Goal: Information Seeking & Learning: Learn about a topic

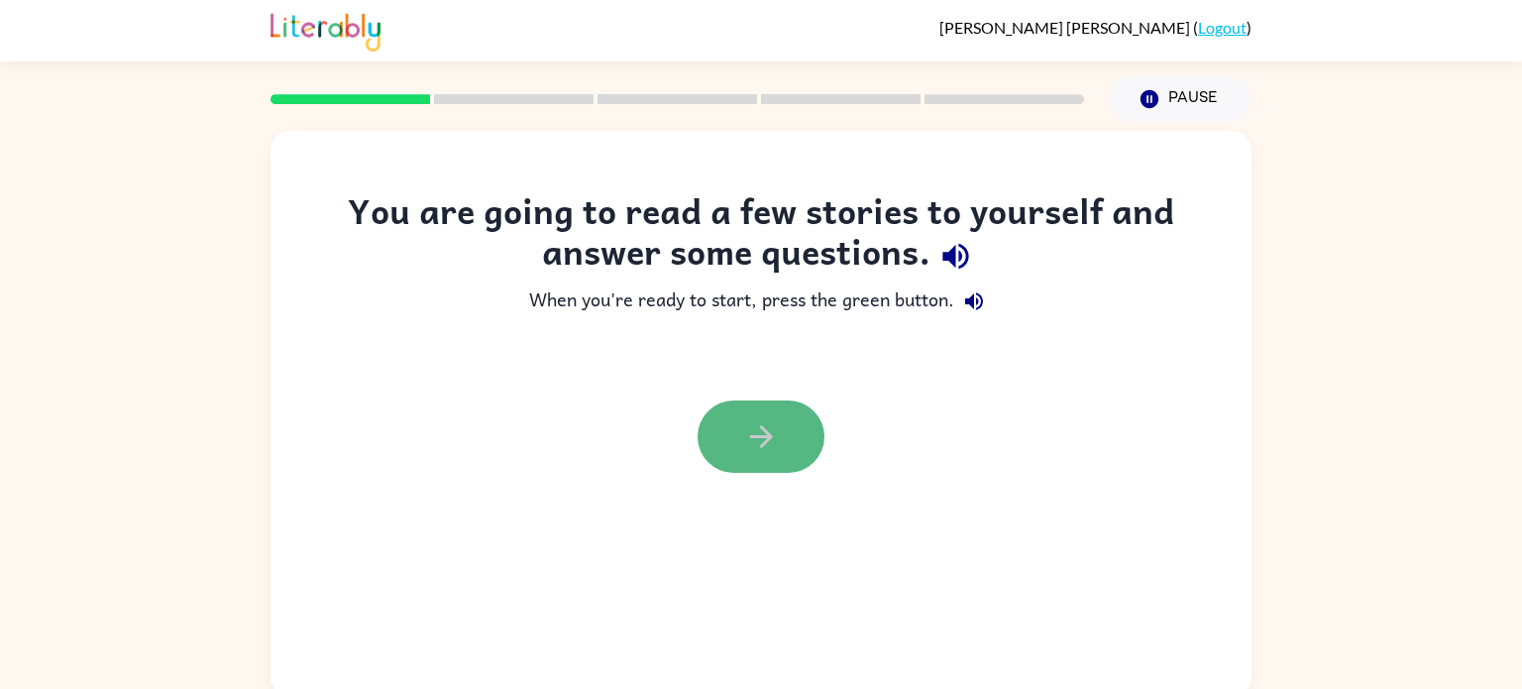
click at [777, 447] on icon "button" at bounding box center [761, 436] width 35 height 35
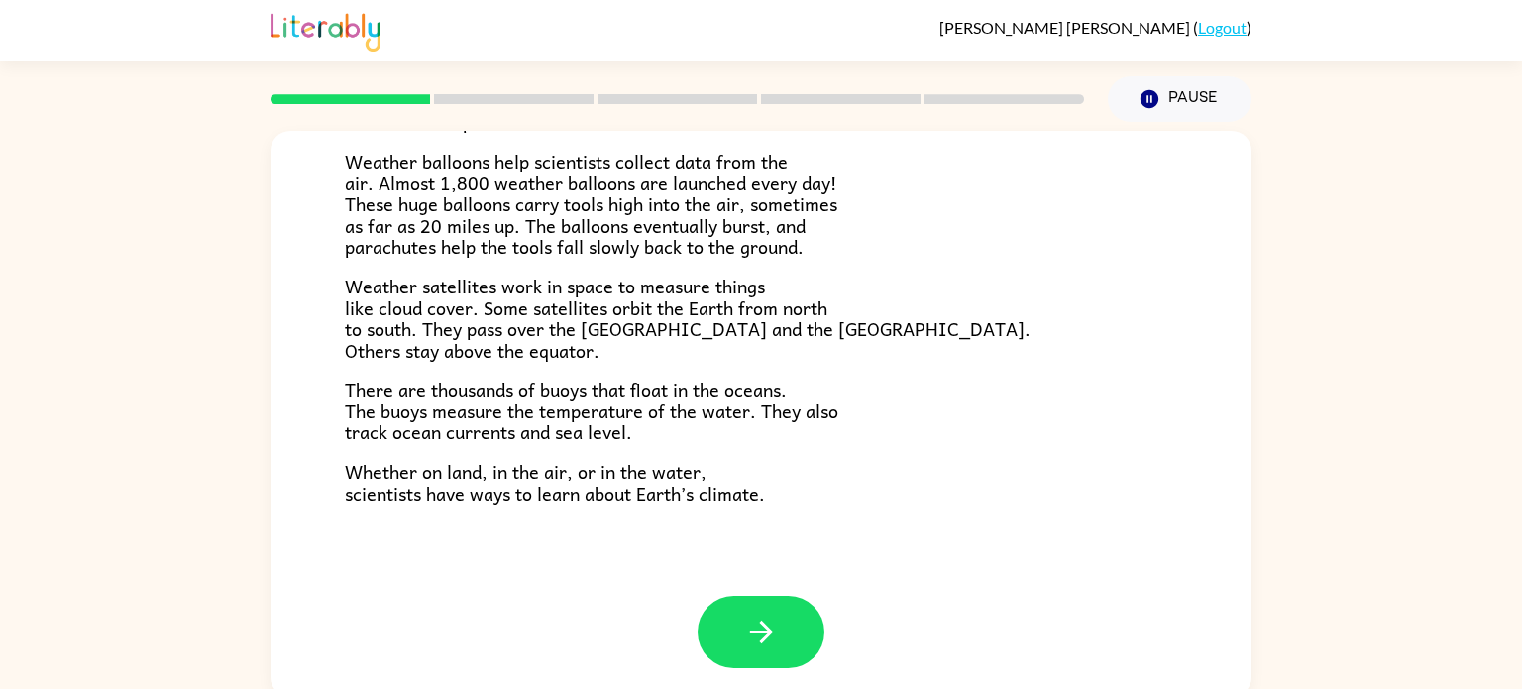
scroll to position [554, 0]
click at [780, 388] on span "There are thousands of buoys that float in the oceans. The buoys measure the te…" at bounding box center [591, 409] width 493 height 71
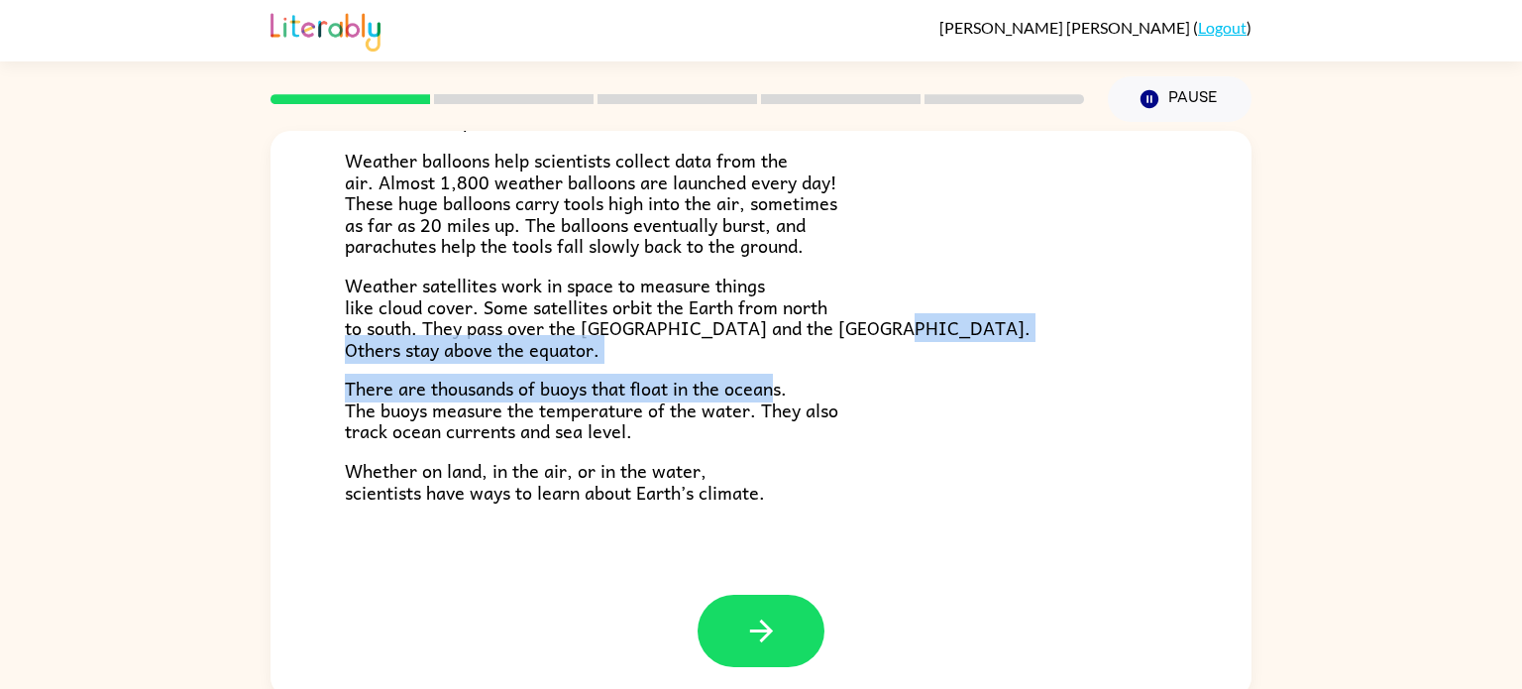
drag, startPoint x: 780, startPoint y: 392, endPoint x: 193, endPoint y: 339, distance: 589.0
click at [193, 339] on div "Climate Climate is the average of the weather conditions over all four seasons.…" at bounding box center [761, 409] width 1522 height 575
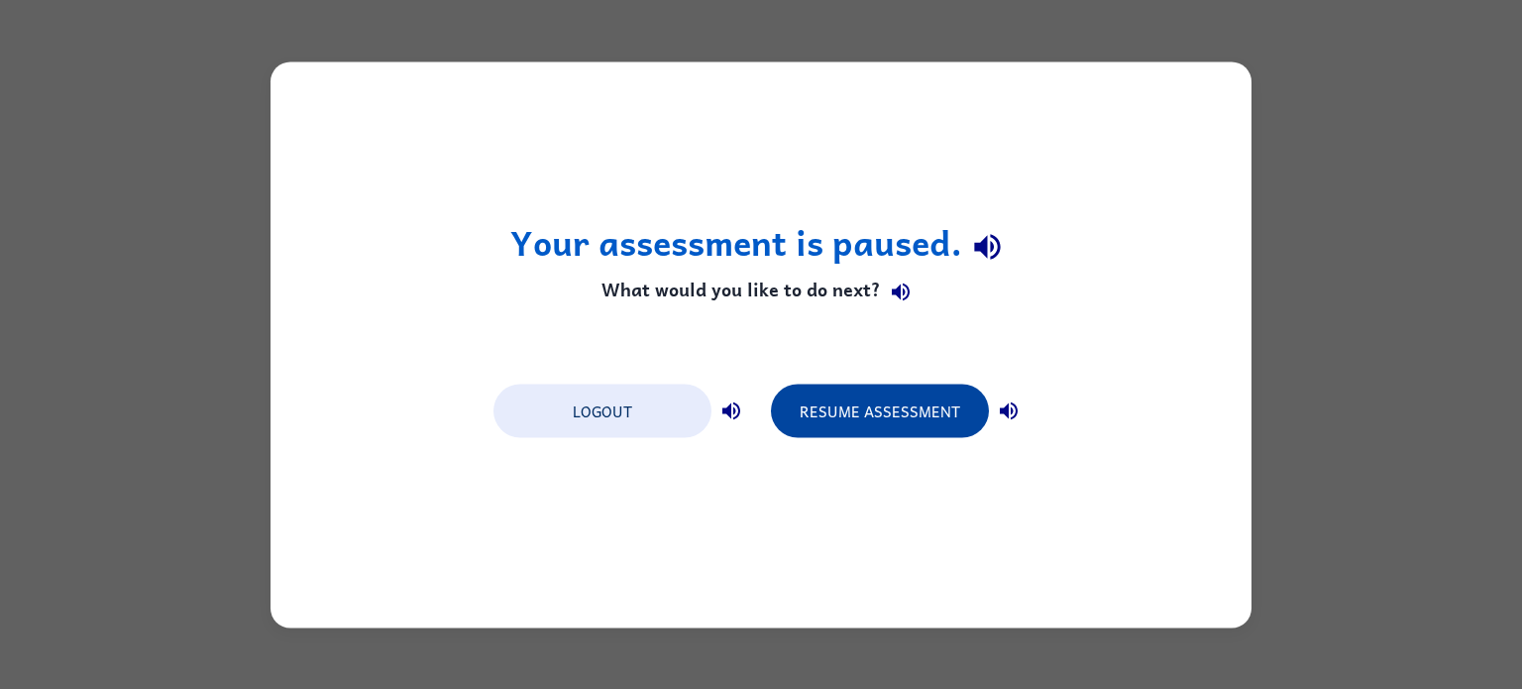
click at [900, 400] on button "Resume Assessment" at bounding box center [880, 410] width 218 height 54
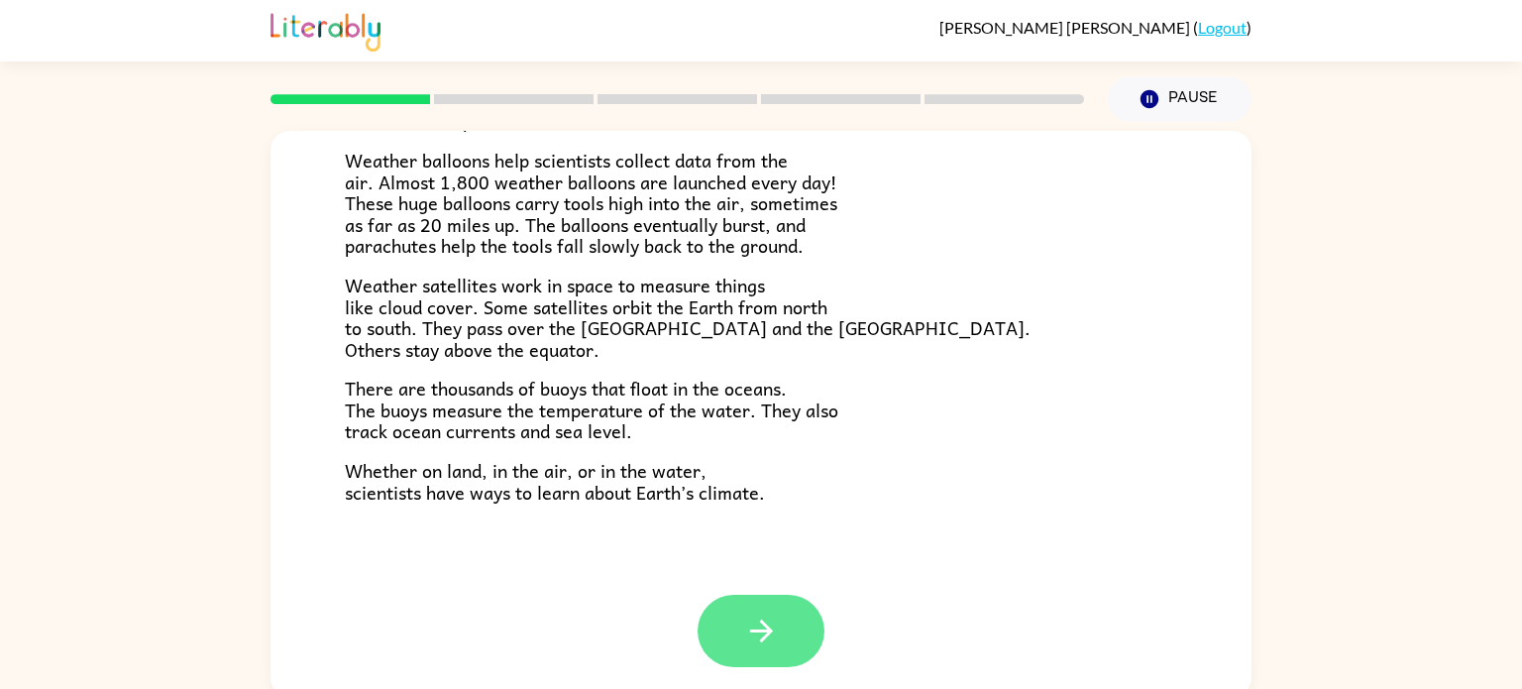
click at [805, 616] on button "button" at bounding box center [761, 631] width 127 height 72
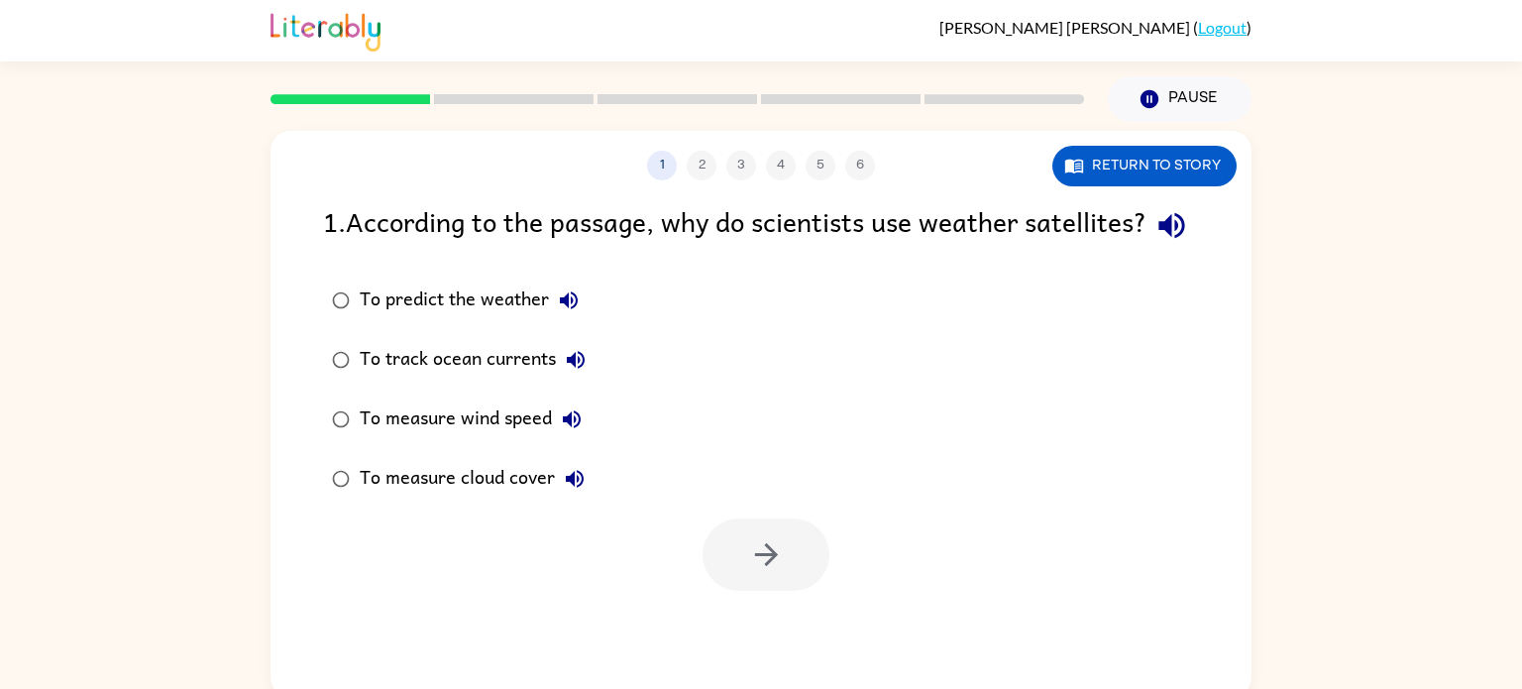
scroll to position [0, 0]
click at [774, 560] on button "button" at bounding box center [766, 554] width 127 height 72
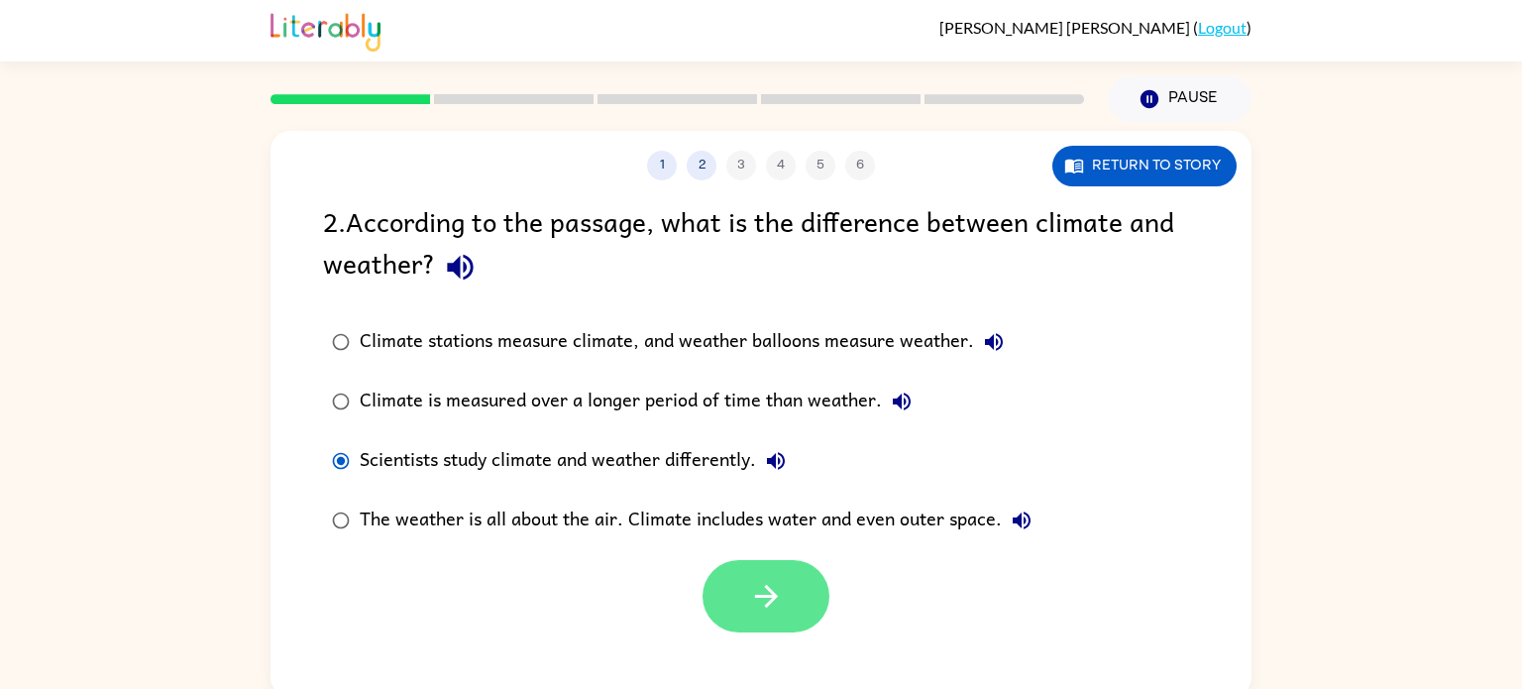
click at [786, 599] on button "button" at bounding box center [766, 596] width 127 height 72
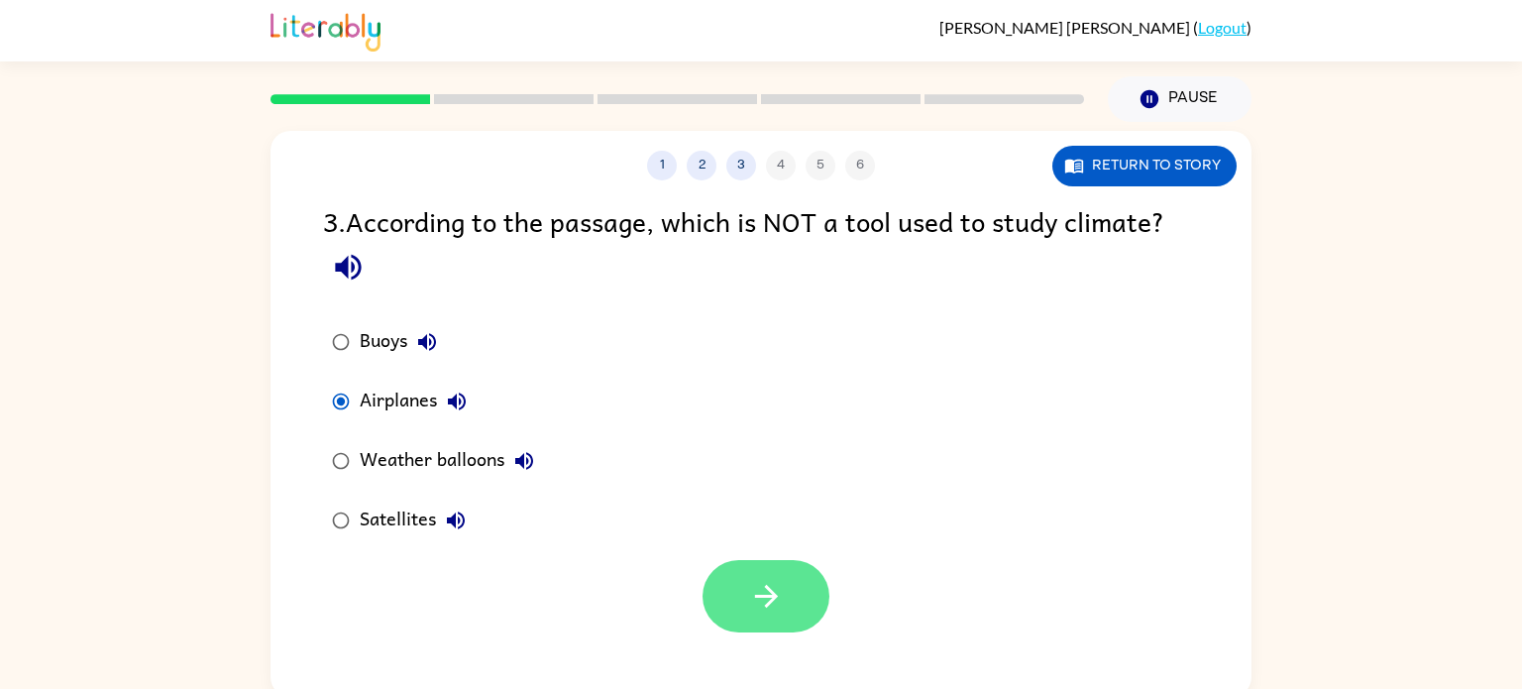
click at [794, 581] on button "button" at bounding box center [766, 596] width 127 height 72
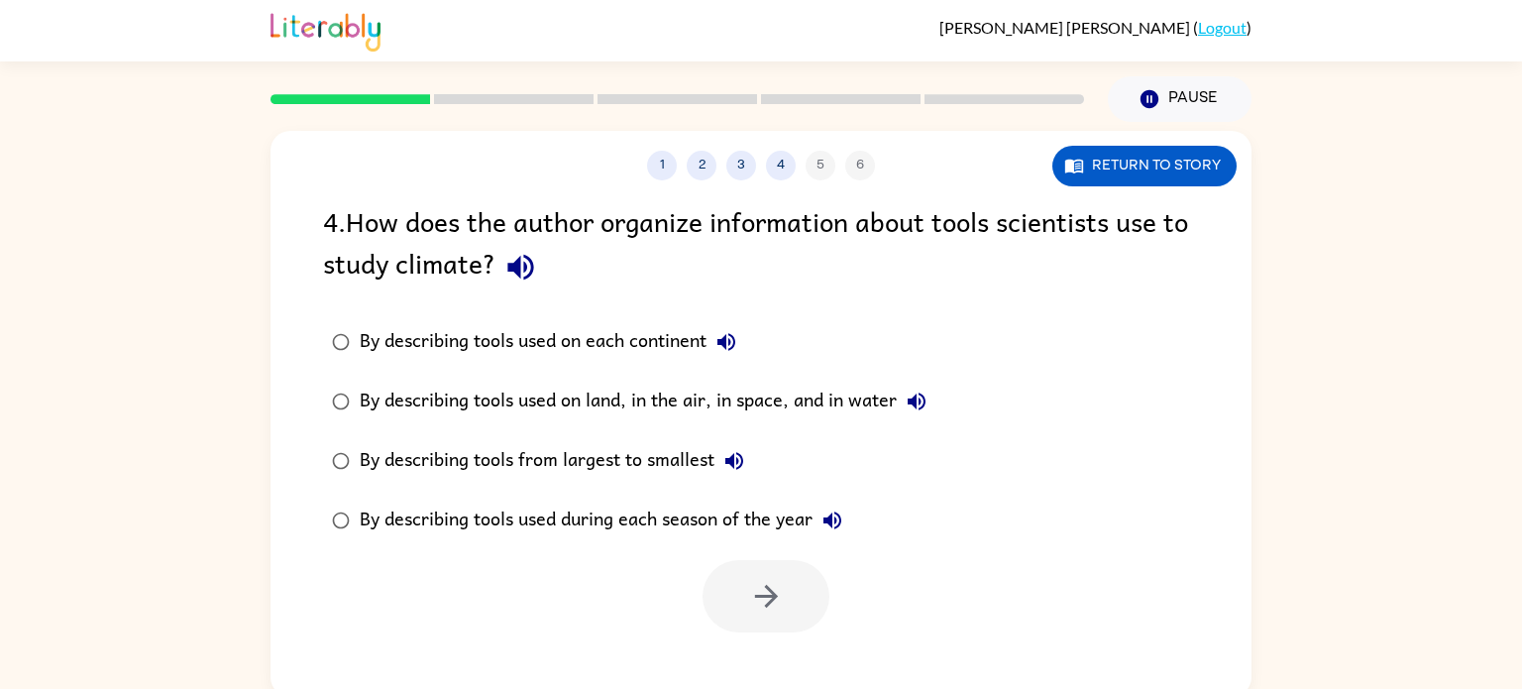
click at [0, 538] on div "1 2 3 4 5 6 Return to story 4 . How does the author organize information about …" at bounding box center [761, 409] width 1522 height 575
click at [360, 397] on div "By describing tools used on land, in the air, in space, and in water" at bounding box center [648, 401] width 577 height 40
click at [772, 606] on icon "button" at bounding box center [766, 596] width 35 height 35
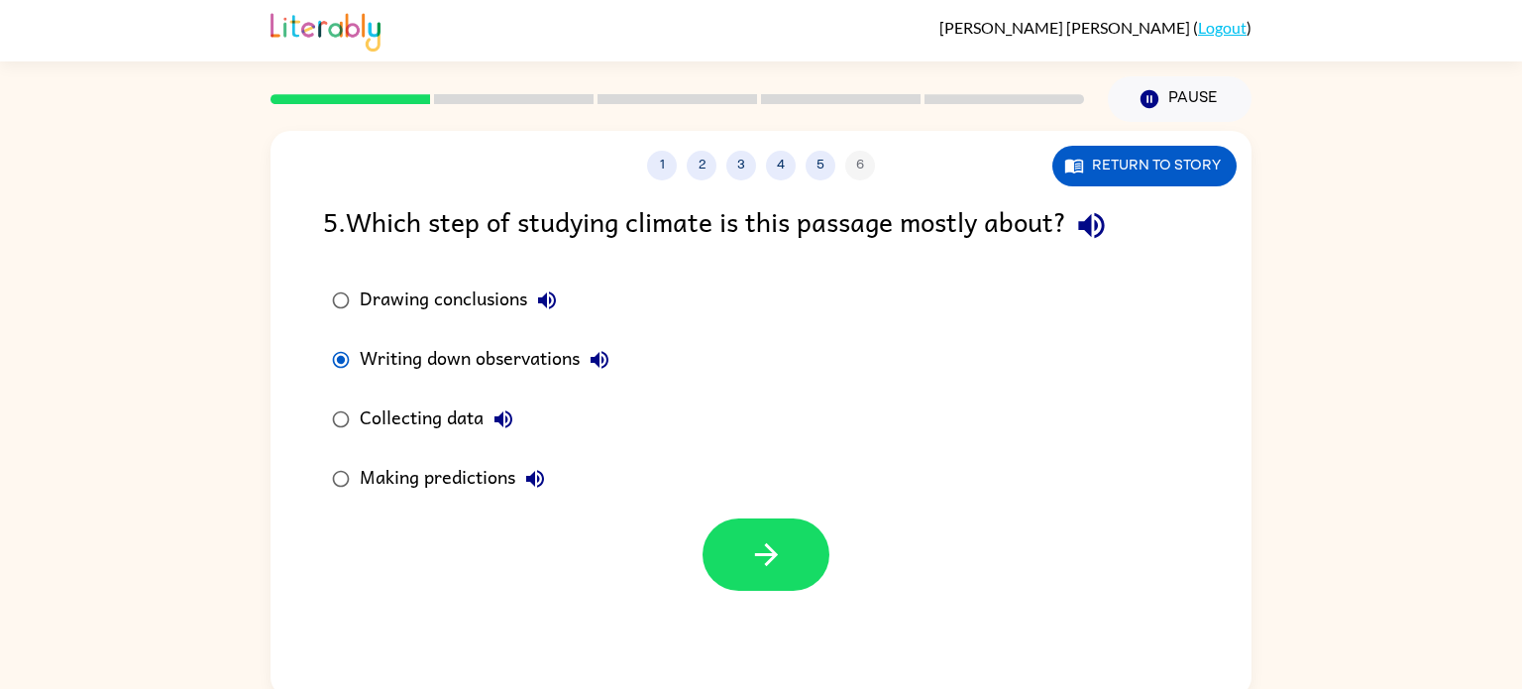
click at [370, 415] on div "Collecting data" at bounding box center [441, 419] width 163 height 40
click at [714, 531] on button "button" at bounding box center [766, 554] width 127 height 72
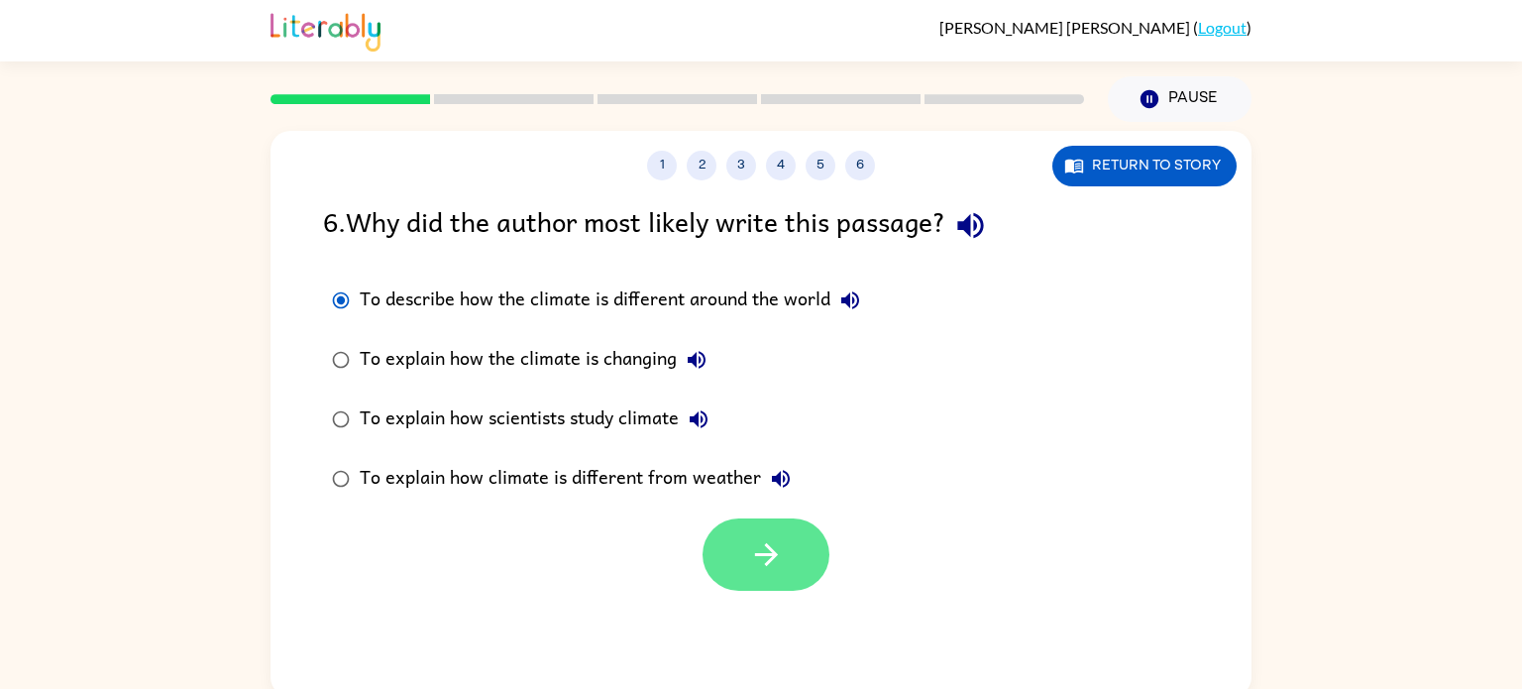
click at [799, 584] on button "button" at bounding box center [766, 554] width 127 height 72
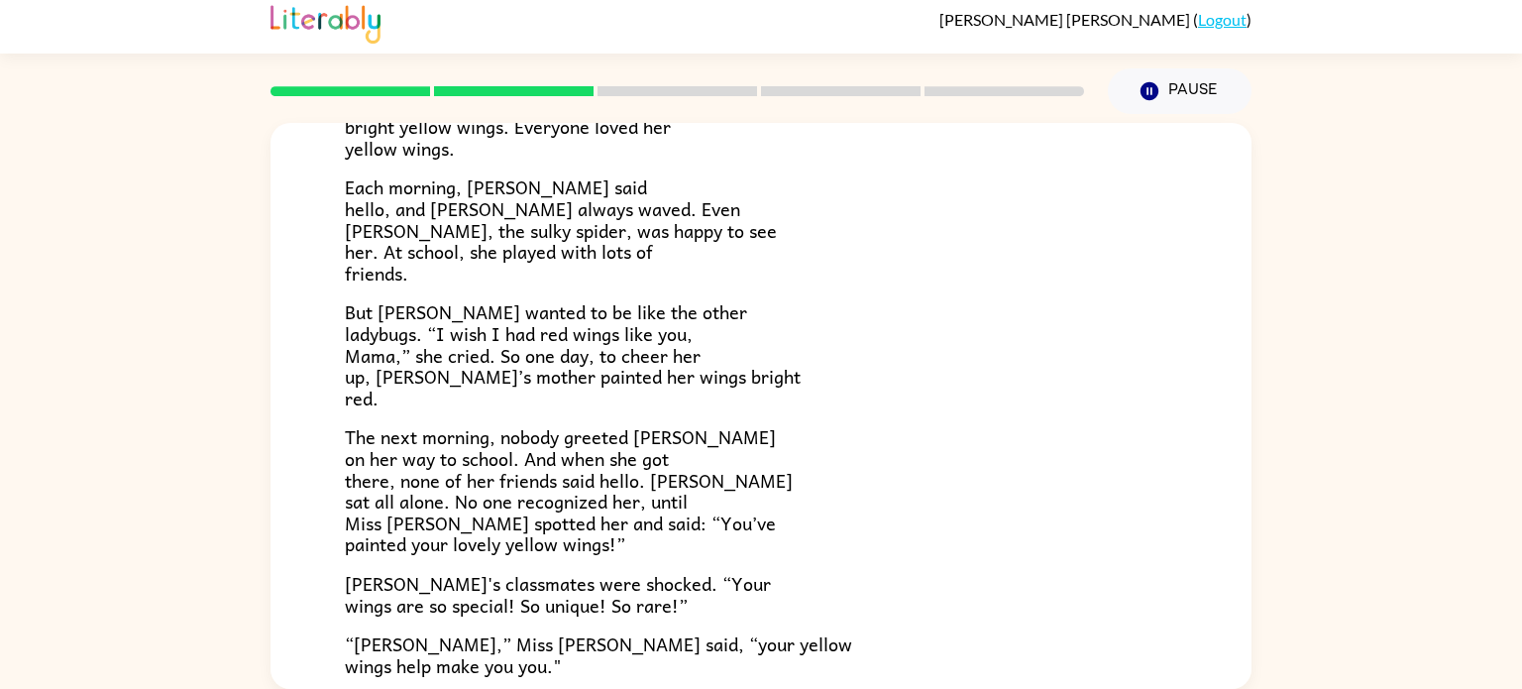
scroll to position [273, 0]
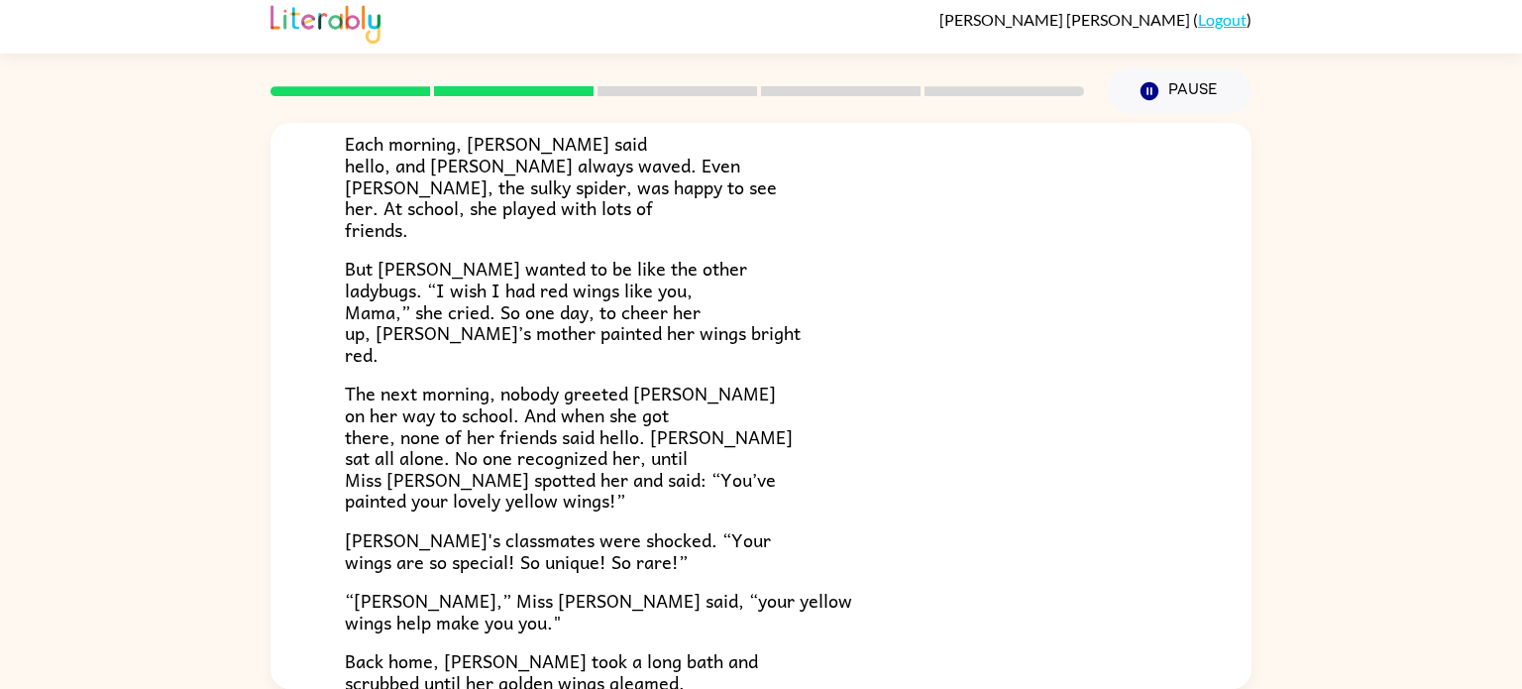
click at [0, 362] on div "[PERSON_NAME] [PERSON_NAME] the ladybug was a special bug. Unlike all her frien…" at bounding box center [761, 401] width 1522 height 575
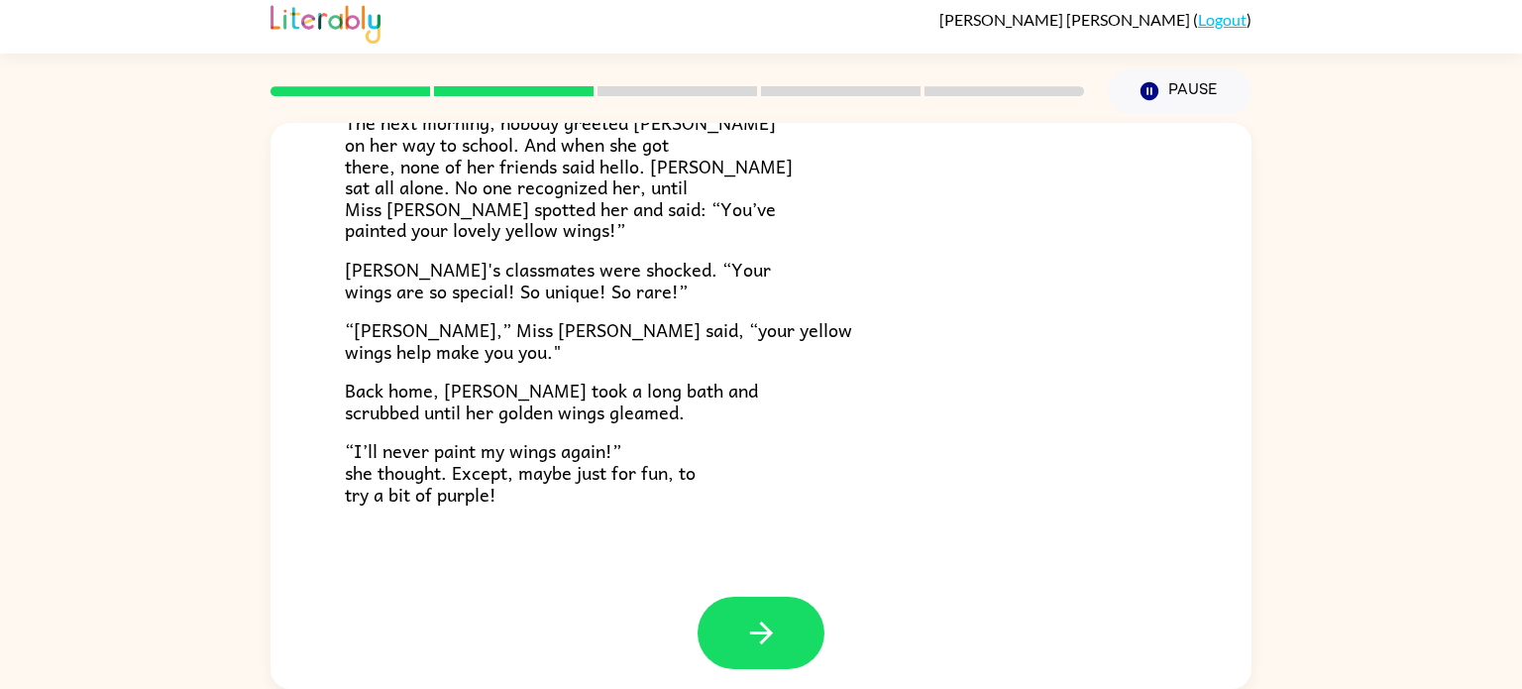
scroll to position [554, 0]
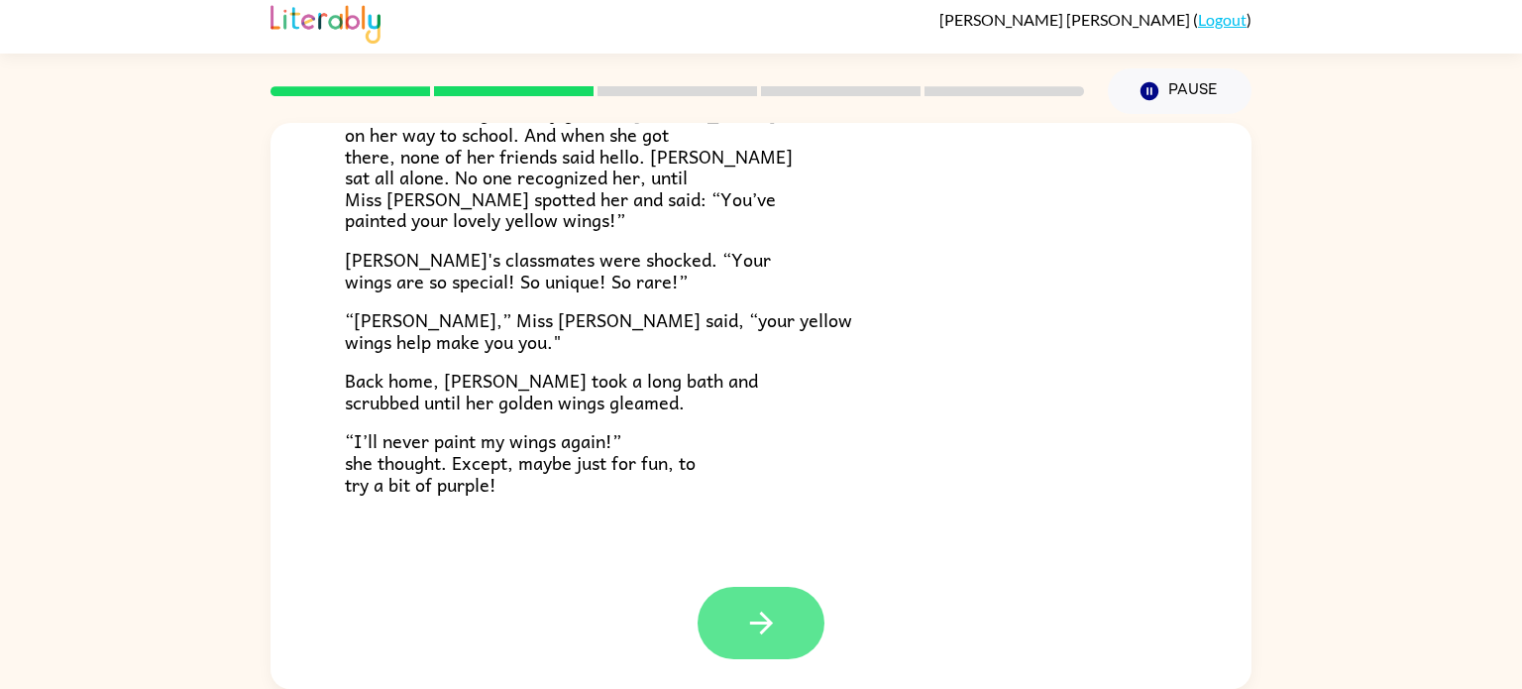
click at [788, 632] on button "button" at bounding box center [761, 623] width 127 height 72
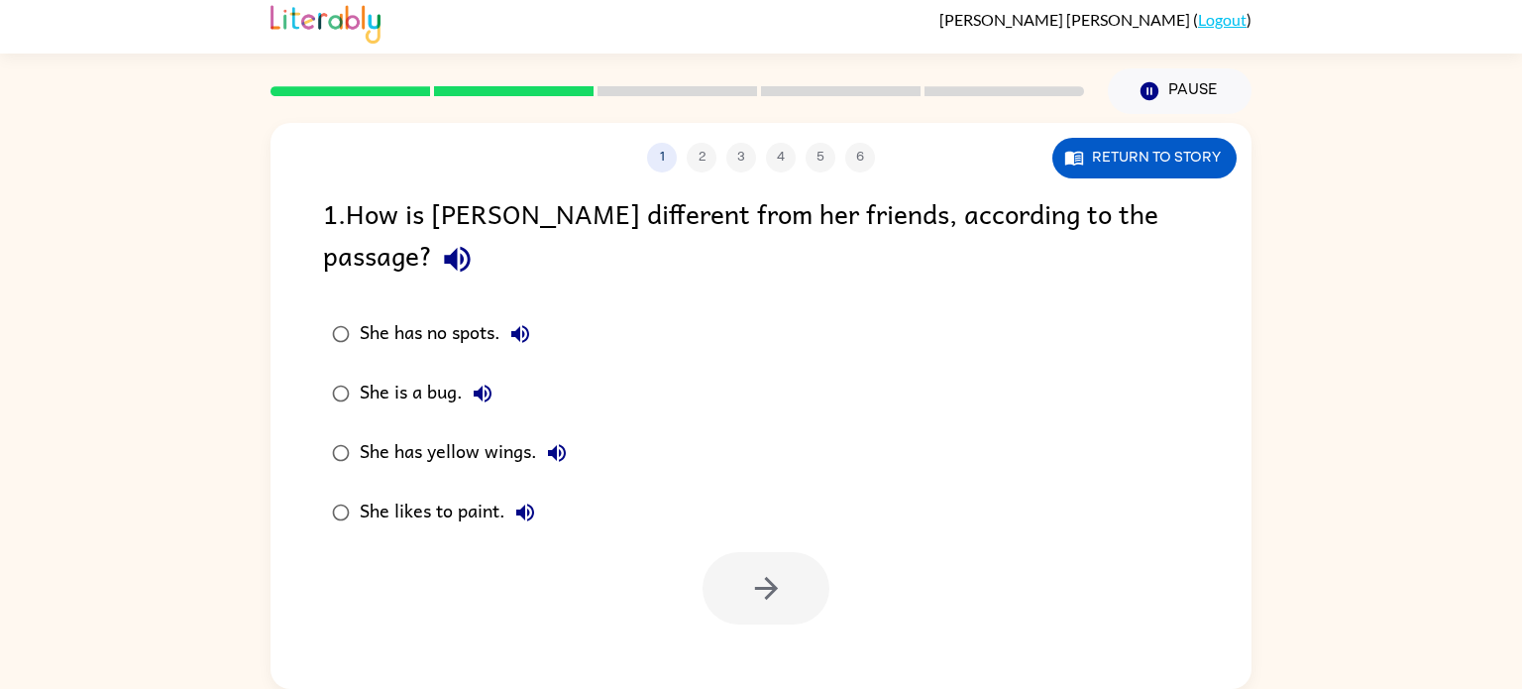
click at [805, 556] on div at bounding box center [766, 588] width 127 height 72
click at [787, 560] on button "button" at bounding box center [766, 588] width 127 height 72
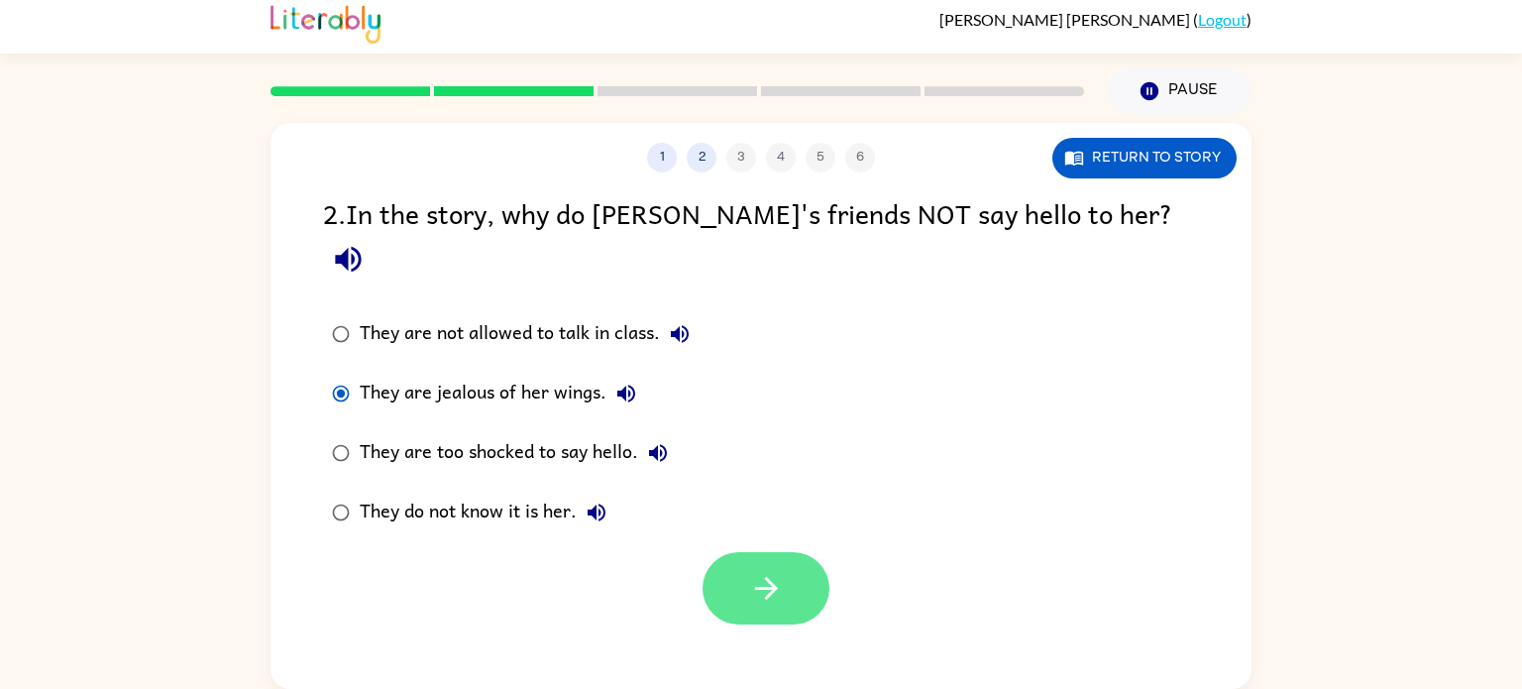
click at [779, 572] on button "button" at bounding box center [766, 588] width 127 height 72
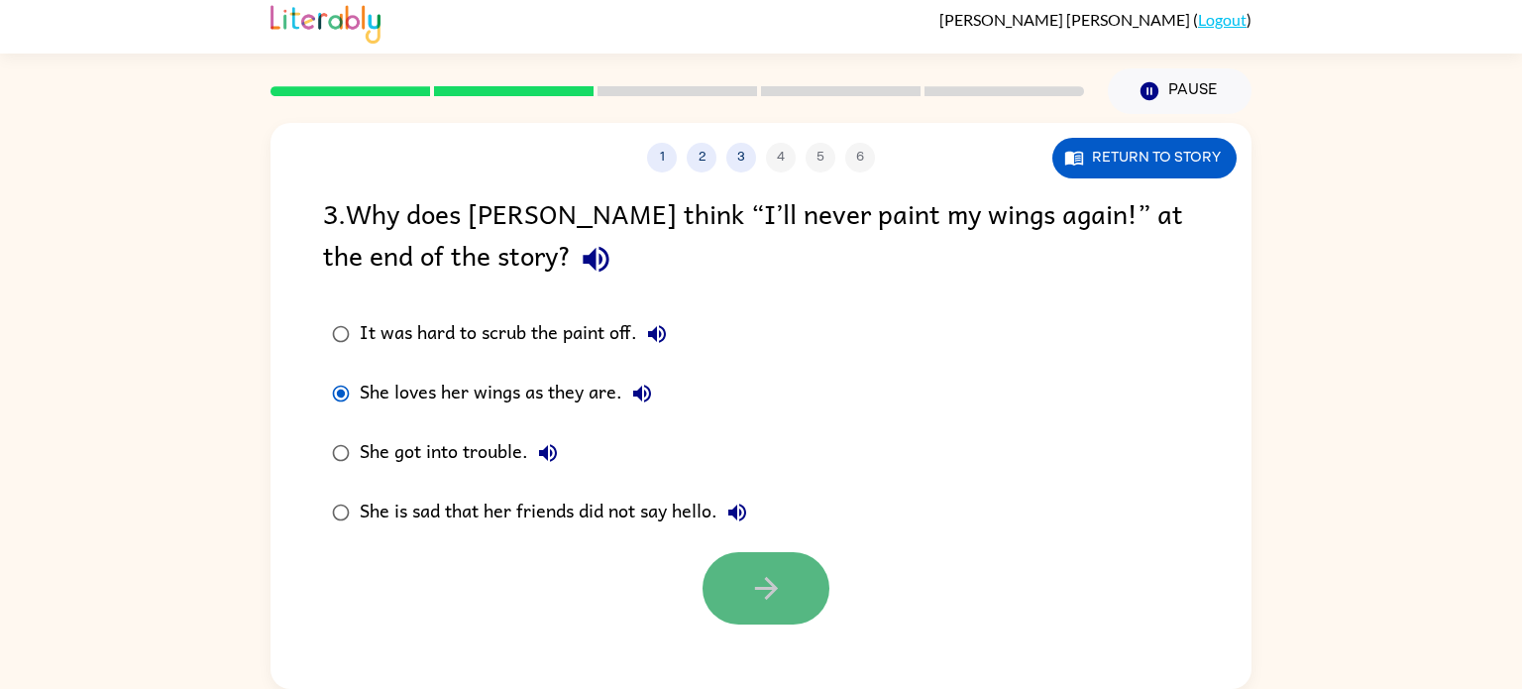
drag, startPoint x: 753, startPoint y: 560, endPoint x: 761, endPoint y: 553, distance: 10.5
click at [761, 553] on button "button" at bounding box center [766, 588] width 127 height 72
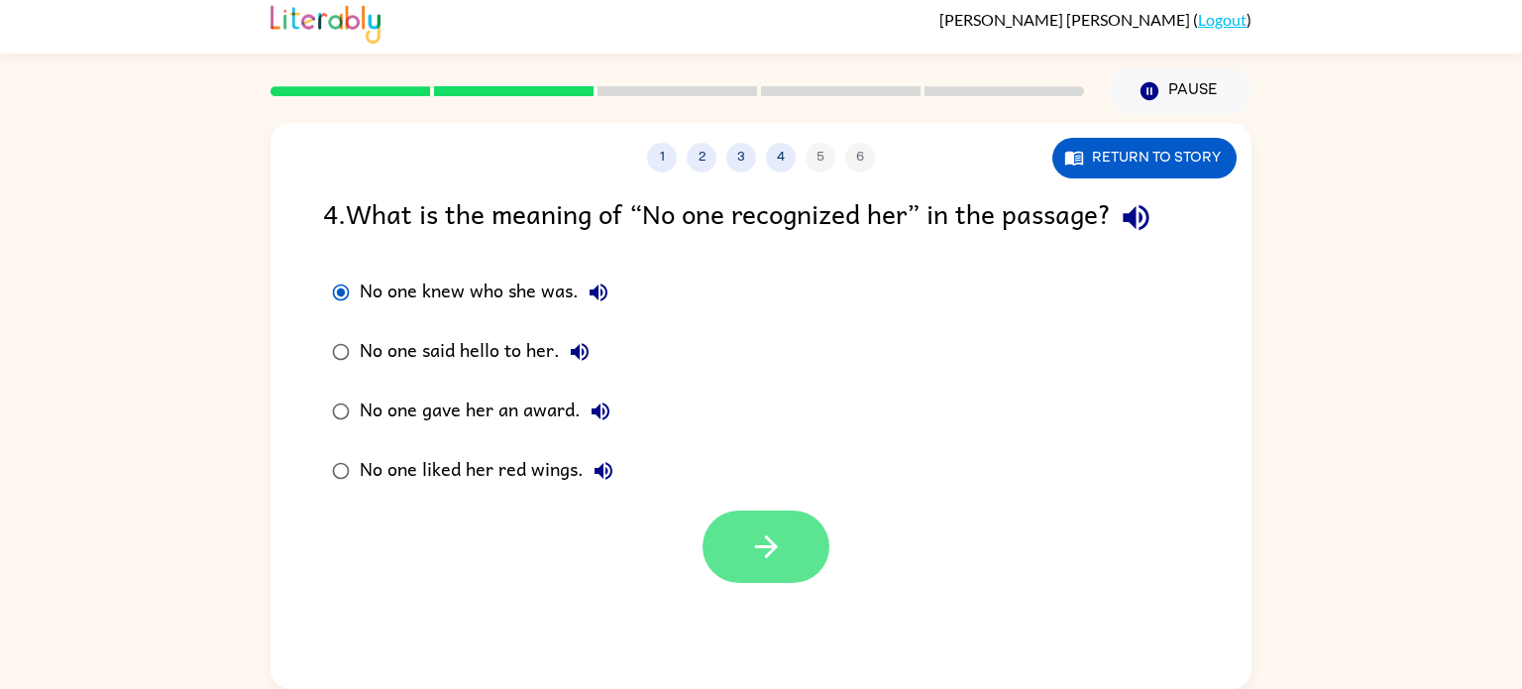
click at [766, 539] on icon "button" at bounding box center [766, 546] width 35 height 35
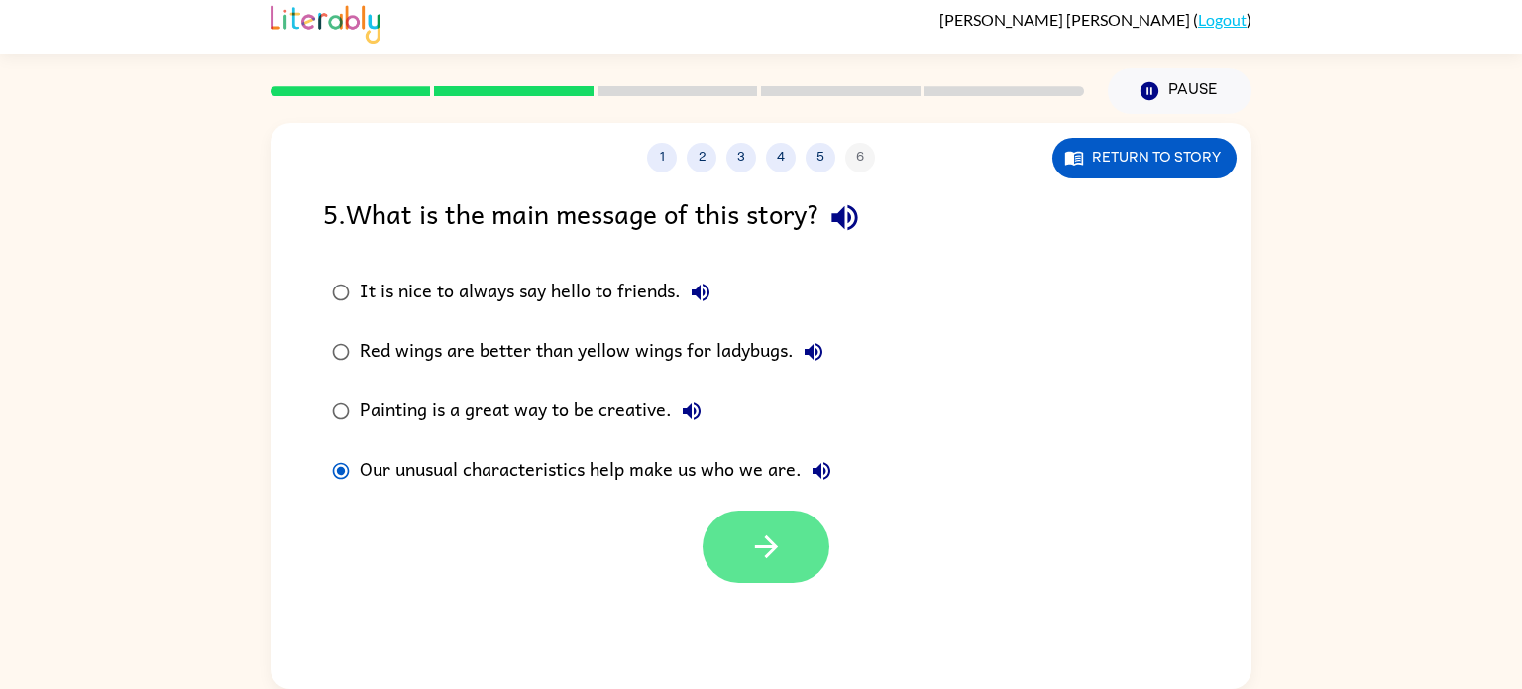
click at [759, 567] on button "button" at bounding box center [766, 546] width 127 height 72
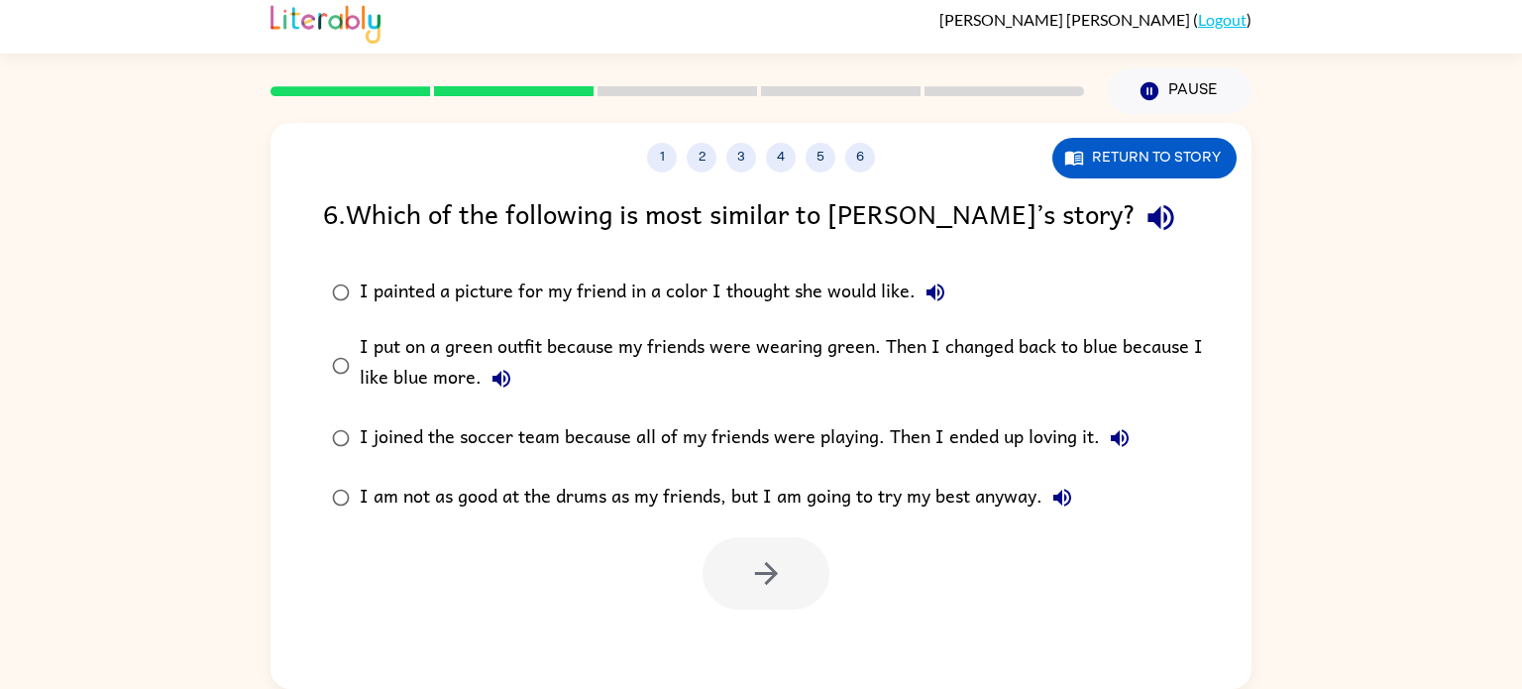
click at [360, 387] on div "I put on a green outfit because my friends were wearing green. Then I changed b…" at bounding box center [793, 365] width 866 height 66
click at [749, 551] on button "button" at bounding box center [766, 573] width 127 height 72
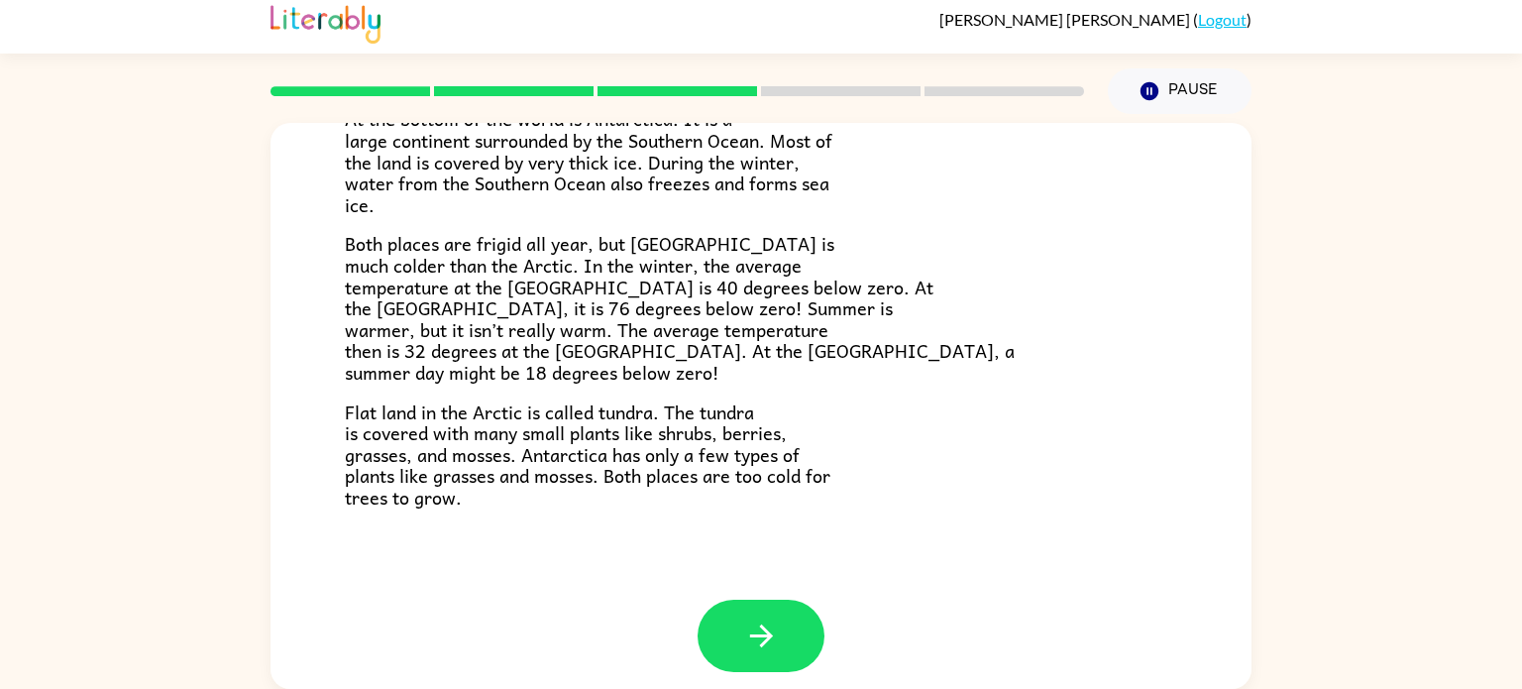
scroll to position [418, 0]
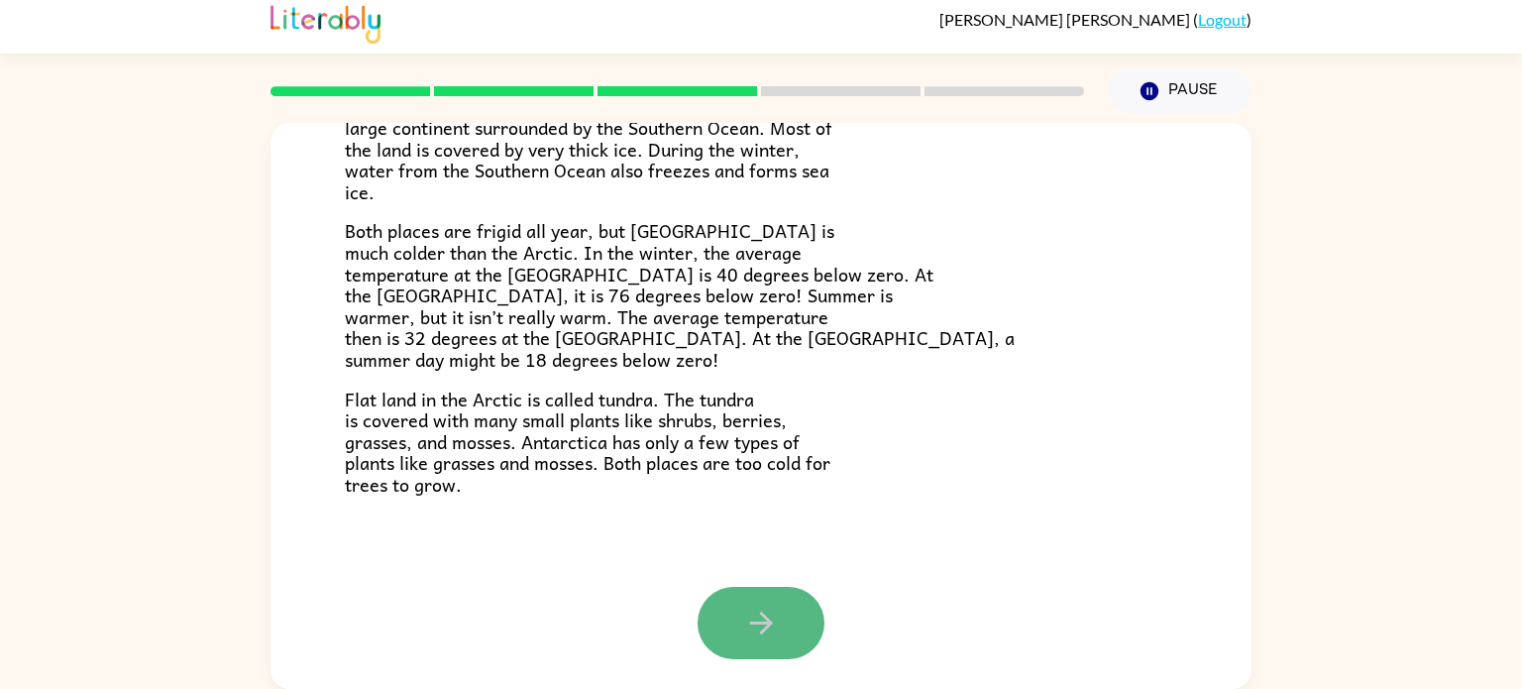
click at [767, 623] on icon "button" at bounding box center [760, 622] width 23 height 23
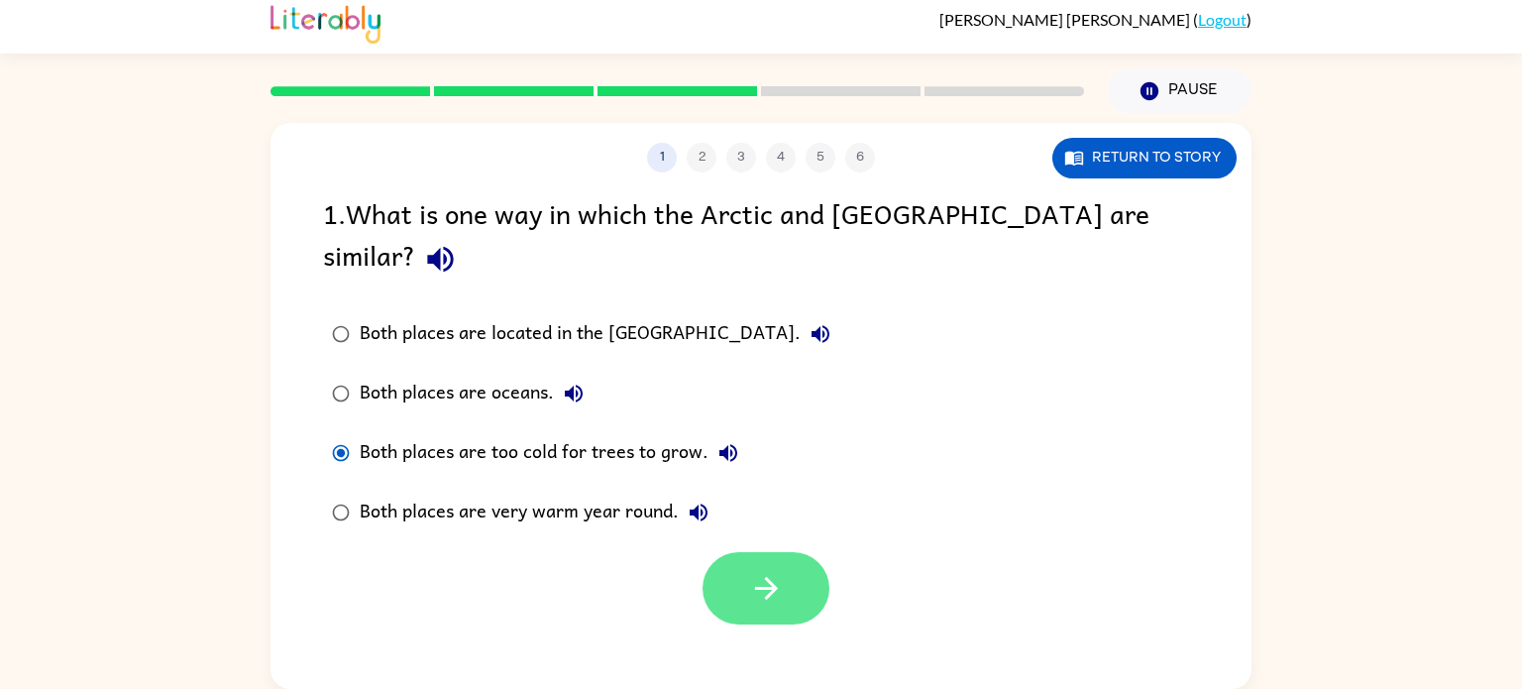
click at [727, 558] on button "button" at bounding box center [766, 588] width 127 height 72
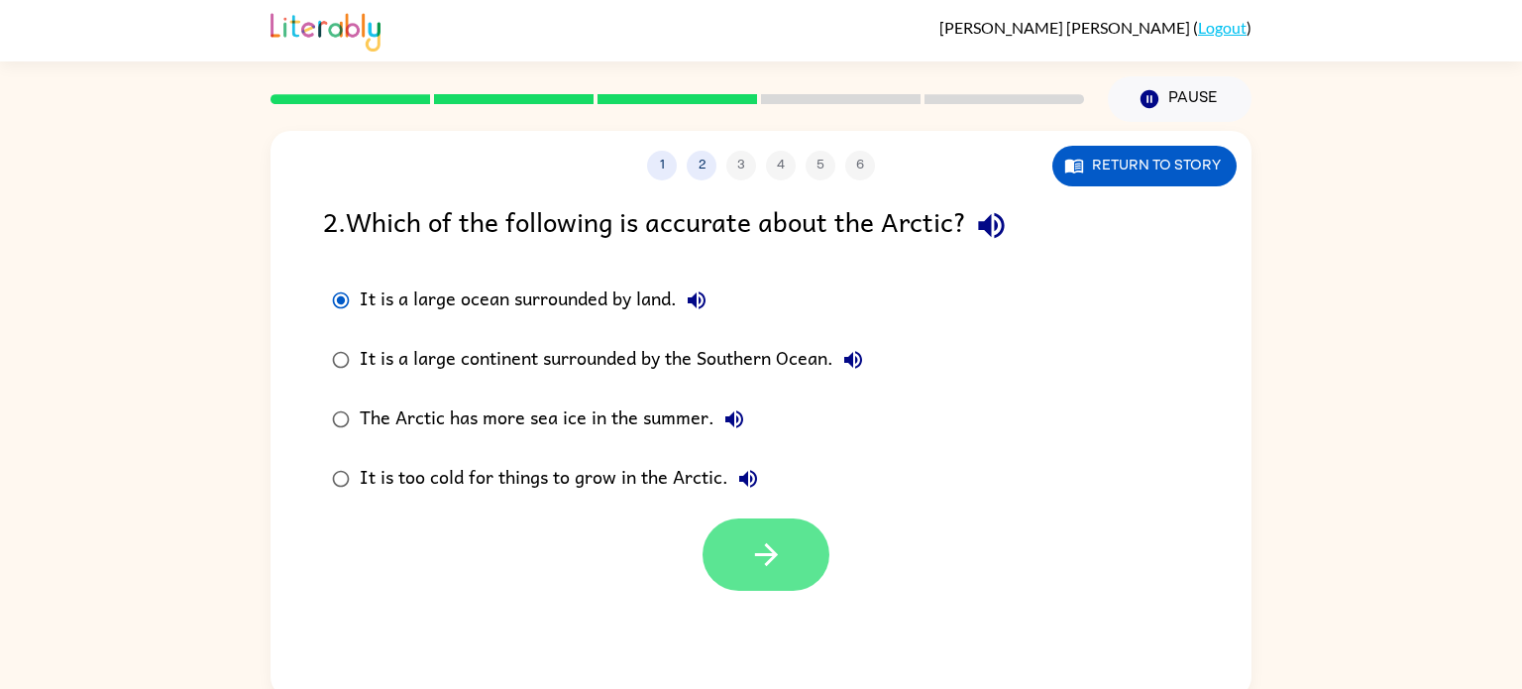
click at [786, 589] on button "button" at bounding box center [766, 554] width 127 height 72
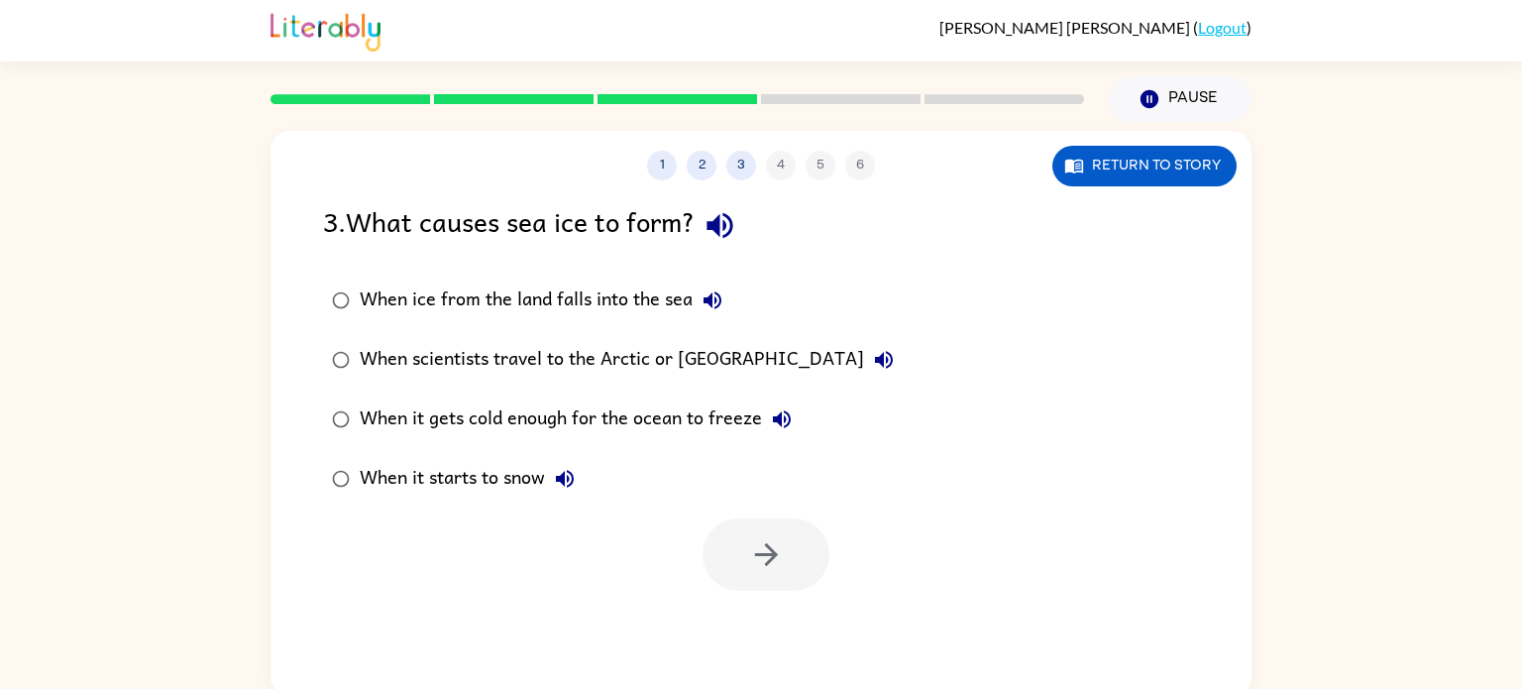
click at [747, 551] on div at bounding box center [766, 554] width 127 height 72
click at [319, 385] on label "When scientists travel to the Arctic or [GEOGRAPHIC_DATA]" at bounding box center [612, 359] width 601 height 59
click at [316, 436] on label "When it gets cold enough for the ocean to freeze" at bounding box center [612, 418] width 601 height 59
click at [764, 568] on icon "button" at bounding box center [766, 554] width 35 height 35
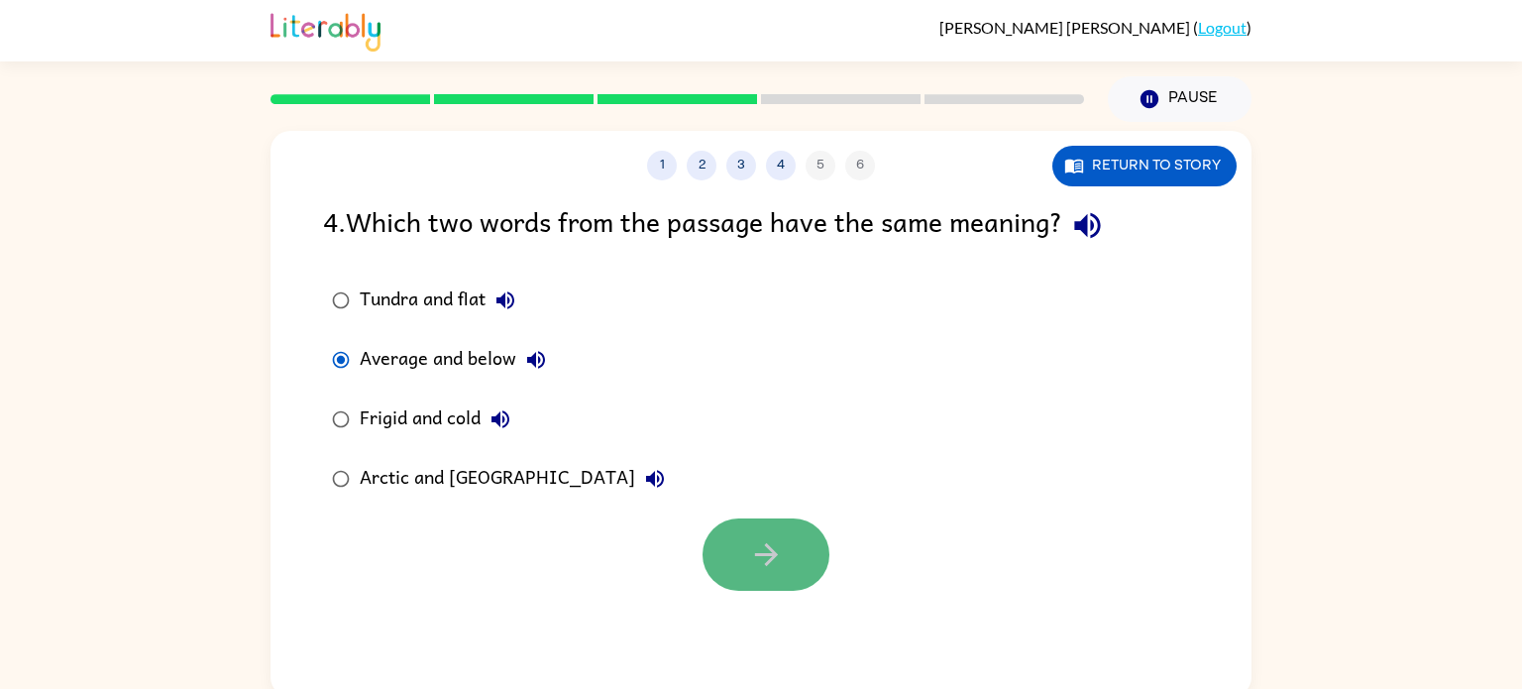
click at [791, 575] on button "button" at bounding box center [766, 554] width 127 height 72
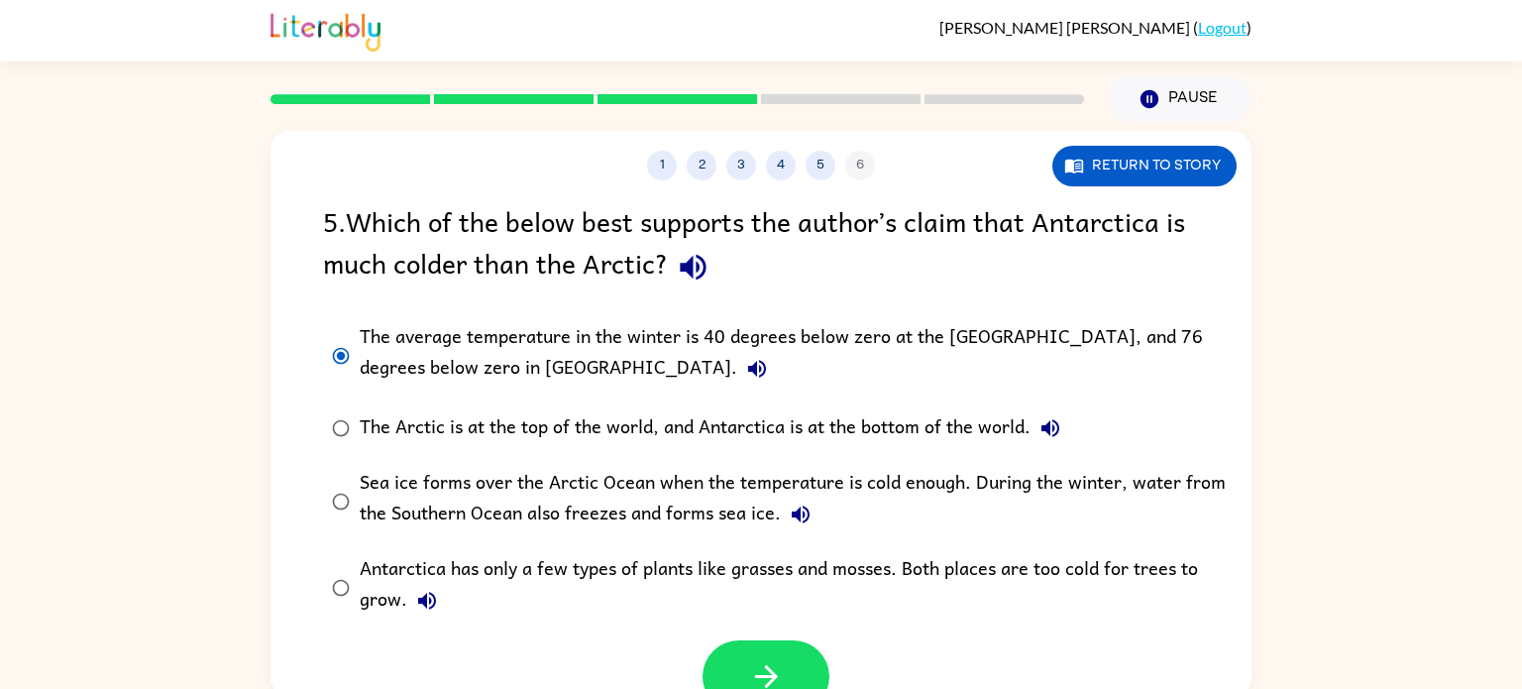
click at [354, 464] on label "Sea ice forms over the Arctic Ocean when the temperature is cold enough. During…" at bounding box center [773, 501] width 923 height 86
click at [761, 672] on icon "button" at bounding box center [766, 676] width 35 height 35
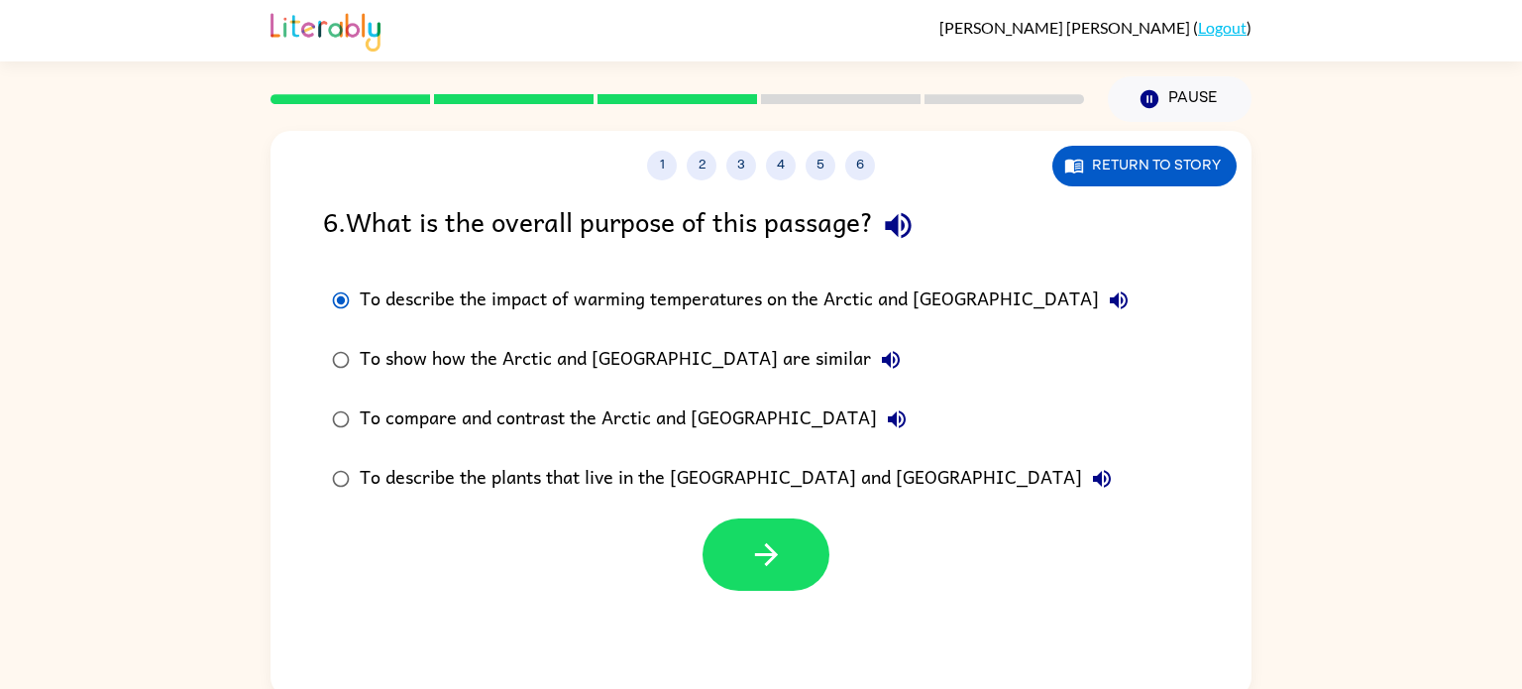
click at [1346, 547] on div "1 2 3 4 5 6 Return to story 6 . What is the overall purpose of this passage? To…" at bounding box center [761, 409] width 1522 height 575
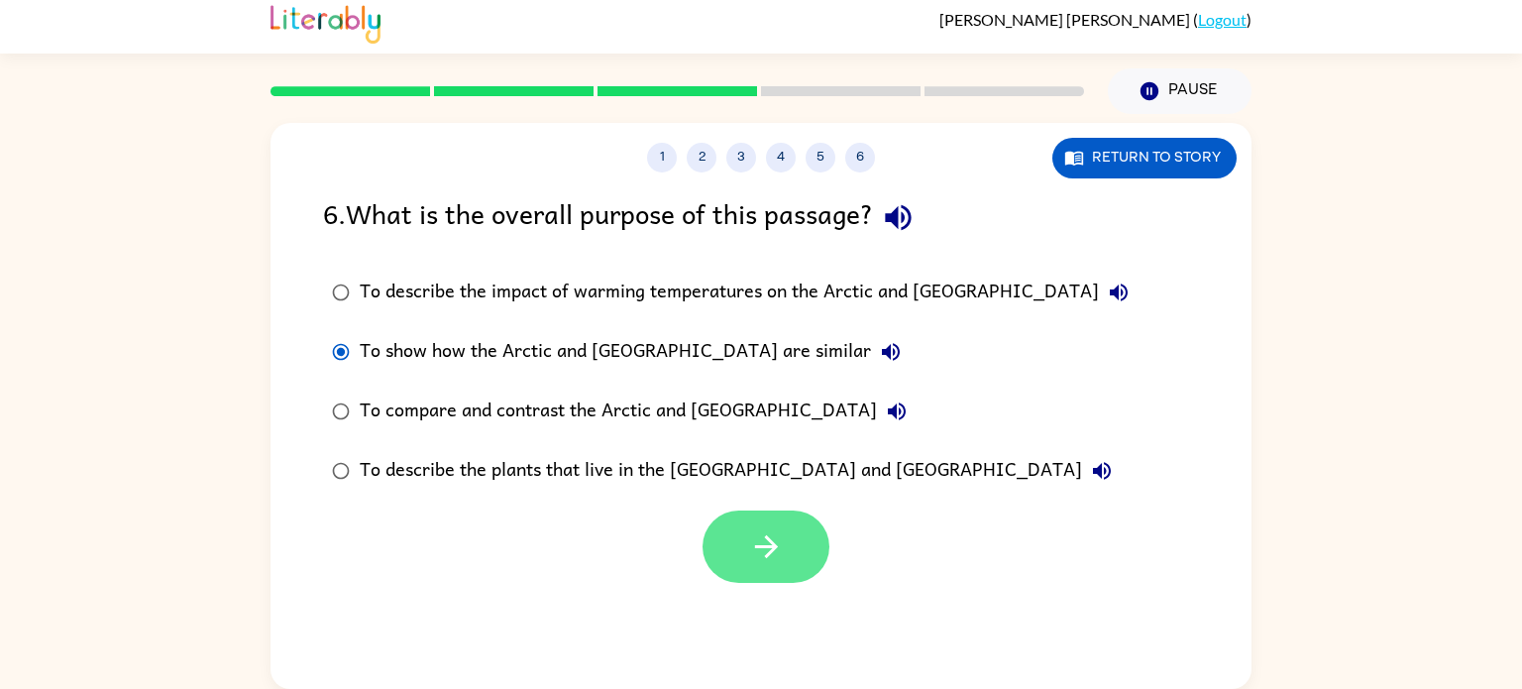
click at [745, 554] on button "button" at bounding box center [766, 546] width 127 height 72
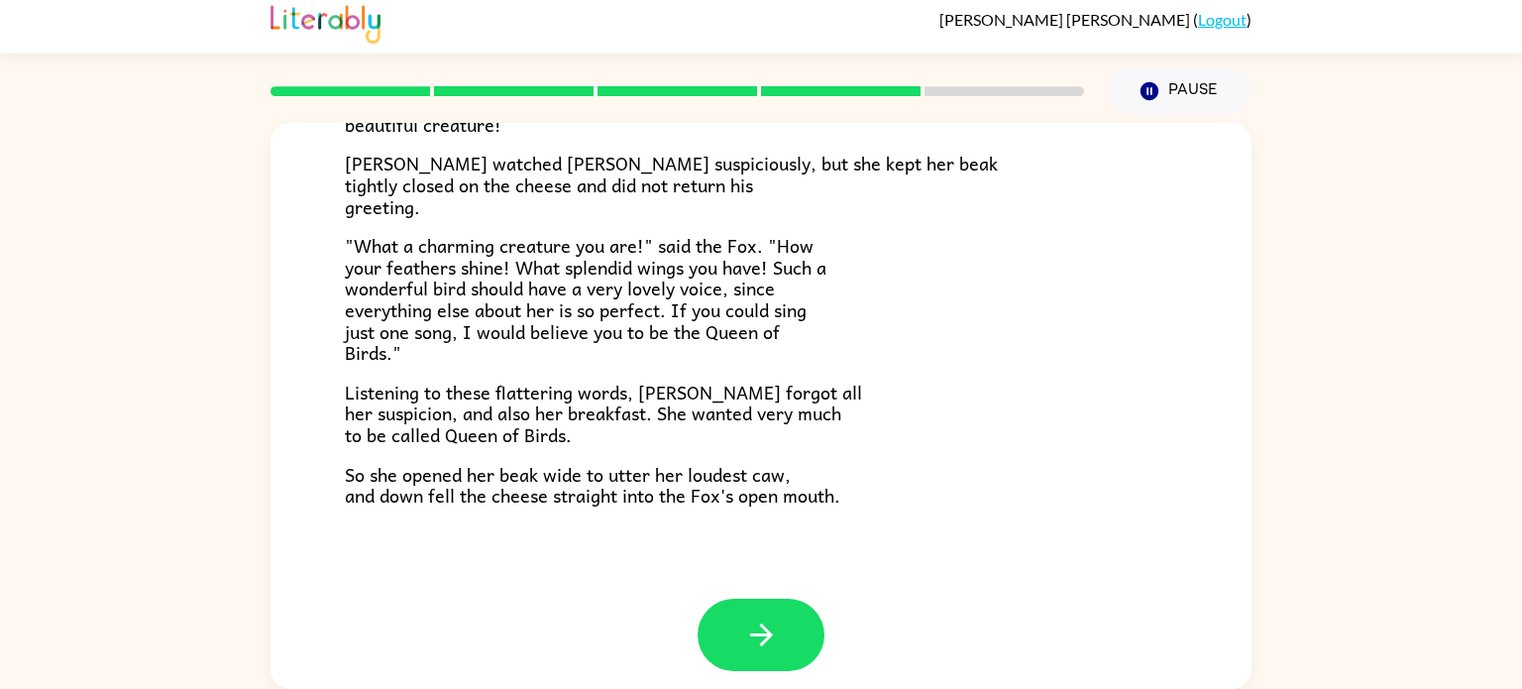
scroll to position [389, 0]
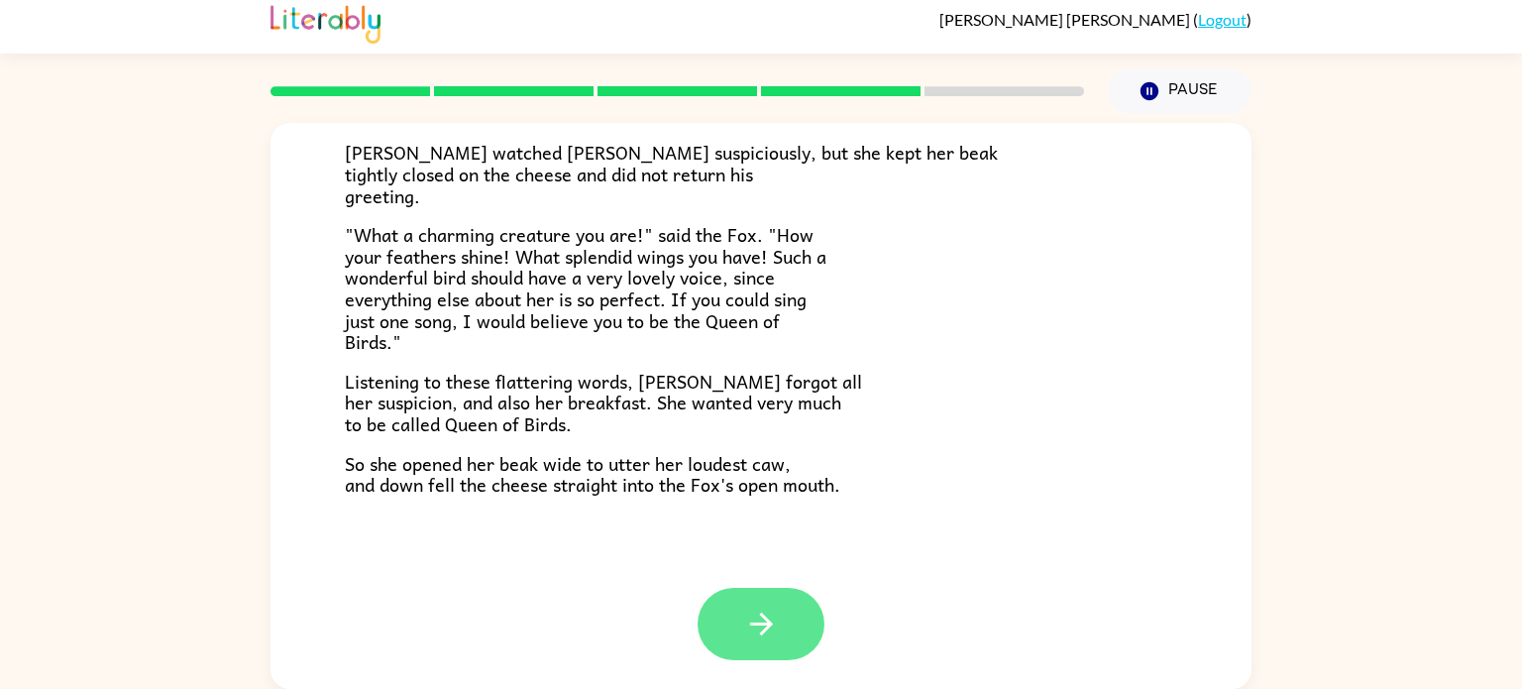
click at [818, 614] on button "button" at bounding box center [761, 624] width 127 height 72
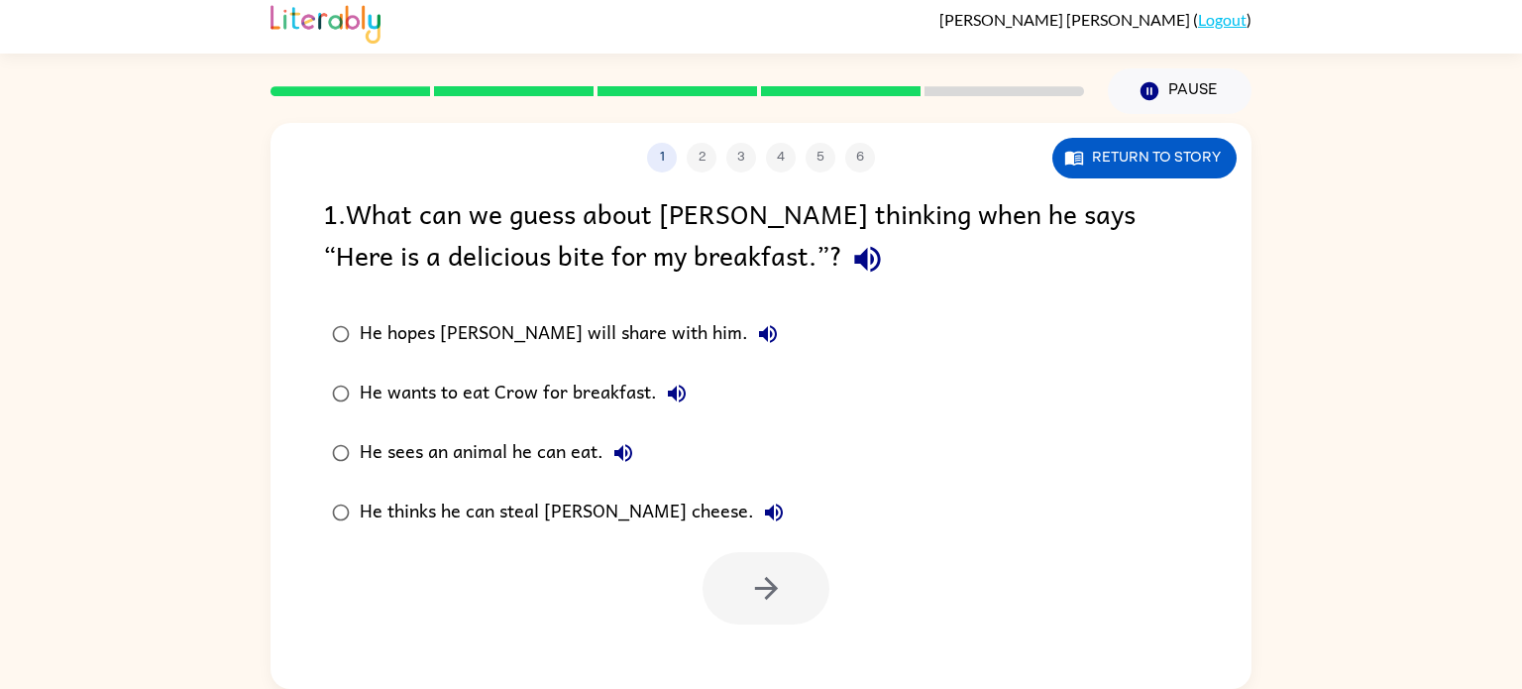
scroll to position [0, 0]
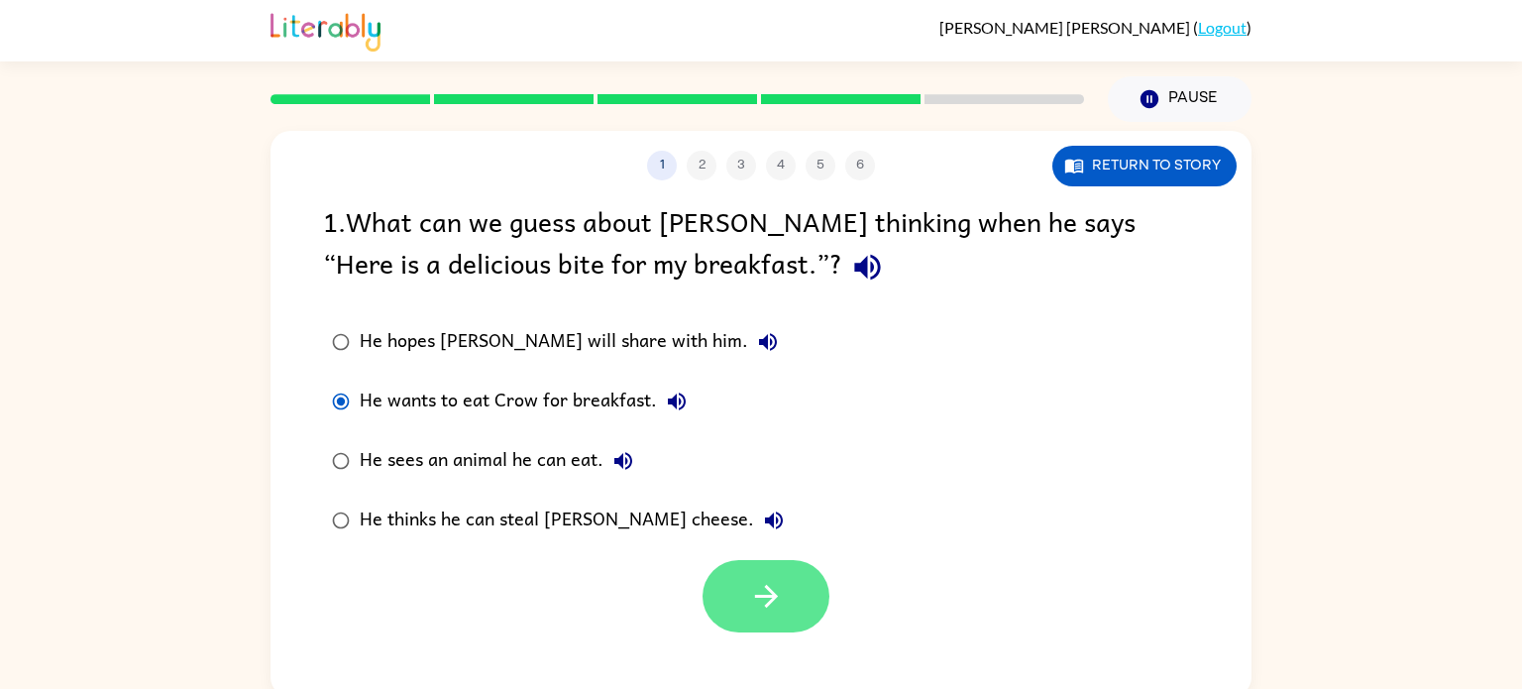
click at [779, 620] on button "button" at bounding box center [766, 596] width 127 height 72
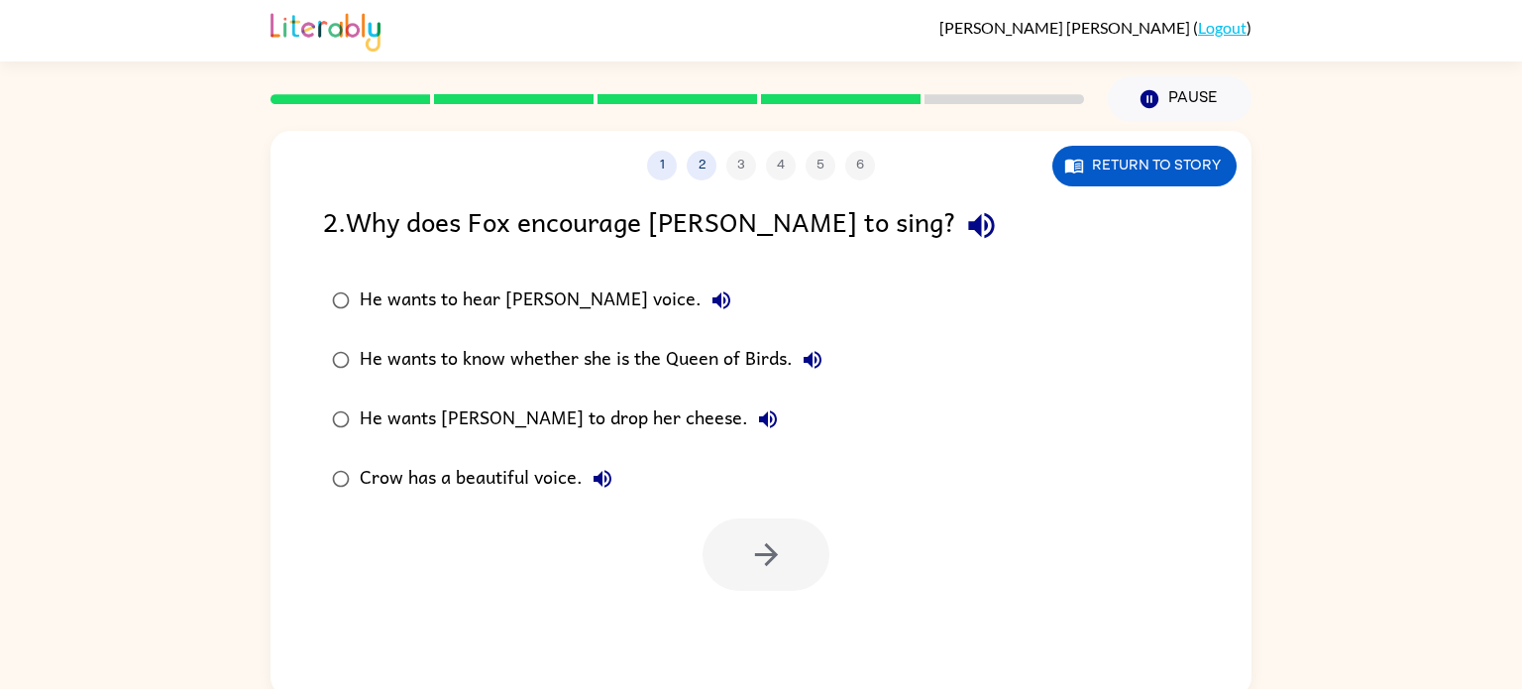
click at [369, 234] on div "2 . Why does Fox encourage [PERSON_NAME] to sing?" at bounding box center [761, 225] width 876 height 51
click at [793, 505] on label "Crow has a beautiful voice." at bounding box center [577, 478] width 530 height 59
click at [781, 546] on icon "button" at bounding box center [766, 554] width 35 height 35
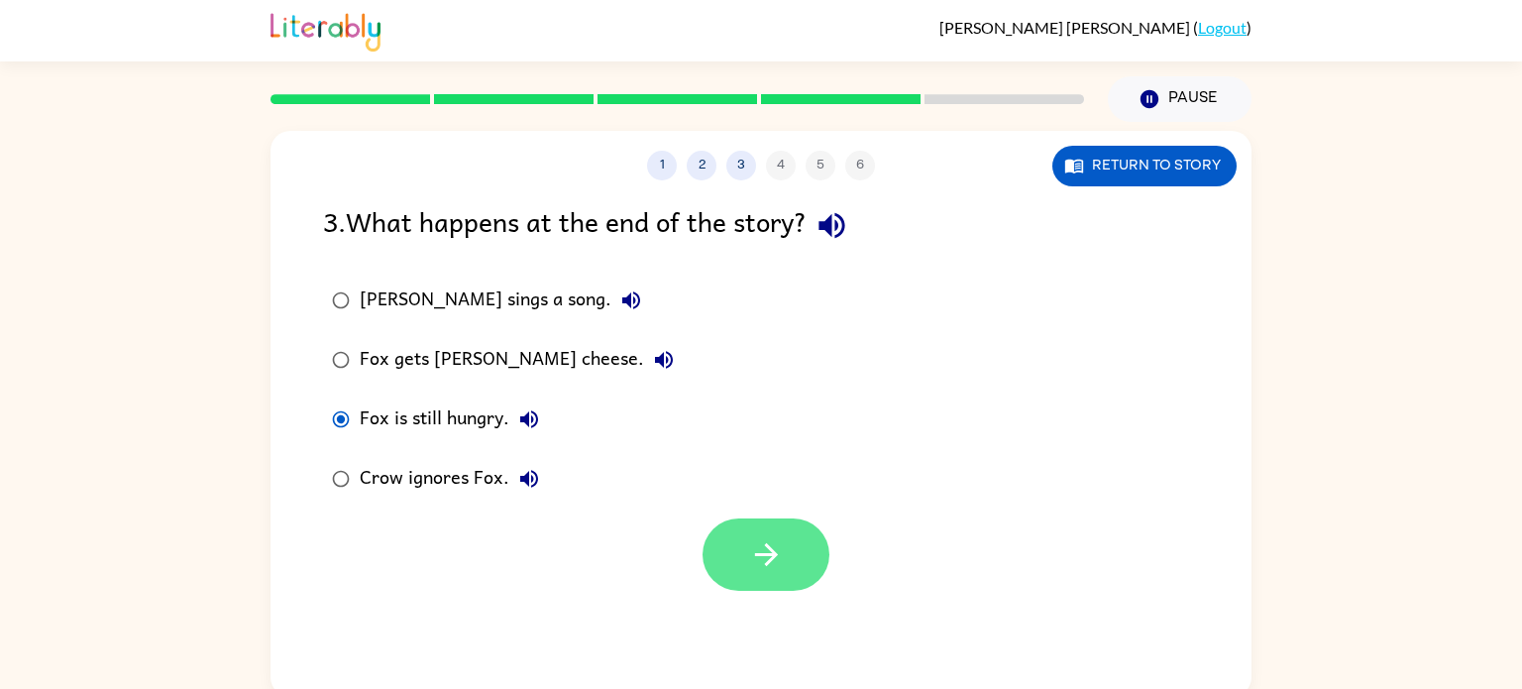
click at [705, 539] on button "button" at bounding box center [766, 554] width 127 height 72
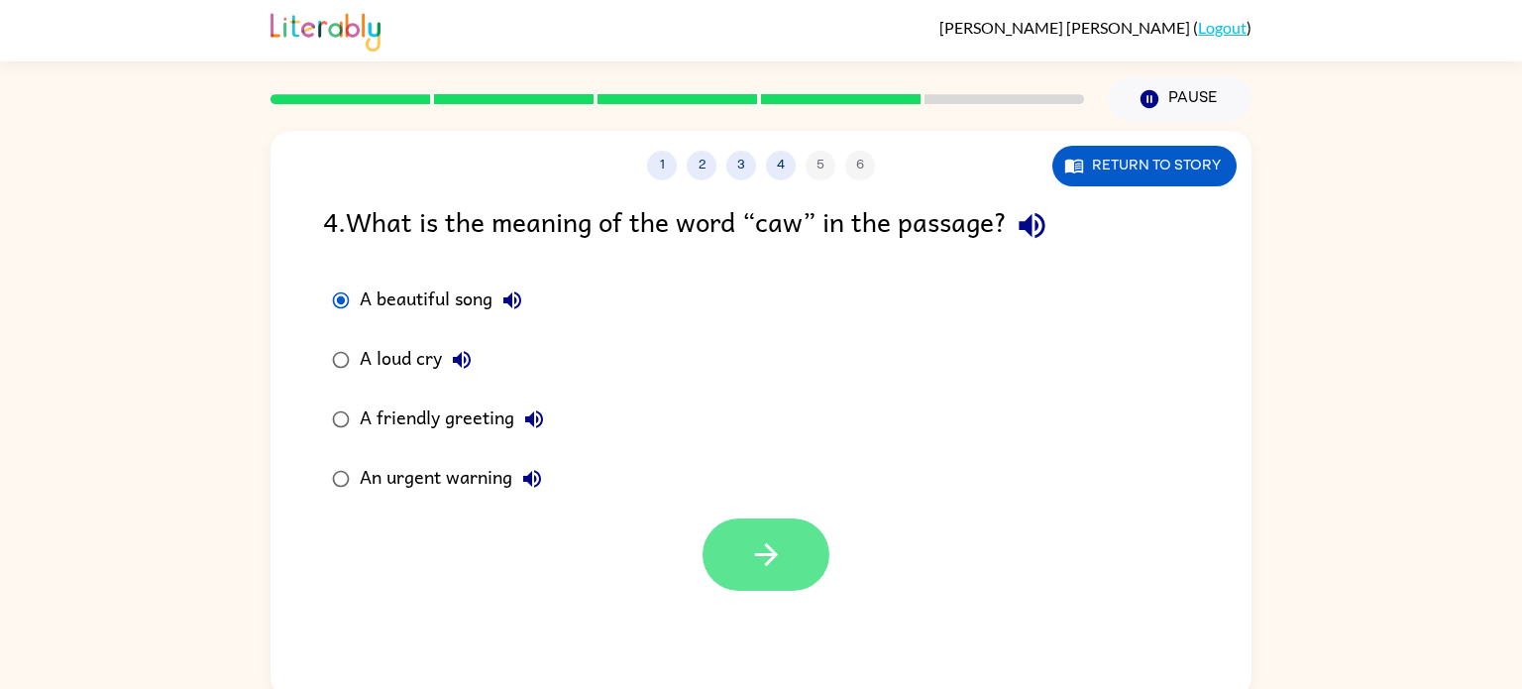
click at [768, 573] on button "button" at bounding box center [766, 554] width 127 height 72
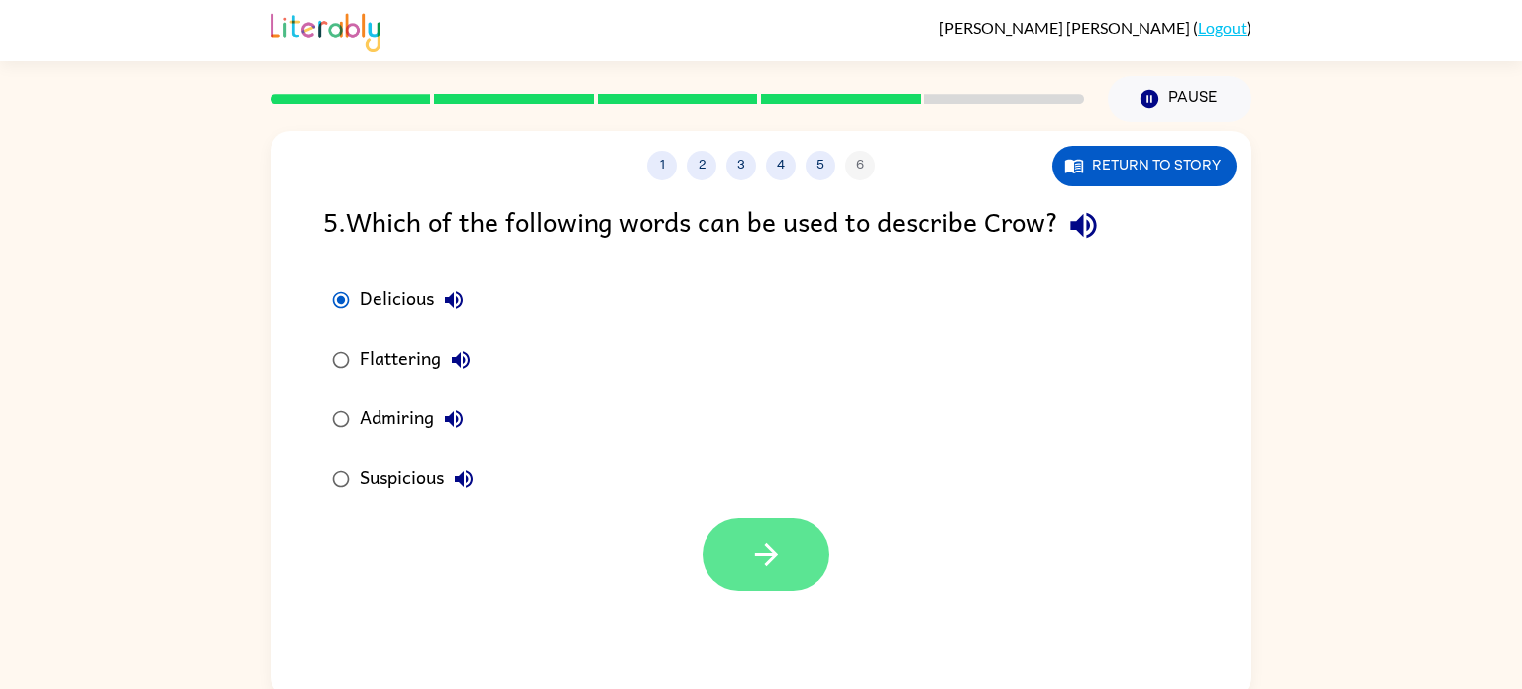
click at [775, 559] on icon "button" at bounding box center [766, 554] width 35 height 35
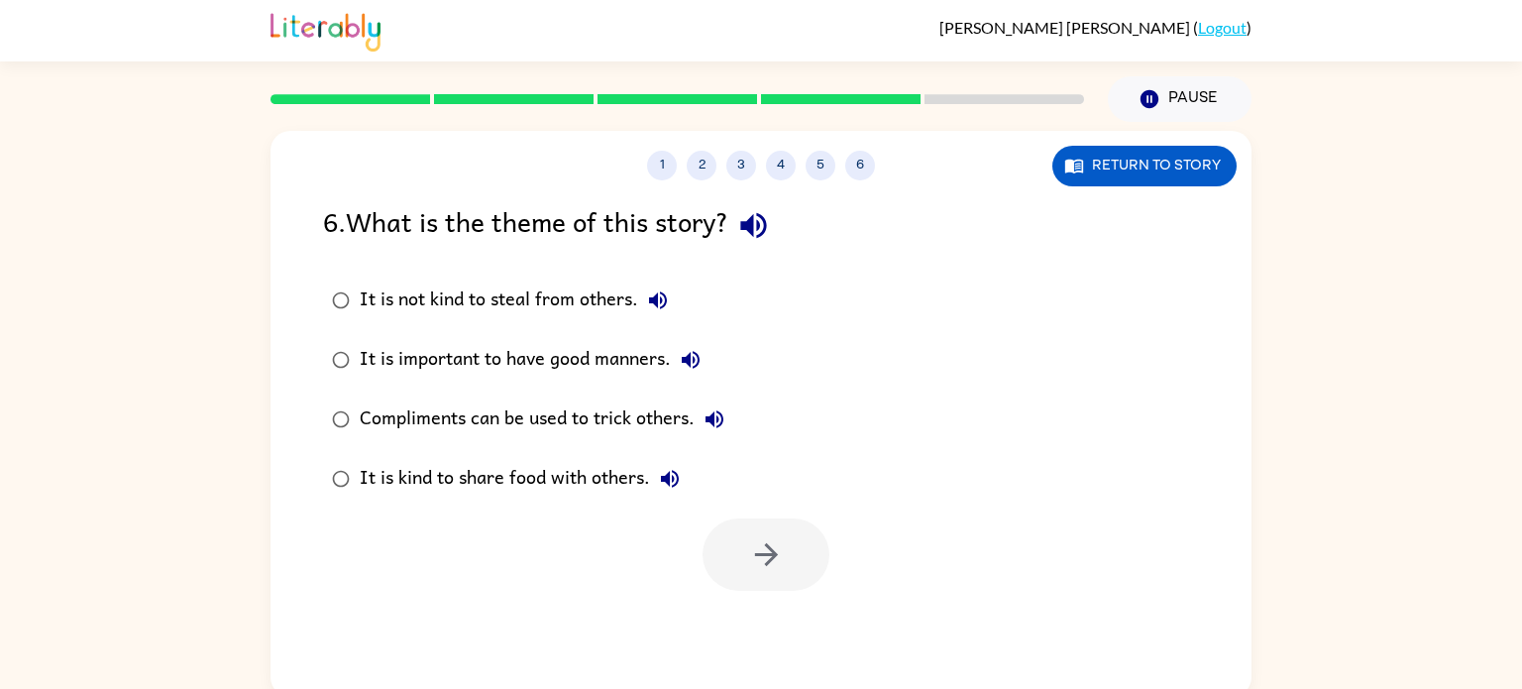
scroll to position [8, 0]
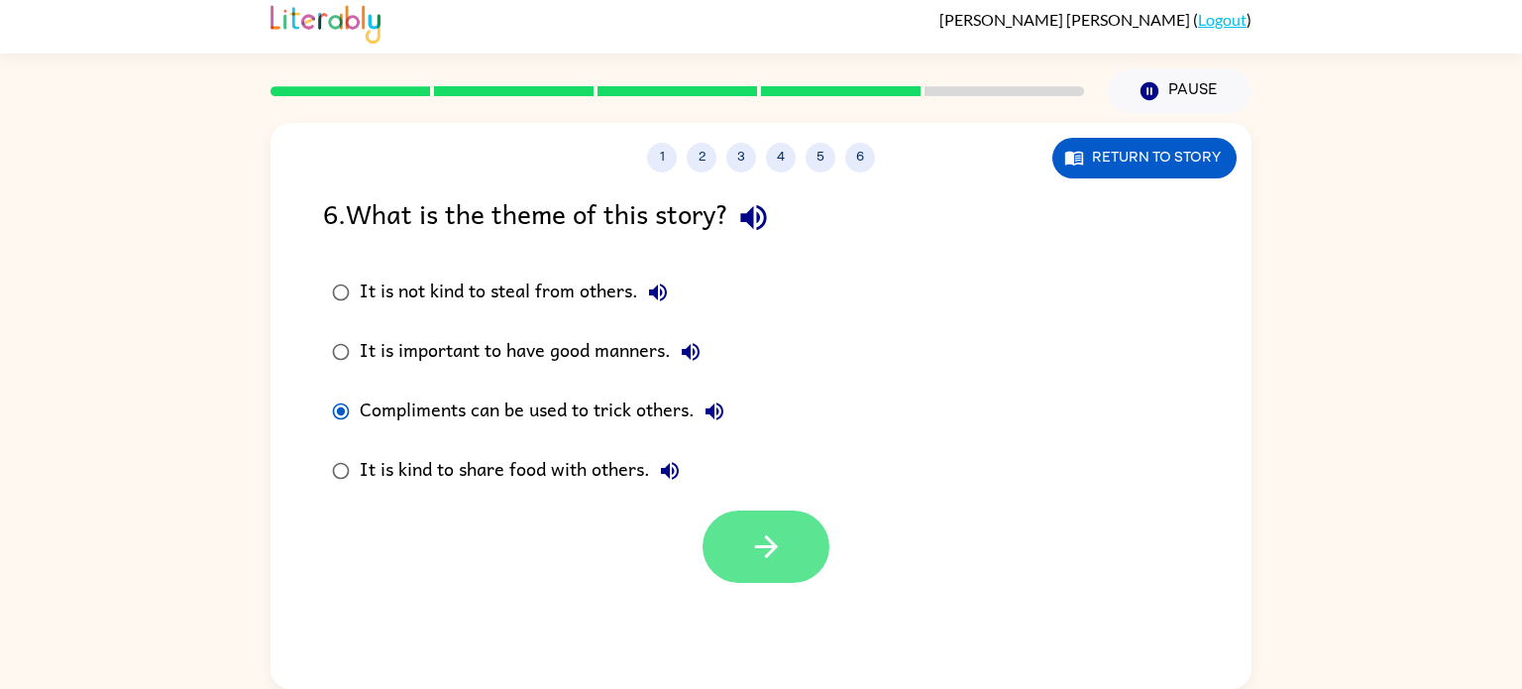
click at [777, 544] on icon "button" at bounding box center [766, 546] width 35 height 35
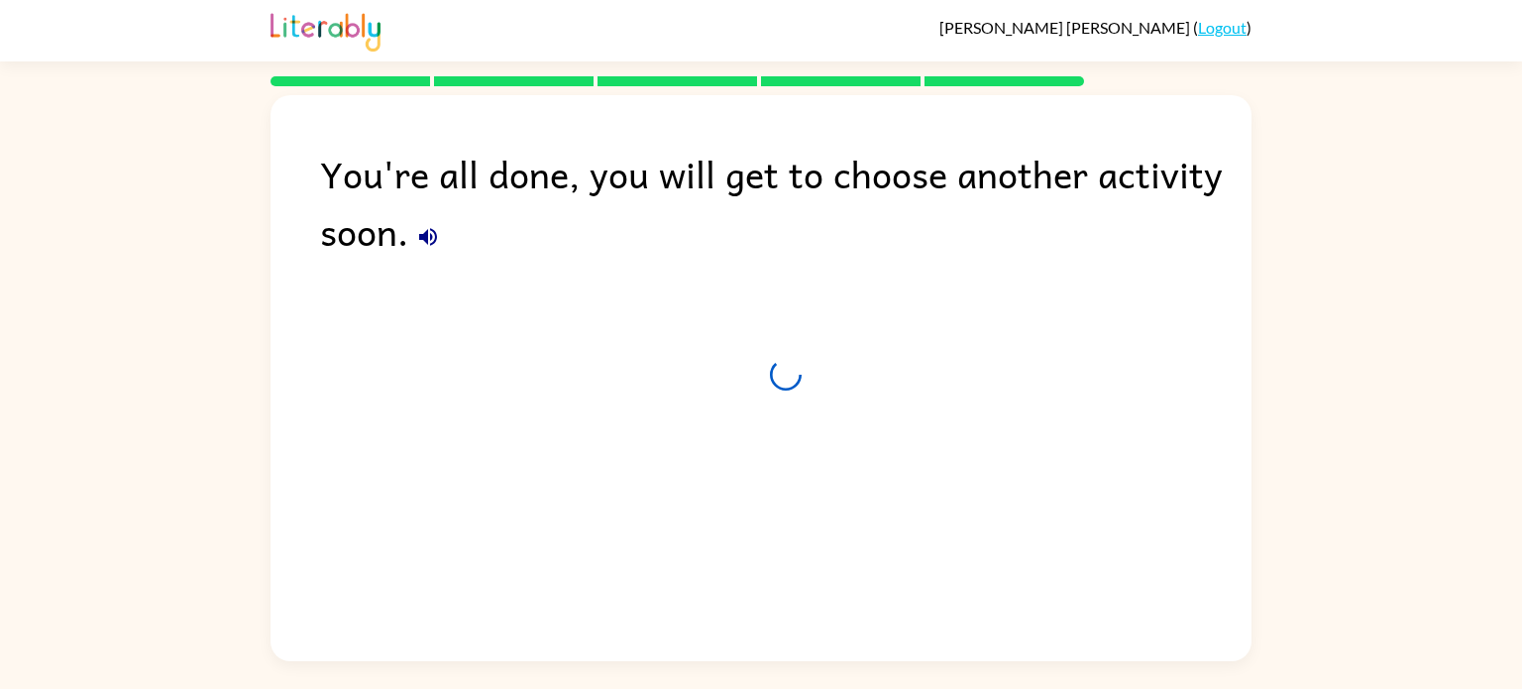
scroll to position [0, 0]
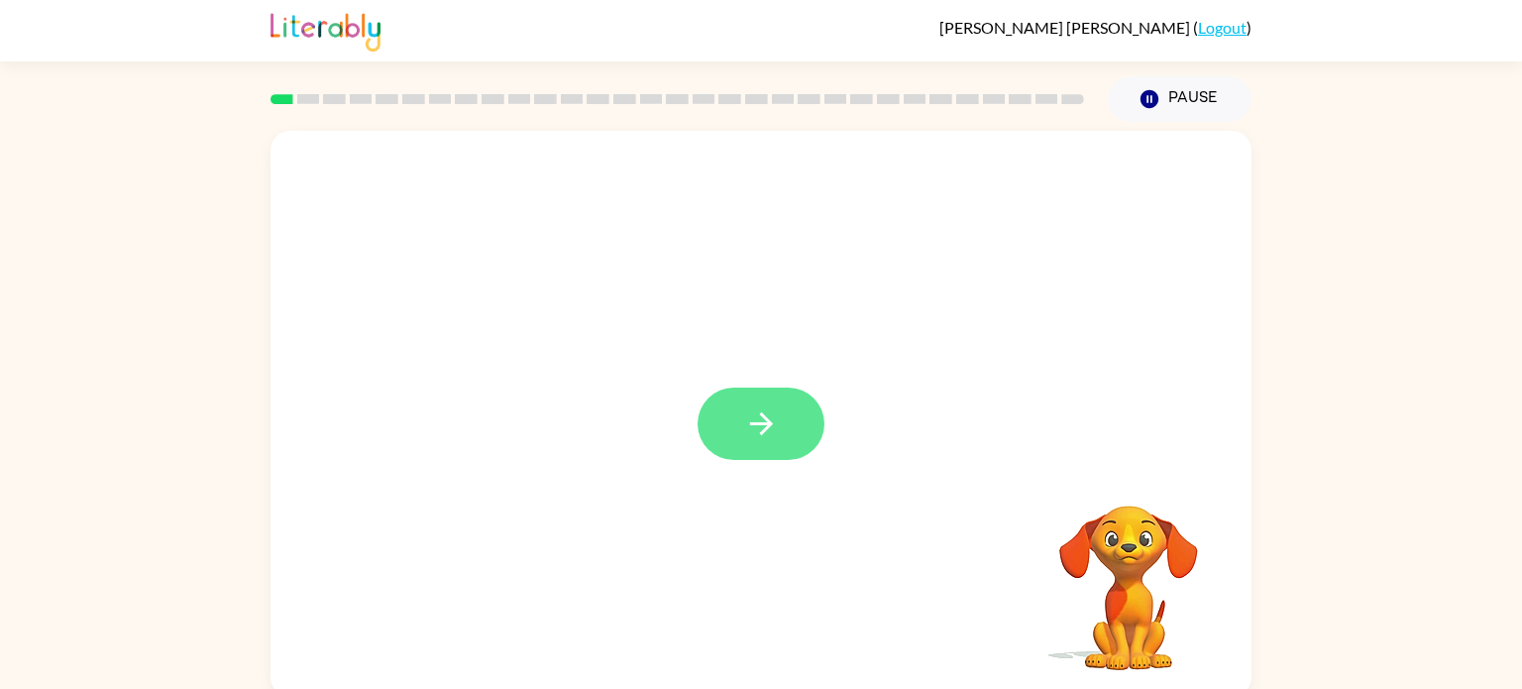
scroll to position [8, 0]
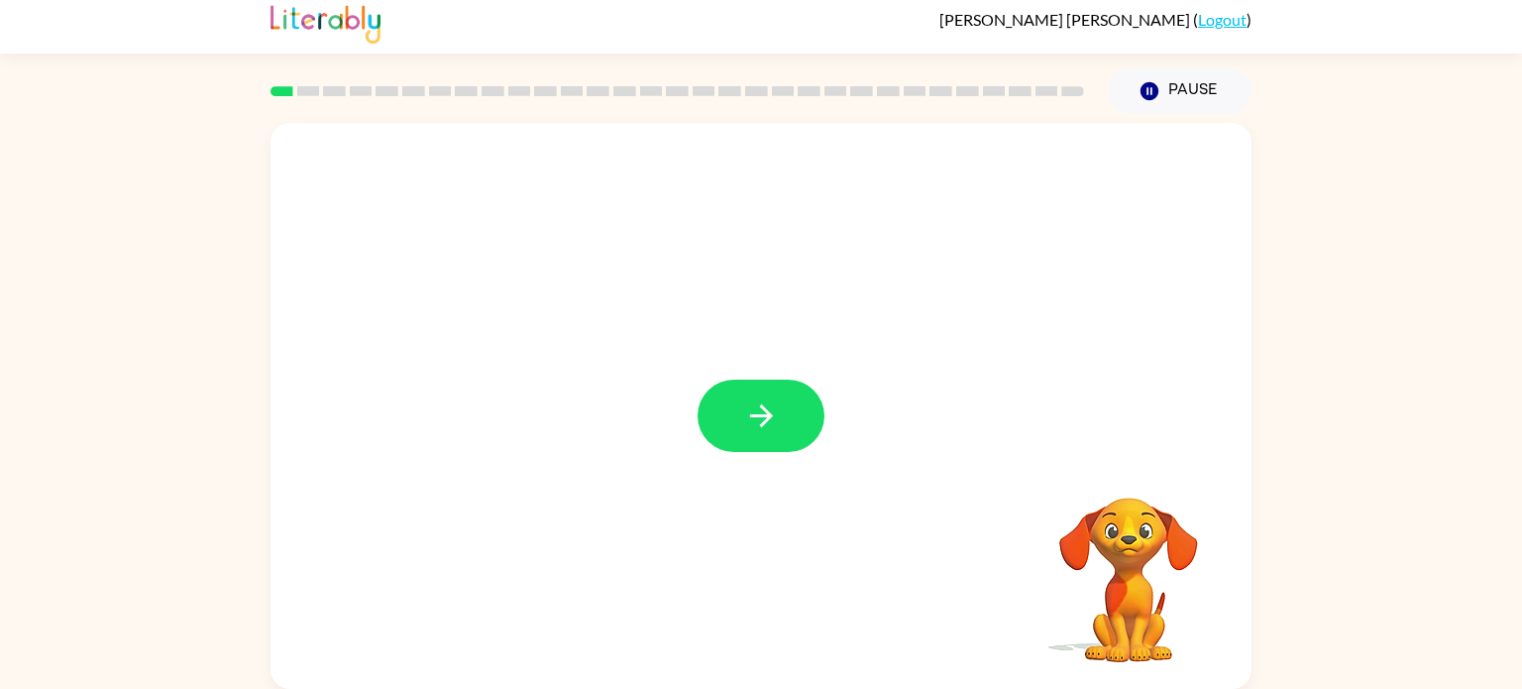
click at [820, 391] on div at bounding box center [761, 415] width 127 height 72
click at [788, 417] on button "button" at bounding box center [761, 415] width 127 height 72
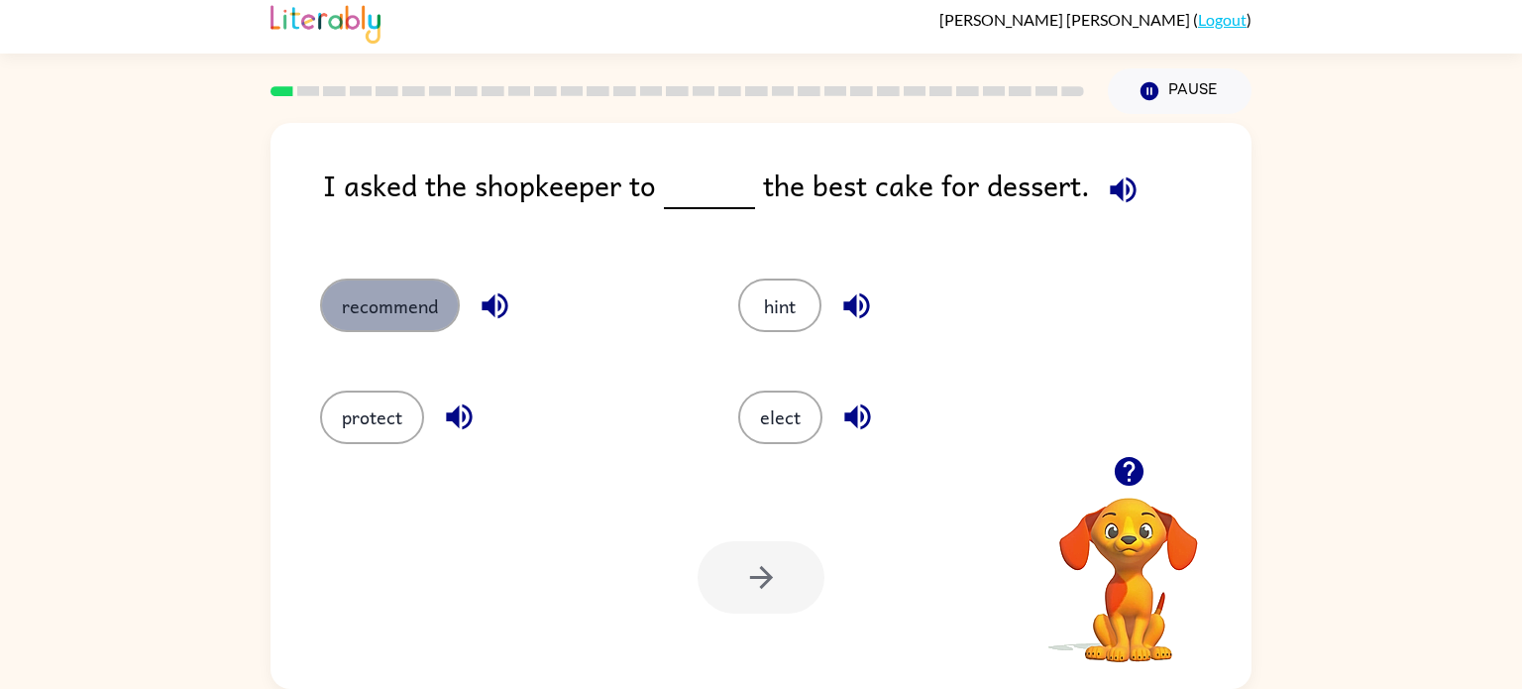
click at [437, 308] on button "recommend" at bounding box center [390, 305] width 140 height 54
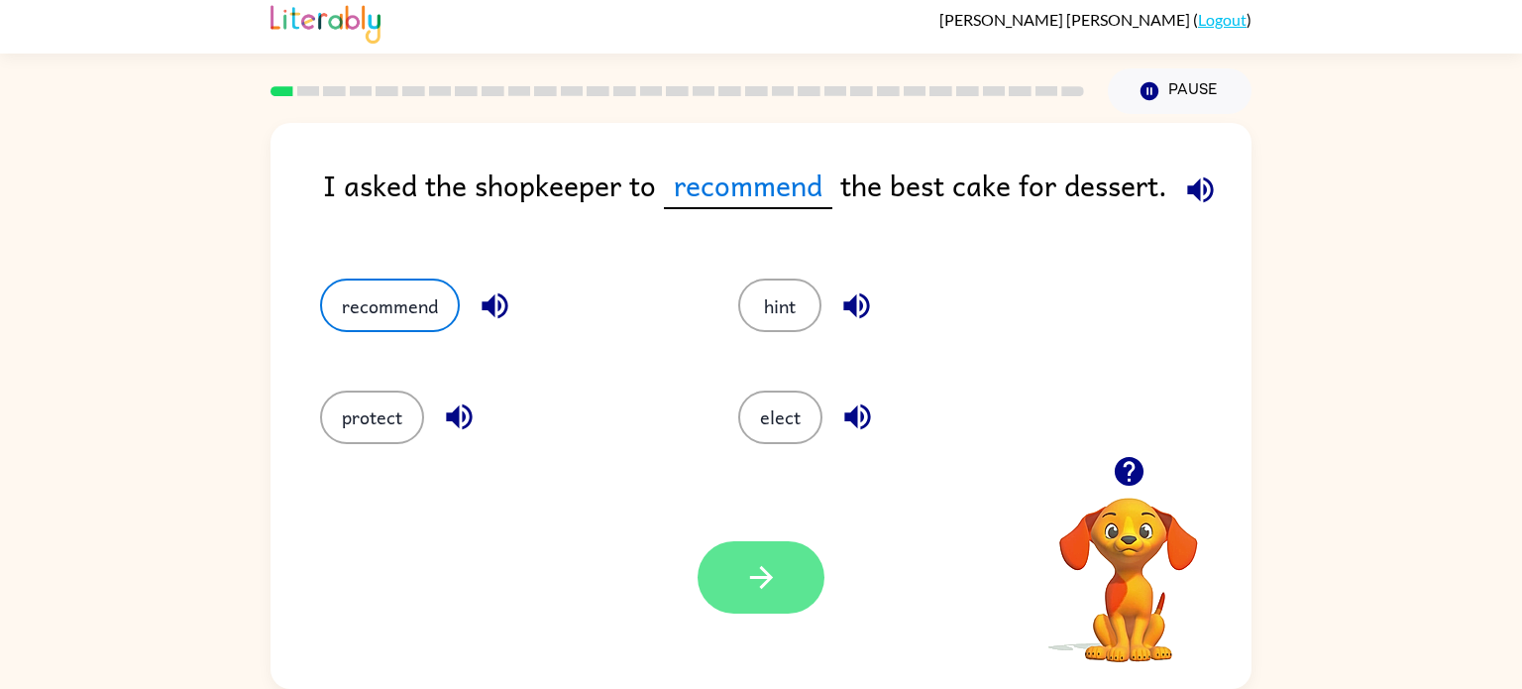
click at [748, 554] on button "button" at bounding box center [761, 577] width 127 height 72
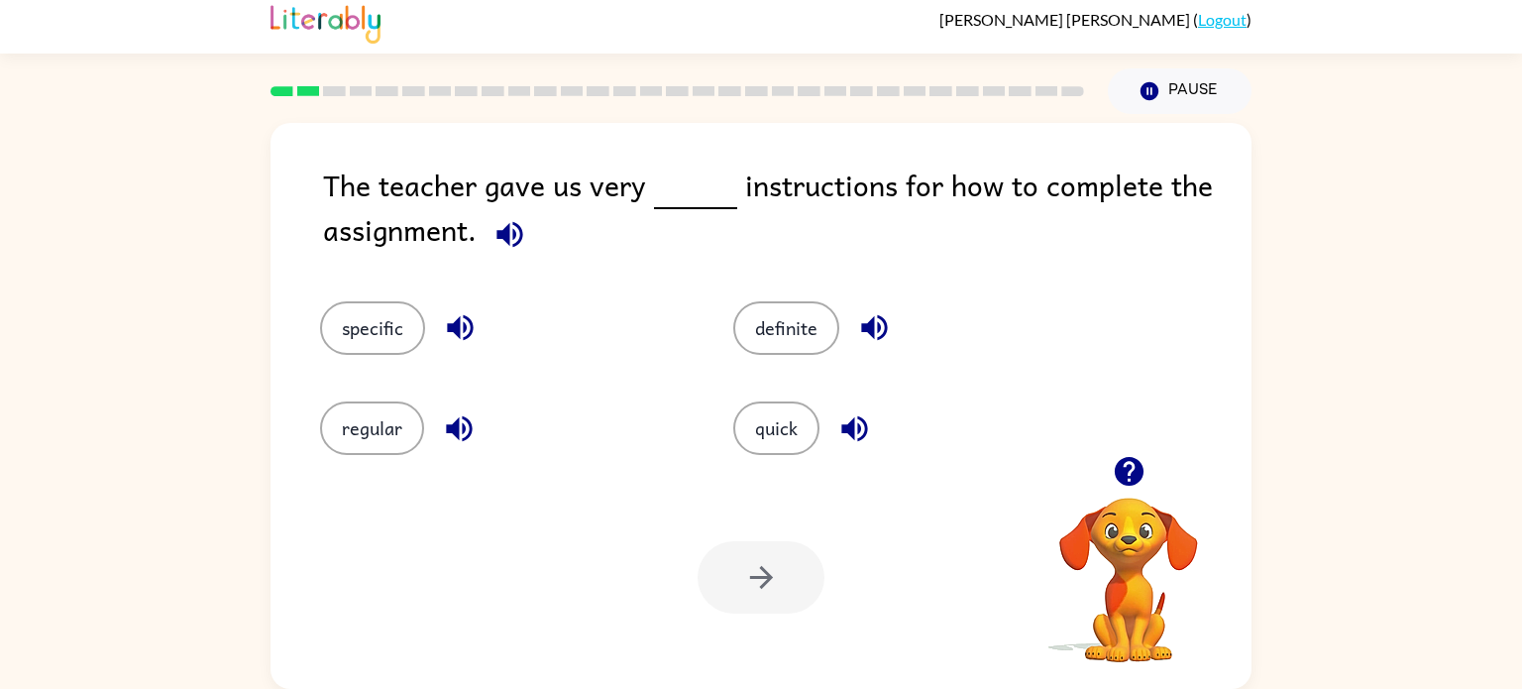
click at [1137, 463] on icon "button" at bounding box center [1128, 471] width 29 height 29
click at [1123, 463] on icon "button" at bounding box center [1128, 471] width 29 height 29
click at [1123, 463] on div "The teacher gave us very instructions for how to complete the assignment. speci…" at bounding box center [761, 406] width 981 height 566
click at [1129, 470] on icon "button" at bounding box center [1129, 471] width 35 height 35
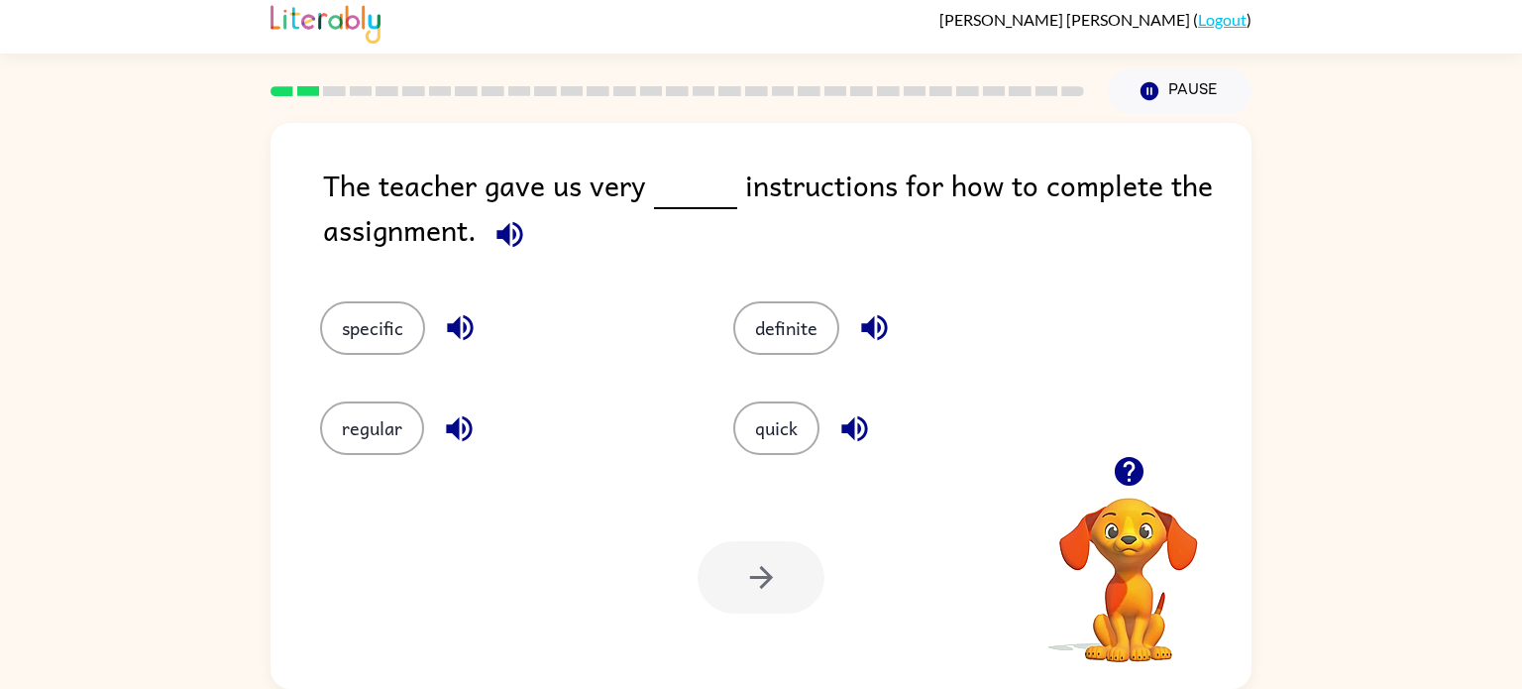
click at [1129, 470] on icon "button" at bounding box center [1129, 471] width 35 height 35
click at [824, 404] on div "quick" at bounding box center [917, 428] width 368 height 54
click at [805, 429] on button "quick" at bounding box center [776, 428] width 86 height 54
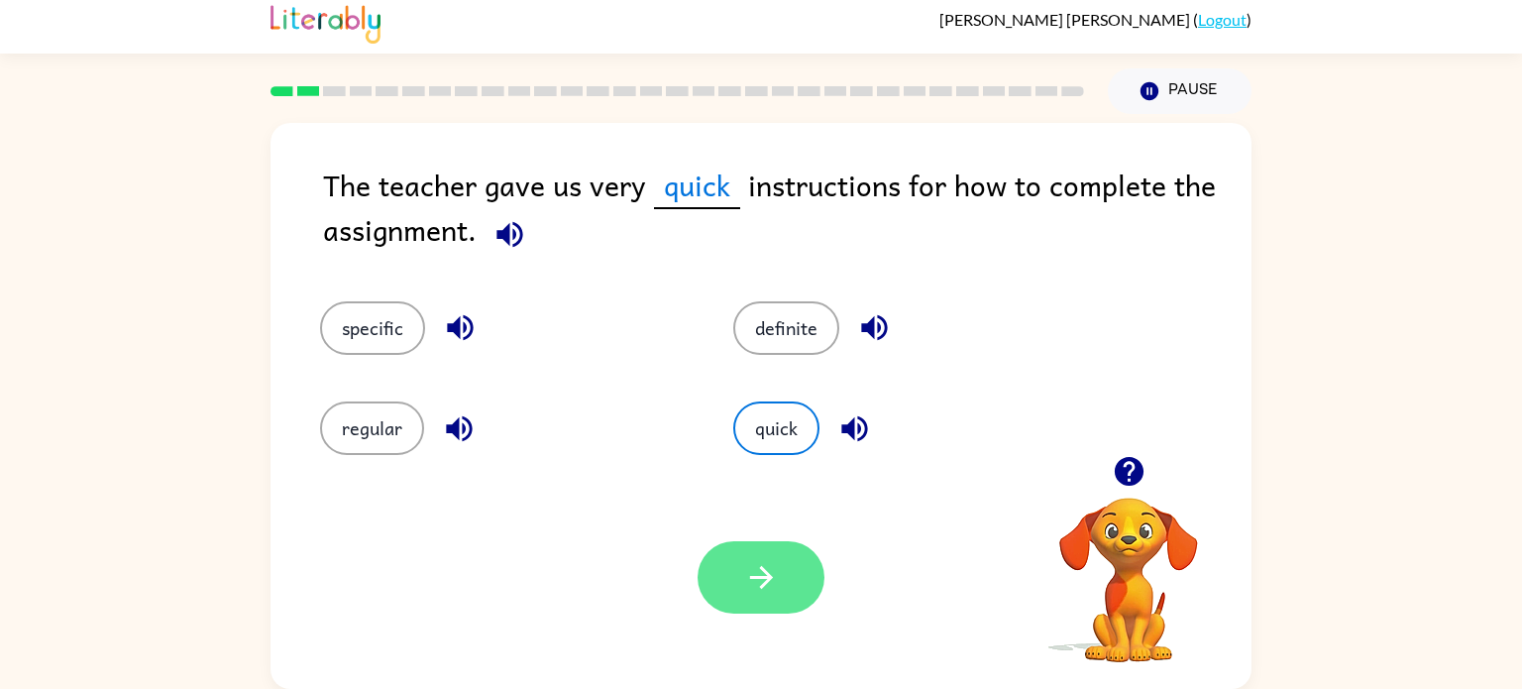
click at [790, 585] on button "button" at bounding box center [761, 577] width 127 height 72
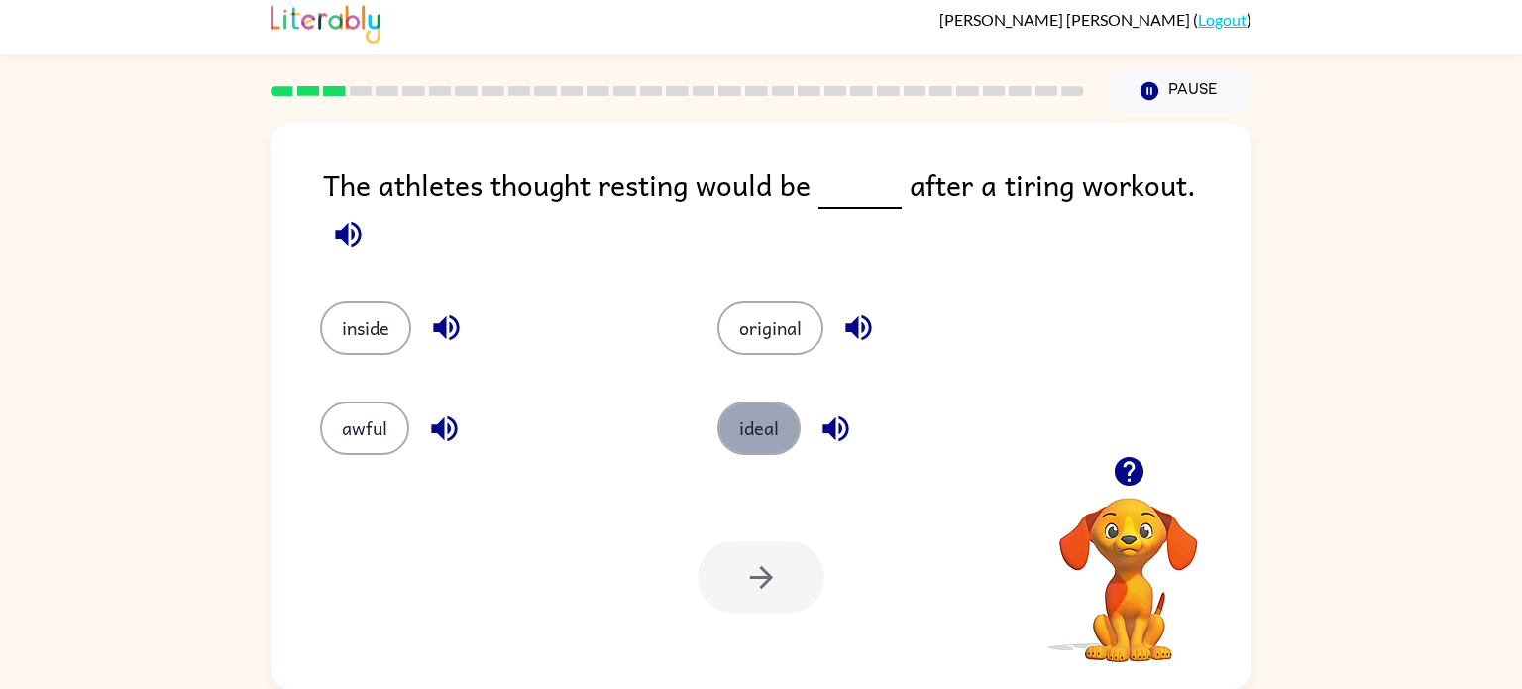
click at [773, 404] on button "ideal" at bounding box center [758, 428] width 83 height 54
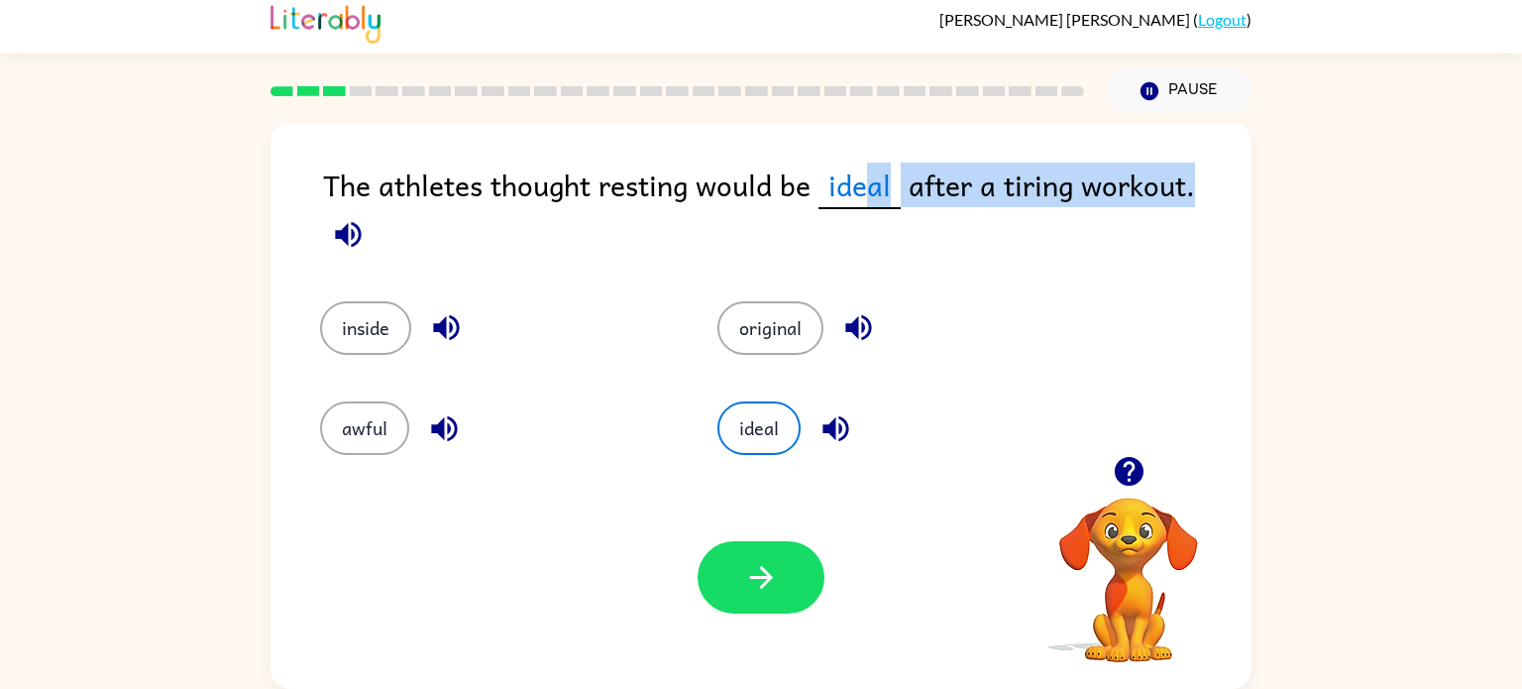
drag, startPoint x: 868, startPoint y: 194, endPoint x: 839, endPoint y: 346, distance: 154.3
click at [839, 346] on div "The athletes thought resting would be ideal after a tiring workout. inside orig…" at bounding box center [761, 406] width 981 height 566
click at [1050, 230] on div "The athletes thought resting would be ideal after a tiring workout." at bounding box center [787, 211] width 928 height 99
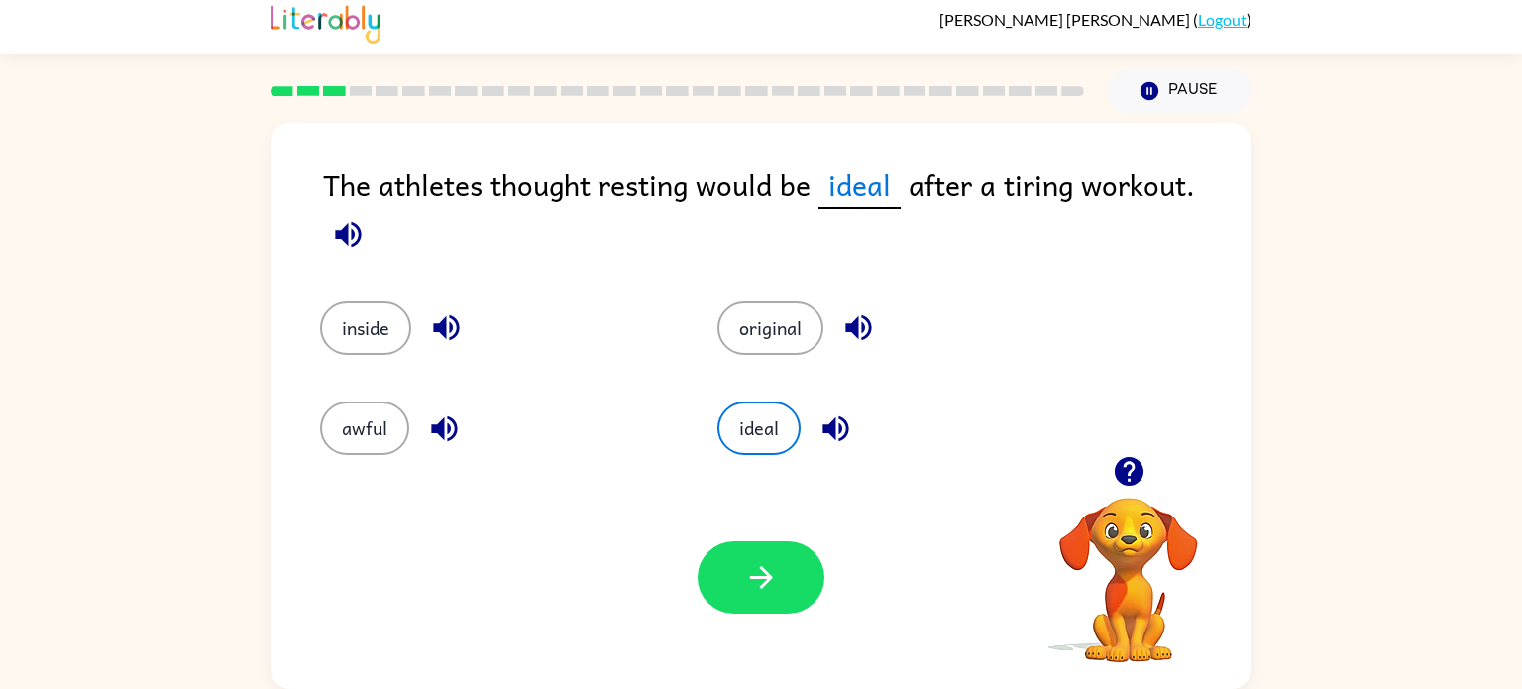
click at [336, 183] on div "The athletes thought resting would be ideal after a tiring workout." at bounding box center [787, 211] width 928 height 99
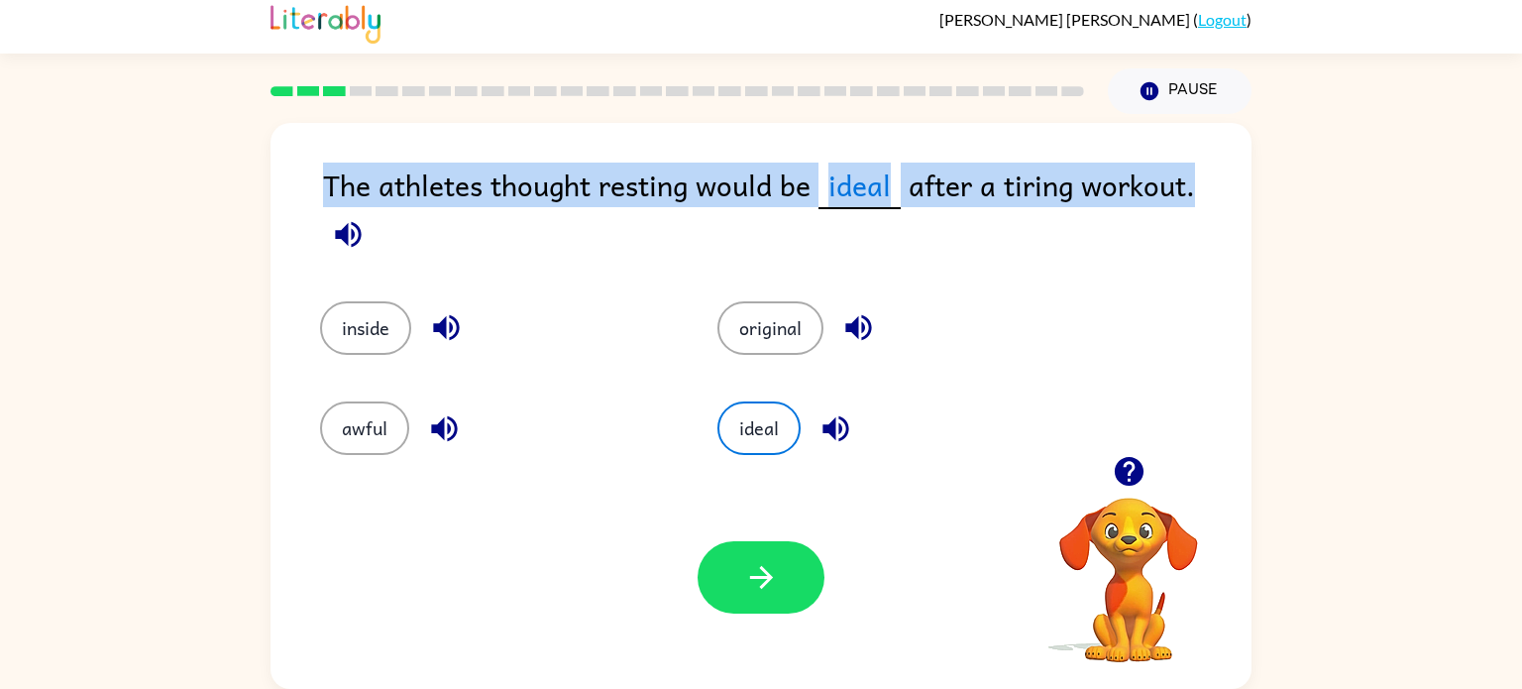
drag, startPoint x: 316, startPoint y: 185, endPoint x: 1226, endPoint y: 184, distance: 909.6
click at [1226, 184] on div "The athletes thought resting would be ideal after a tiring workout. inside orig…" at bounding box center [761, 406] width 981 height 566
click at [361, 221] on icon "button" at bounding box center [348, 234] width 26 height 26
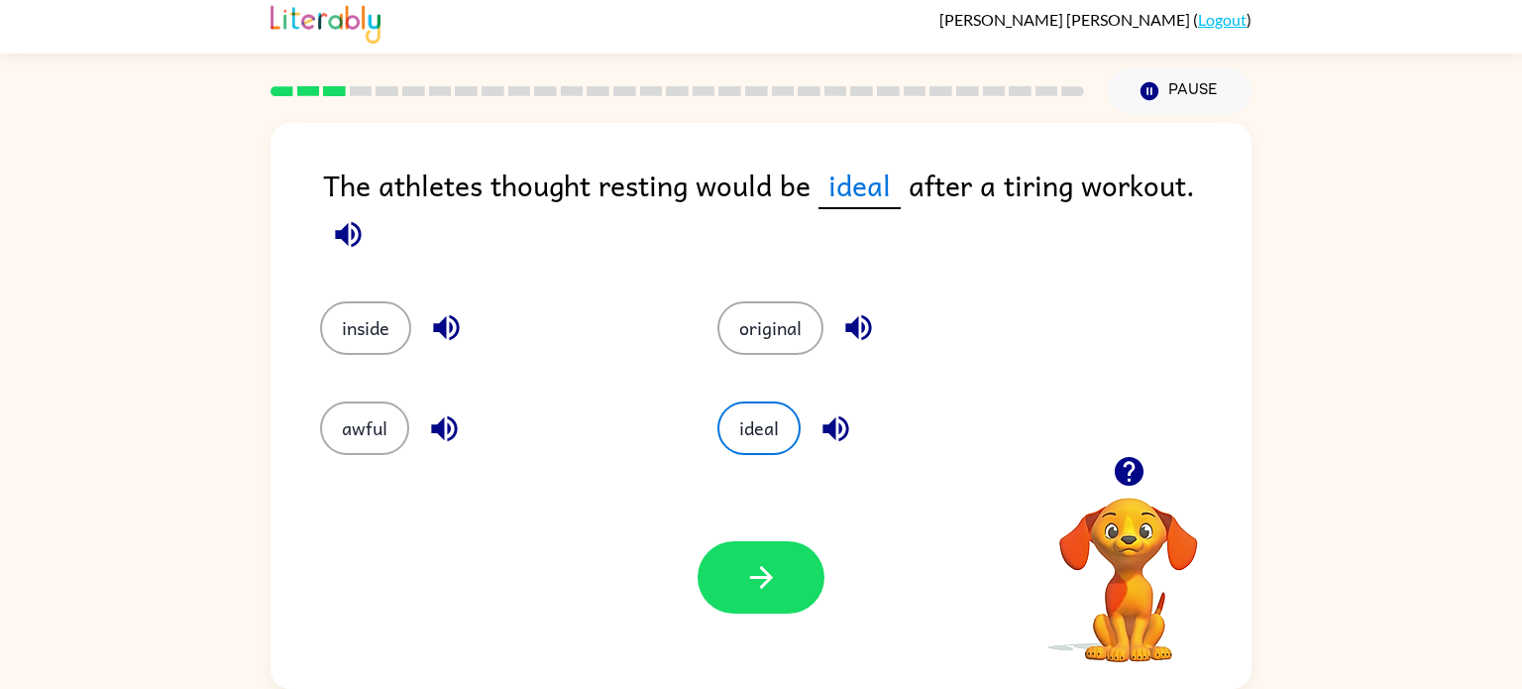
click at [1148, 271] on div "inside original awful ideal" at bounding box center [760, 363] width 941 height 184
click at [366, 217] on icon "button" at bounding box center [348, 234] width 35 height 35
click at [785, 552] on button "button" at bounding box center [761, 577] width 127 height 72
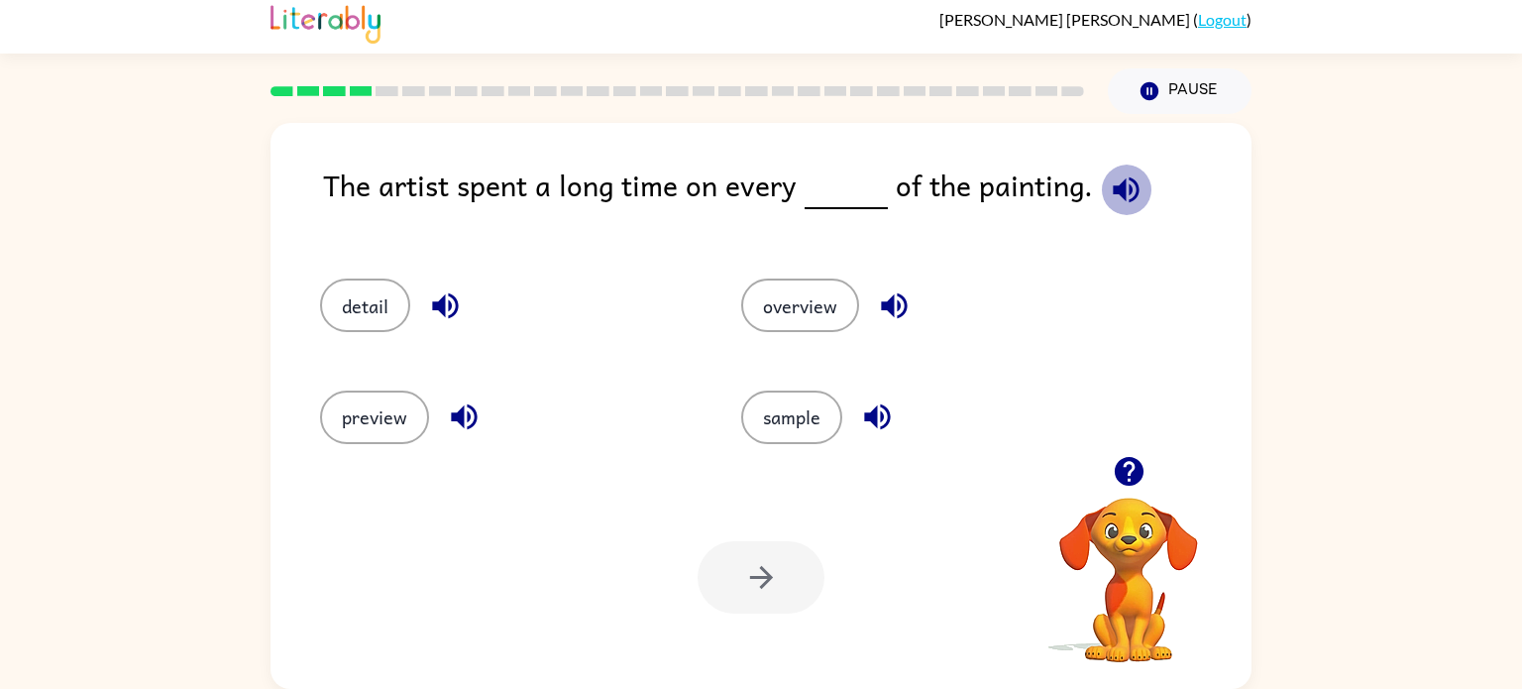
click at [1127, 193] on icon "button" at bounding box center [1126, 189] width 26 height 26
click at [375, 306] on button "detail" at bounding box center [365, 305] width 90 height 54
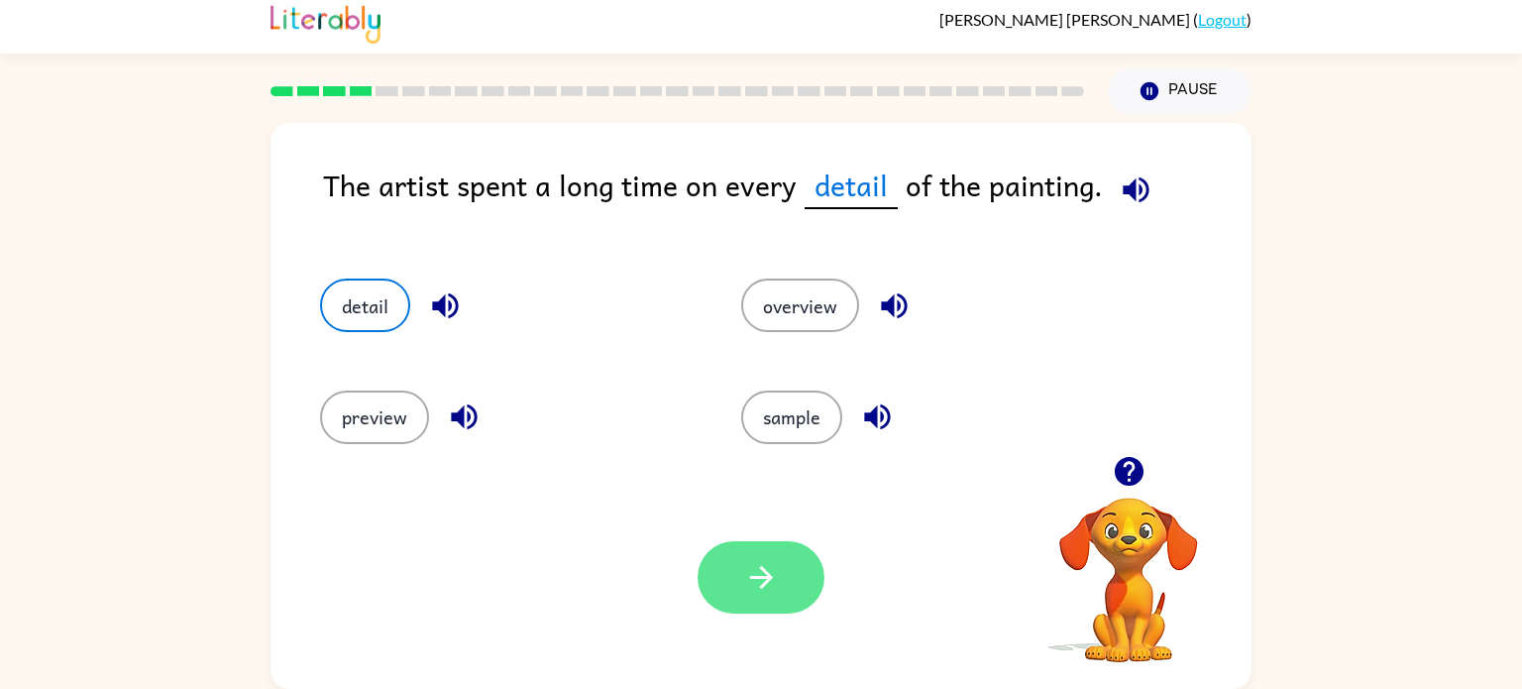
click at [768, 573] on icon "button" at bounding box center [760, 577] width 23 height 23
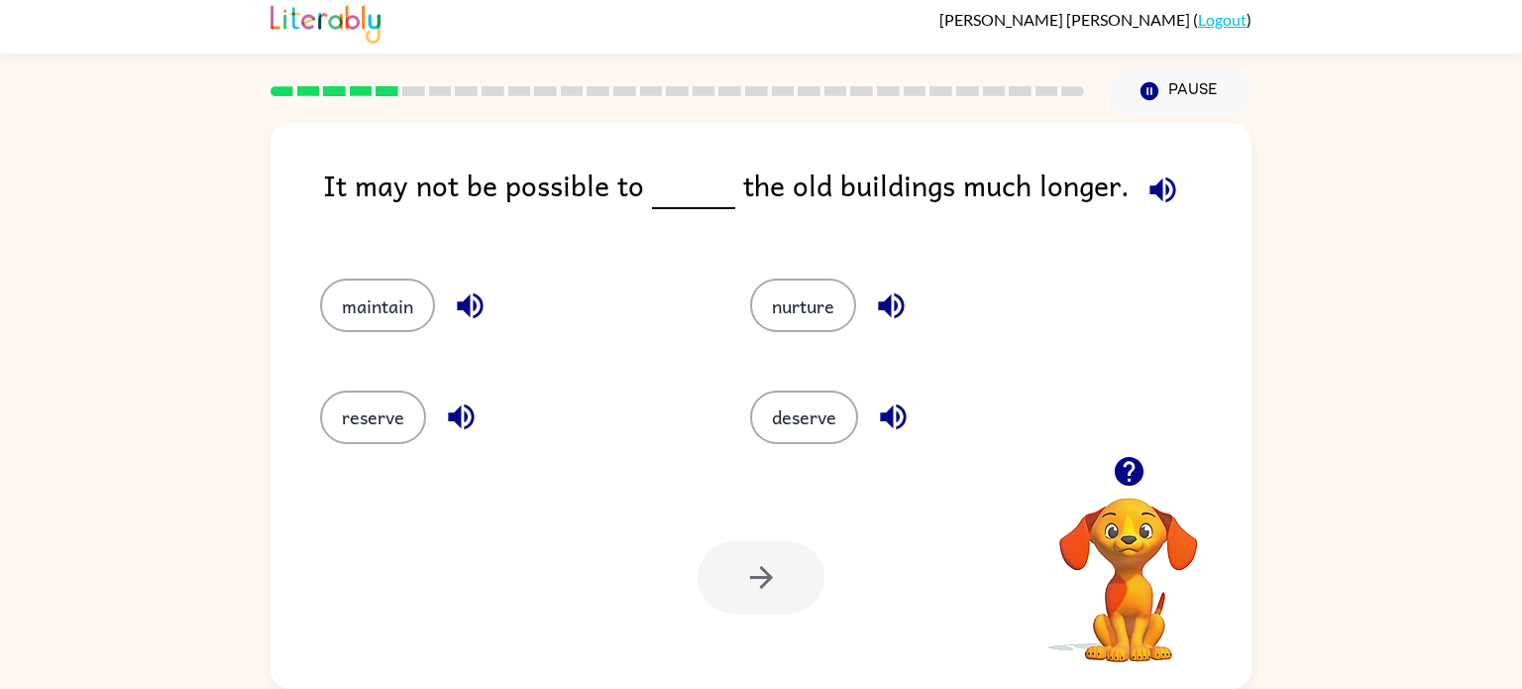
click at [1149, 190] on icon "button" at bounding box center [1162, 189] width 26 height 26
click at [419, 410] on button "reserve" at bounding box center [373, 417] width 106 height 54
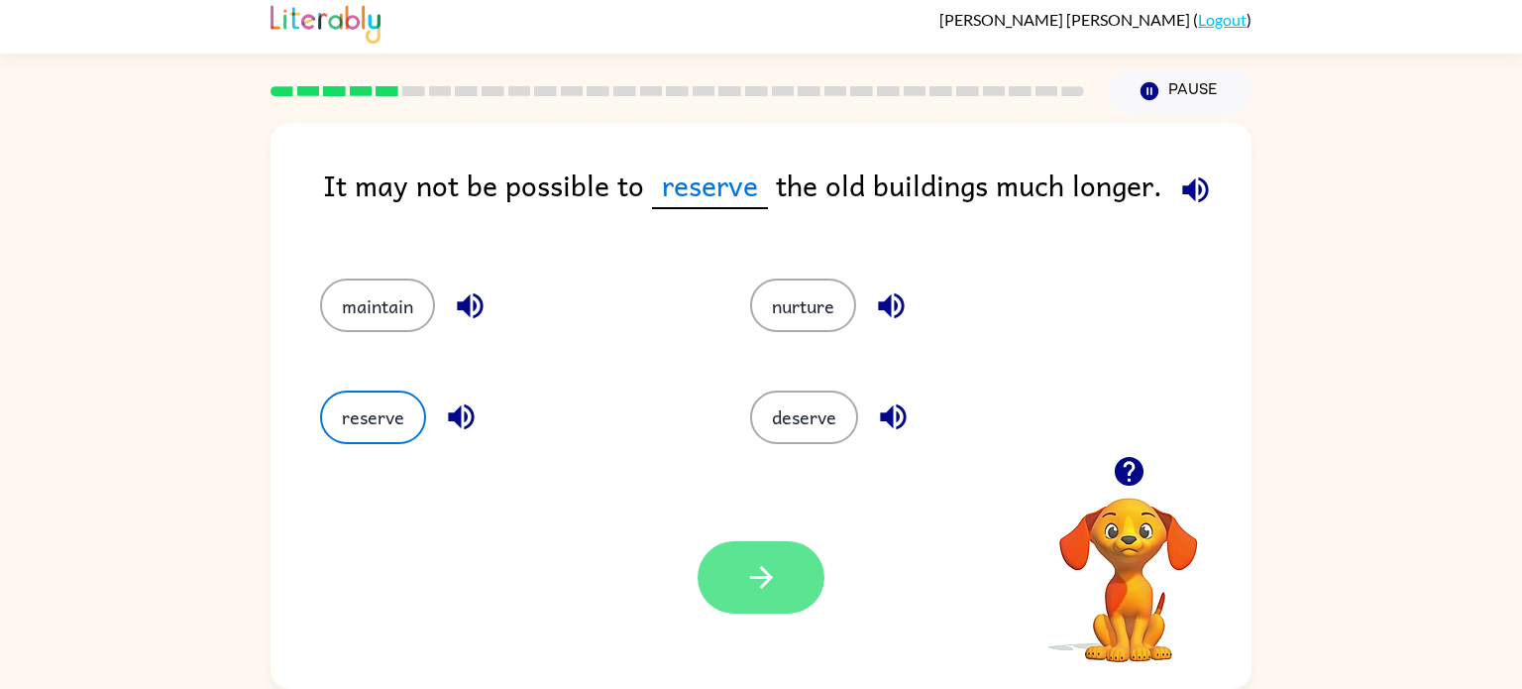
click at [800, 566] on button "button" at bounding box center [761, 577] width 127 height 72
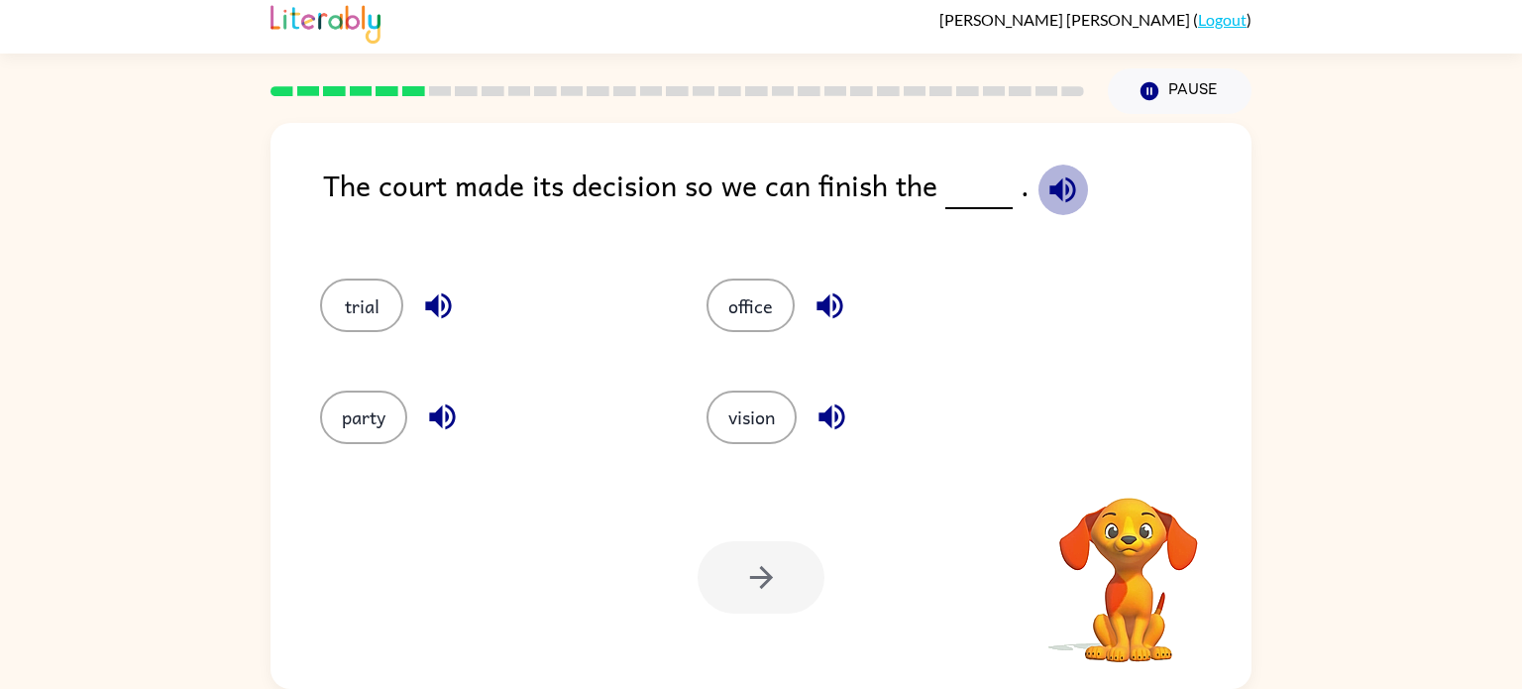
click at [1059, 195] on icon "button" at bounding box center [1062, 189] width 35 height 35
click at [1059, 196] on icon "button" at bounding box center [1062, 189] width 35 height 35
click at [382, 307] on button "trial" at bounding box center [361, 305] width 83 height 54
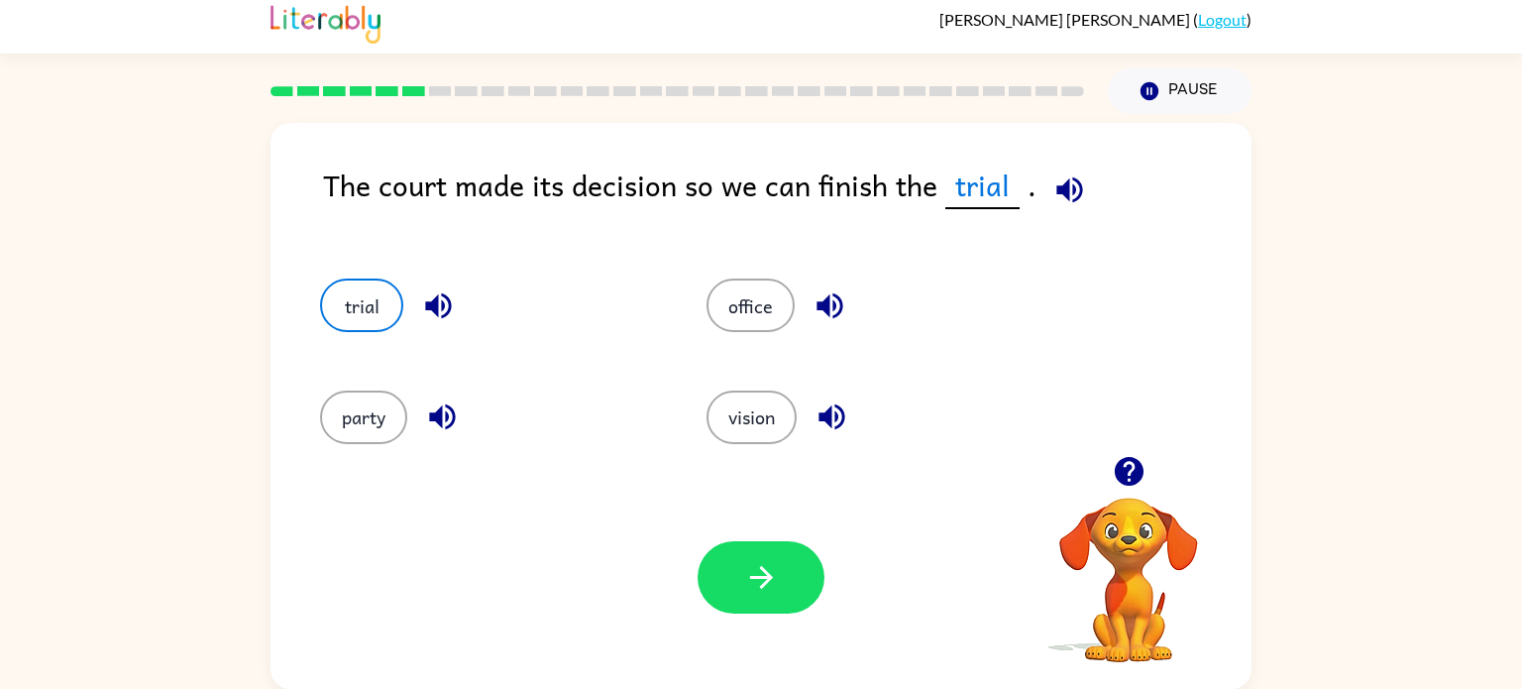
click at [445, 320] on icon "button" at bounding box center [438, 305] width 35 height 35
click at [1052, 193] on icon "button" at bounding box center [1069, 189] width 35 height 35
click at [440, 304] on icon "button" at bounding box center [438, 305] width 35 height 35
click at [740, 578] on button "button" at bounding box center [761, 577] width 127 height 72
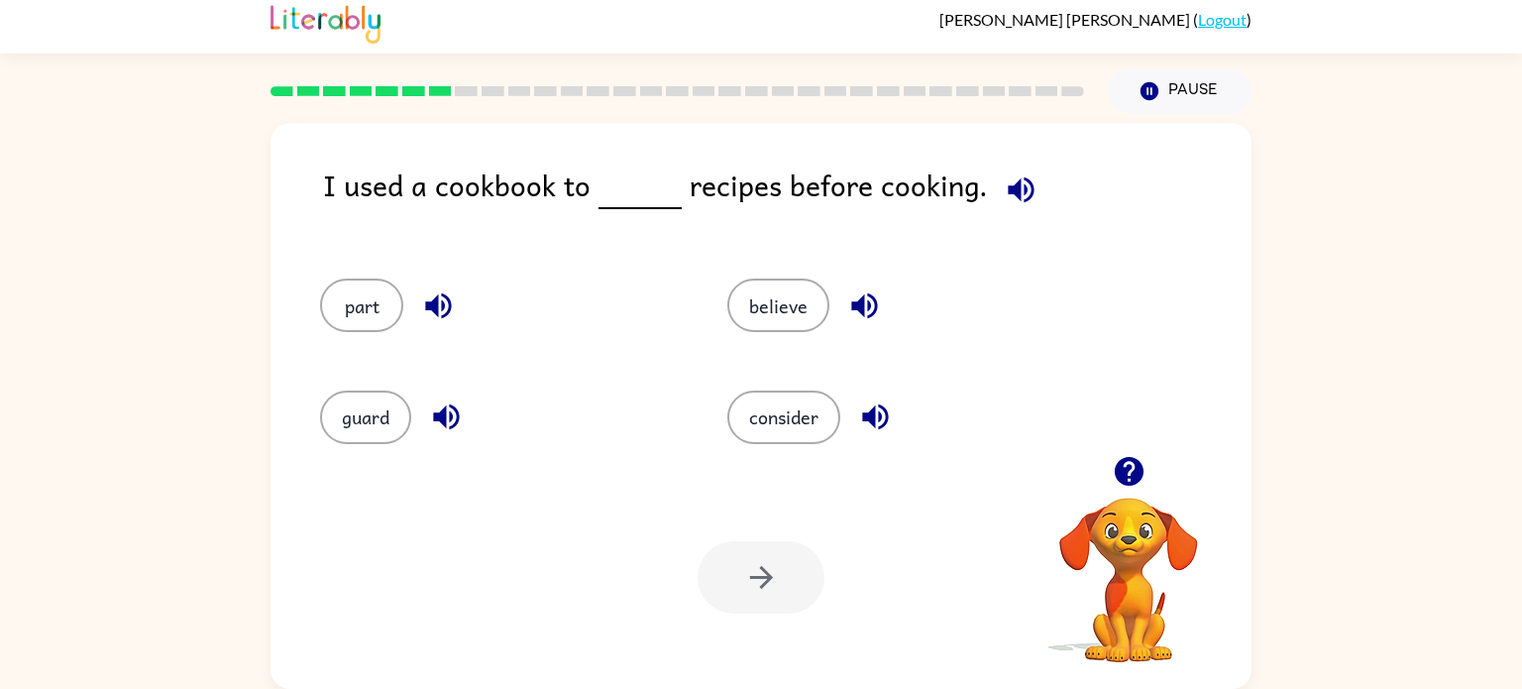
click at [1018, 191] on icon "button" at bounding box center [1021, 189] width 35 height 35
click at [1028, 201] on button "button" at bounding box center [1021, 189] width 51 height 51
click at [775, 283] on button "believe" at bounding box center [778, 305] width 102 height 54
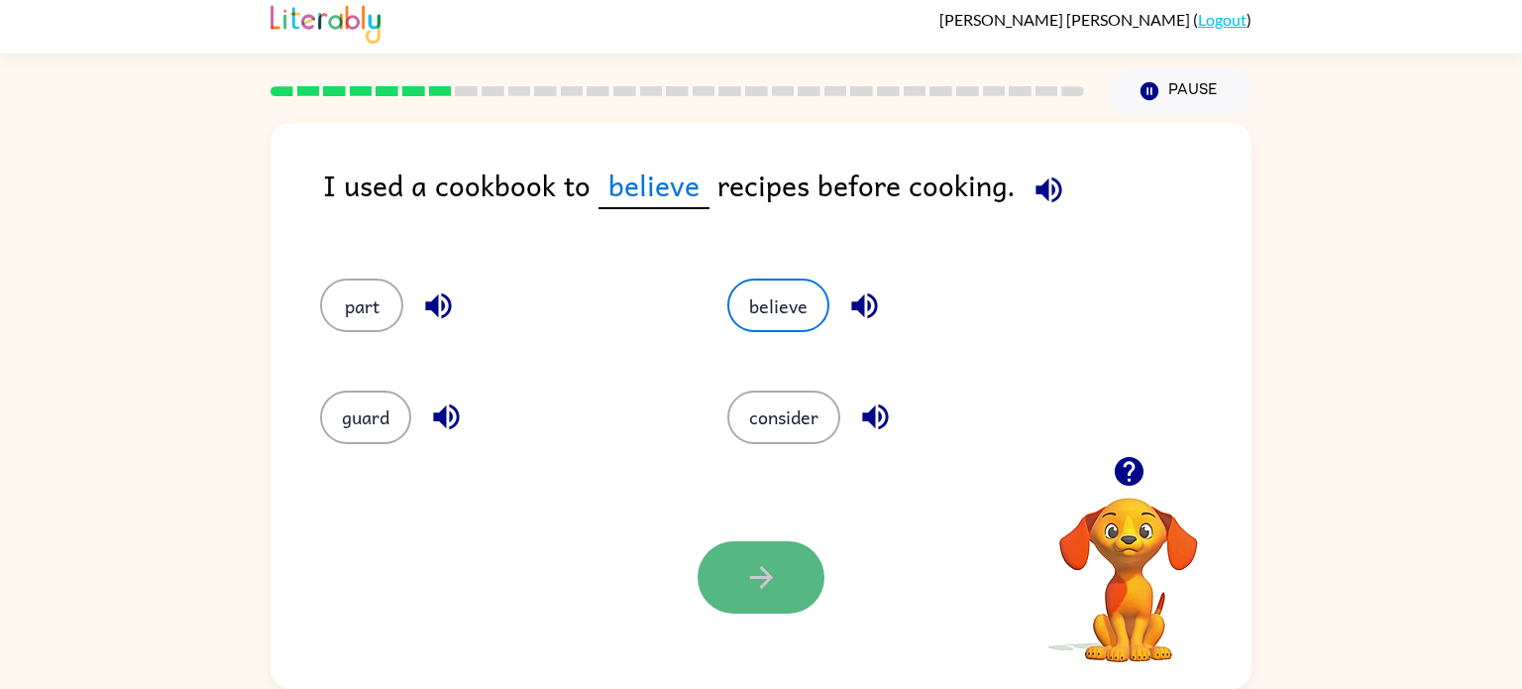
click at [795, 557] on button "button" at bounding box center [761, 577] width 127 height 72
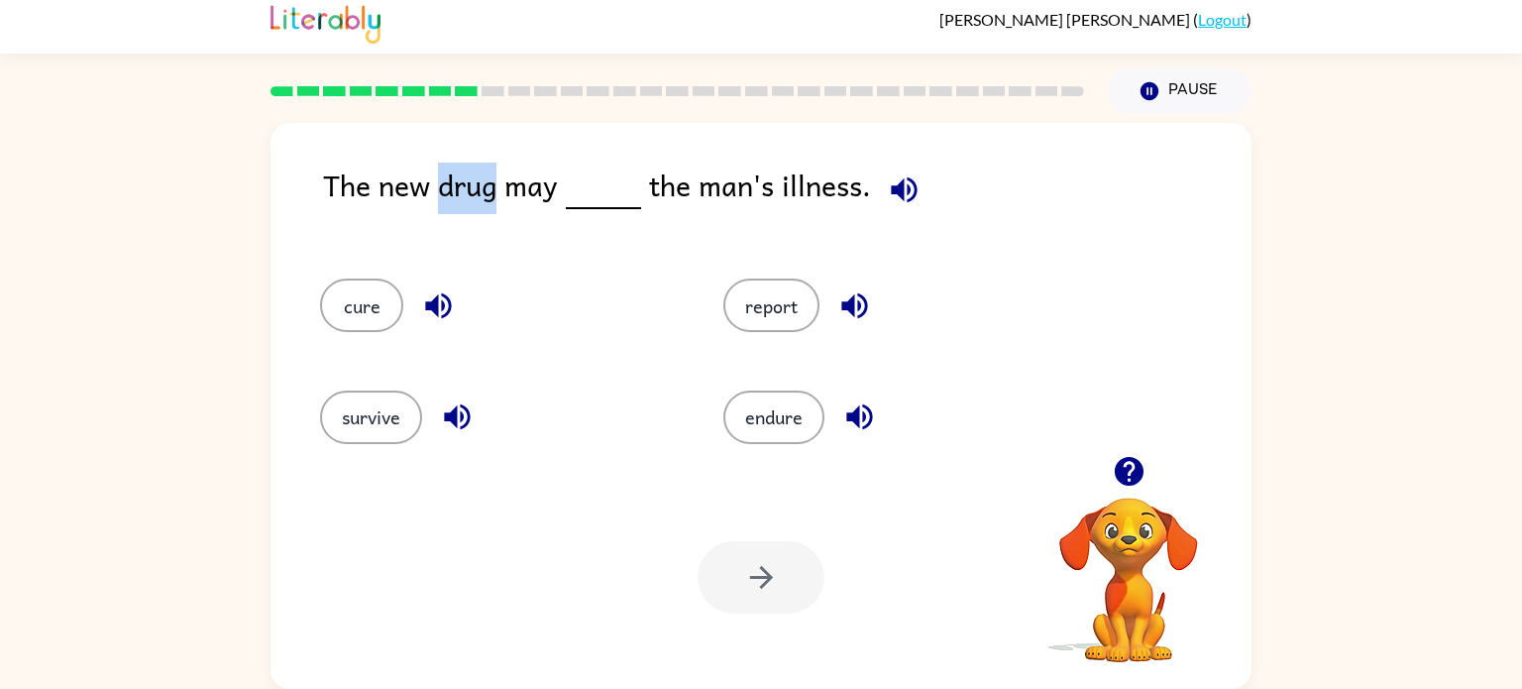
drag, startPoint x: 434, startPoint y: 184, endPoint x: 499, endPoint y: 183, distance: 65.4
click at [499, 183] on div "The new drug may the man's illness." at bounding box center [787, 200] width 928 height 76
click at [519, 124] on div "The new drug may the man's illness. cure report survive endure Your browser mus…" at bounding box center [761, 406] width 981 height 566
click at [911, 187] on icon "button" at bounding box center [904, 189] width 26 height 26
click at [336, 325] on button "cure" at bounding box center [361, 305] width 83 height 54
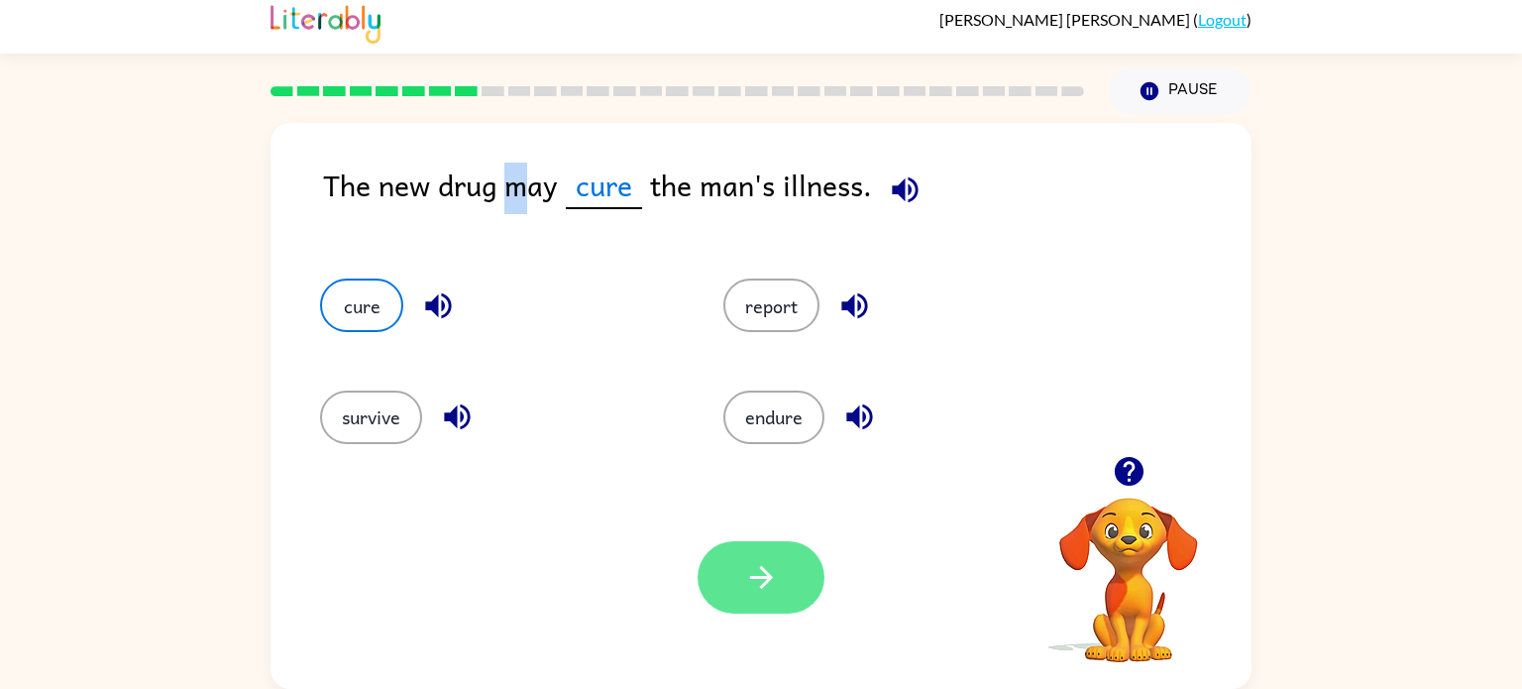
click at [803, 607] on button "button" at bounding box center [761, 577] width 127 height 72
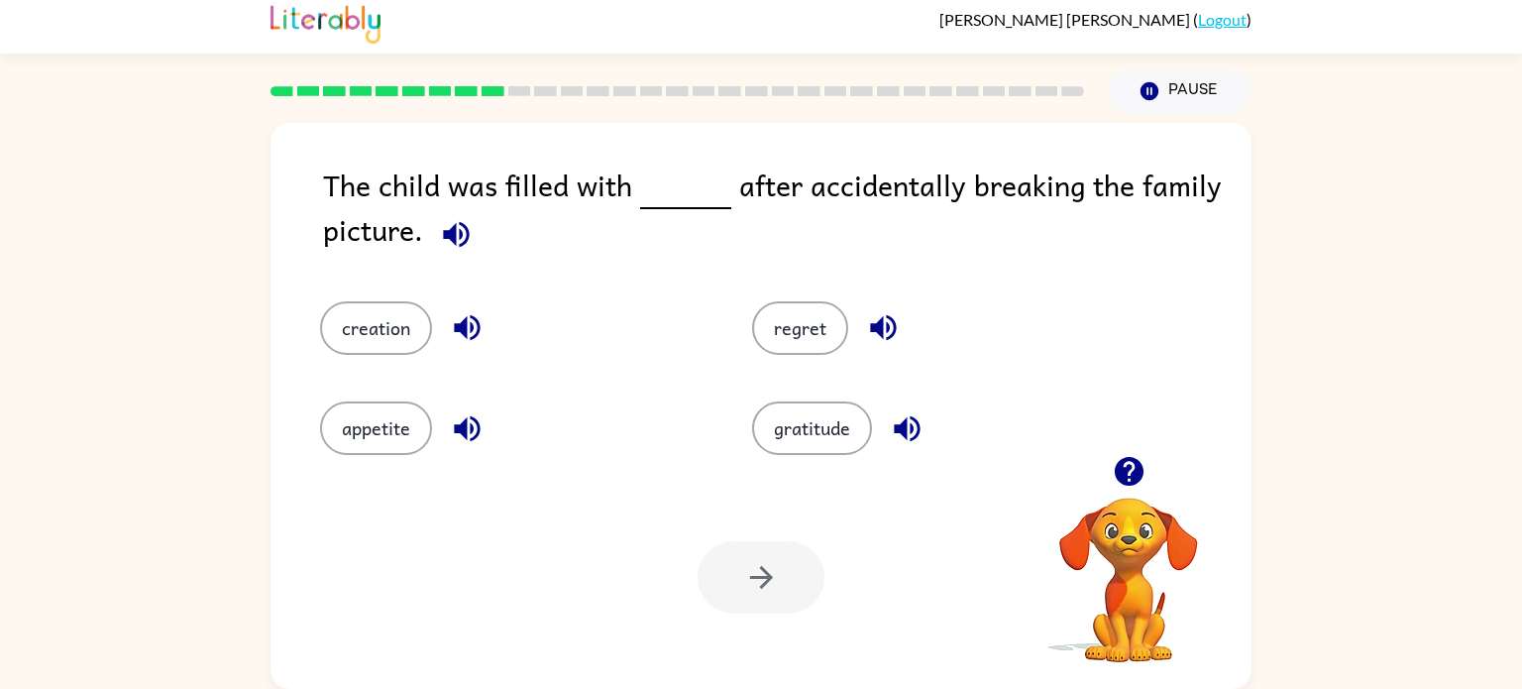
click at [455, 232] on icon "button" at bounding box center [456, 234] width 26 height 26
click at [776, 303] on button "regret" at bounding box center [800, 328] width 96 height 54
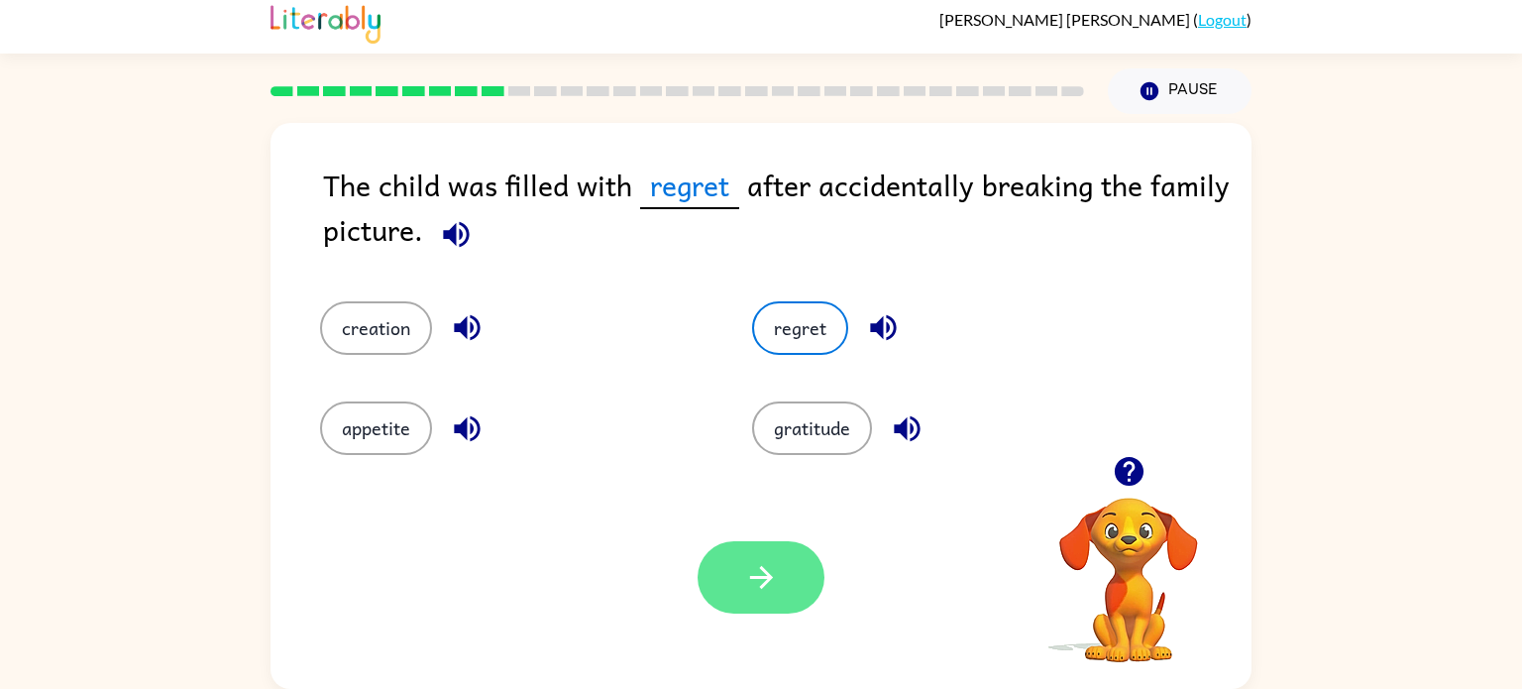
click at [756, 581] on icon "button" at bounding box center [761, 577] width 35 height 35
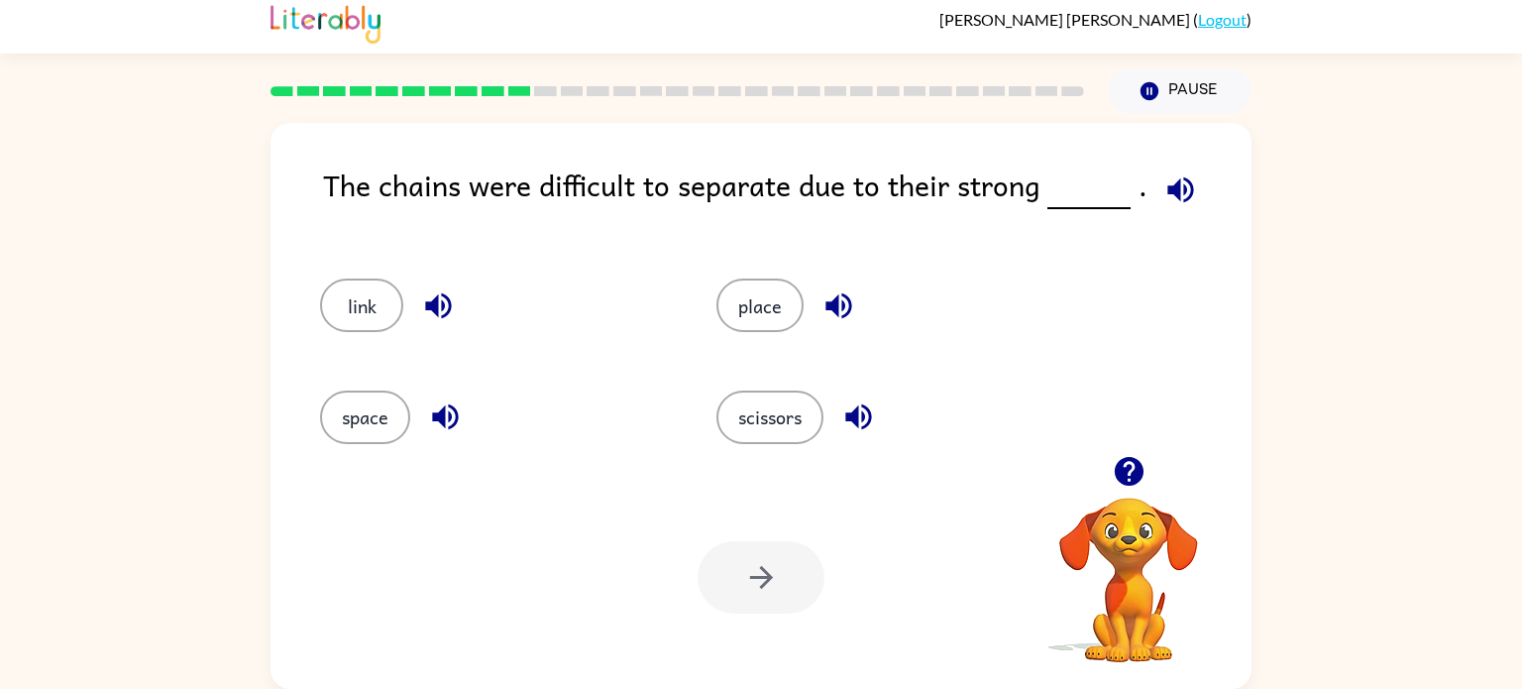
click at [1125, 457] on icon "button" at bounding box center [1128, 471] width 29 height 29
click at [1167, 184] on icon "button" at bounding box center [1180, 189] width 26 height 26
click at [376, 312] on button "link" at bounding box center [361, 305] width 83 height 54
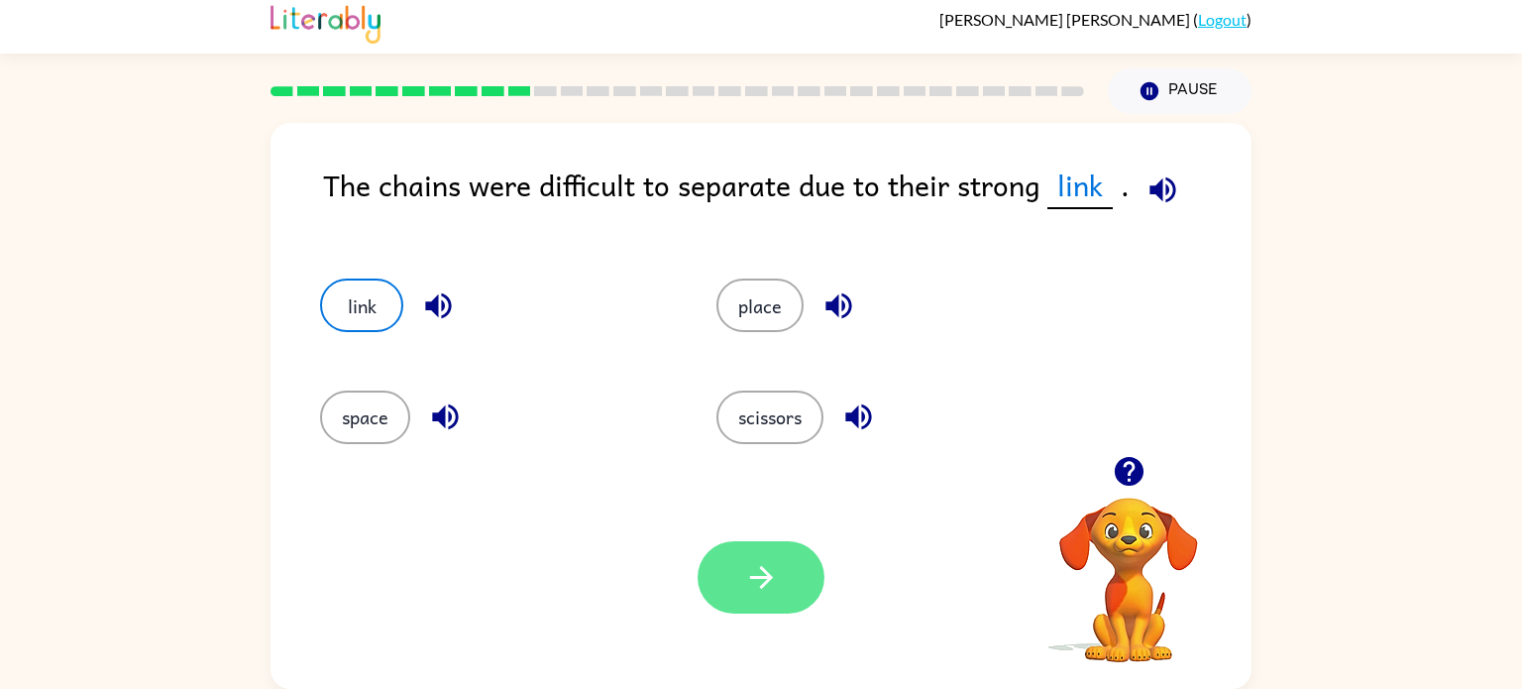
click at [735, 583] on button "button" at bounding box center [761, 577] width 127 height 72
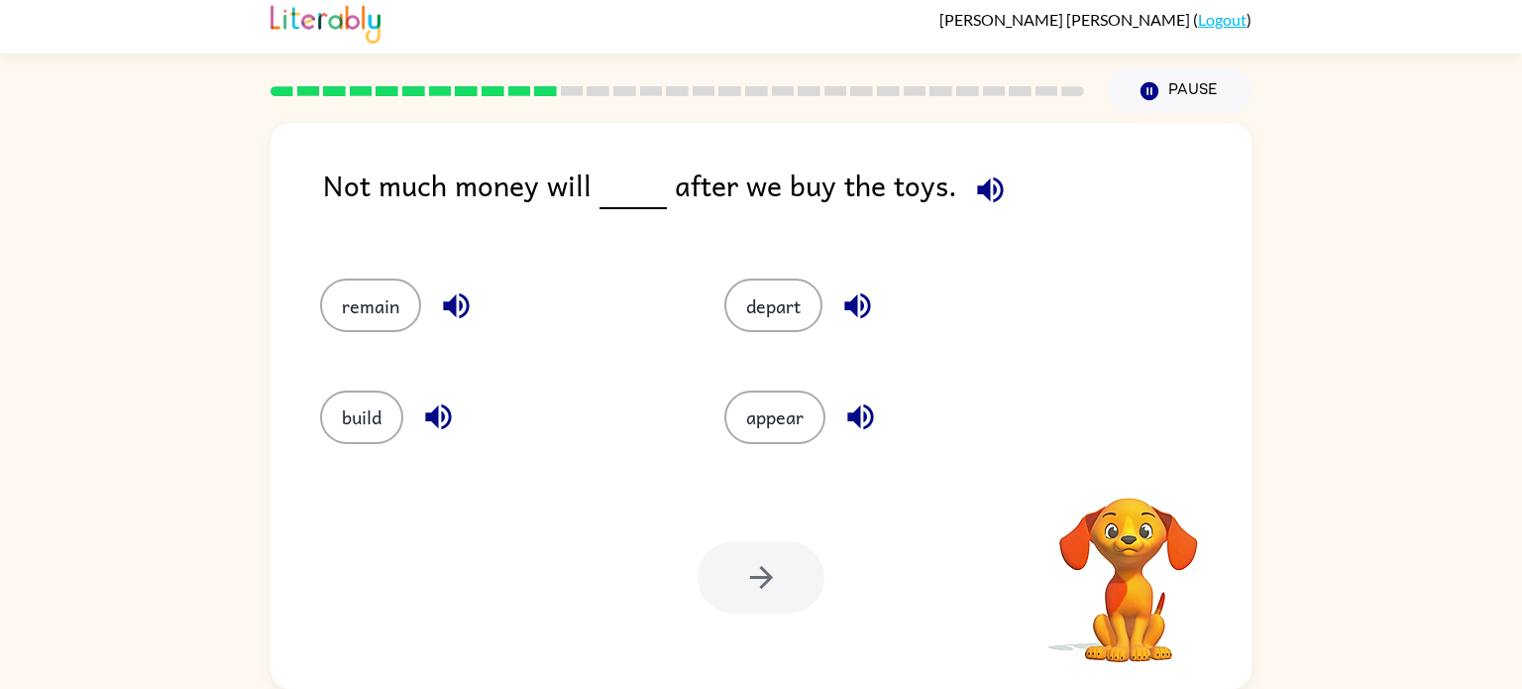
scroll to position [0, 0]
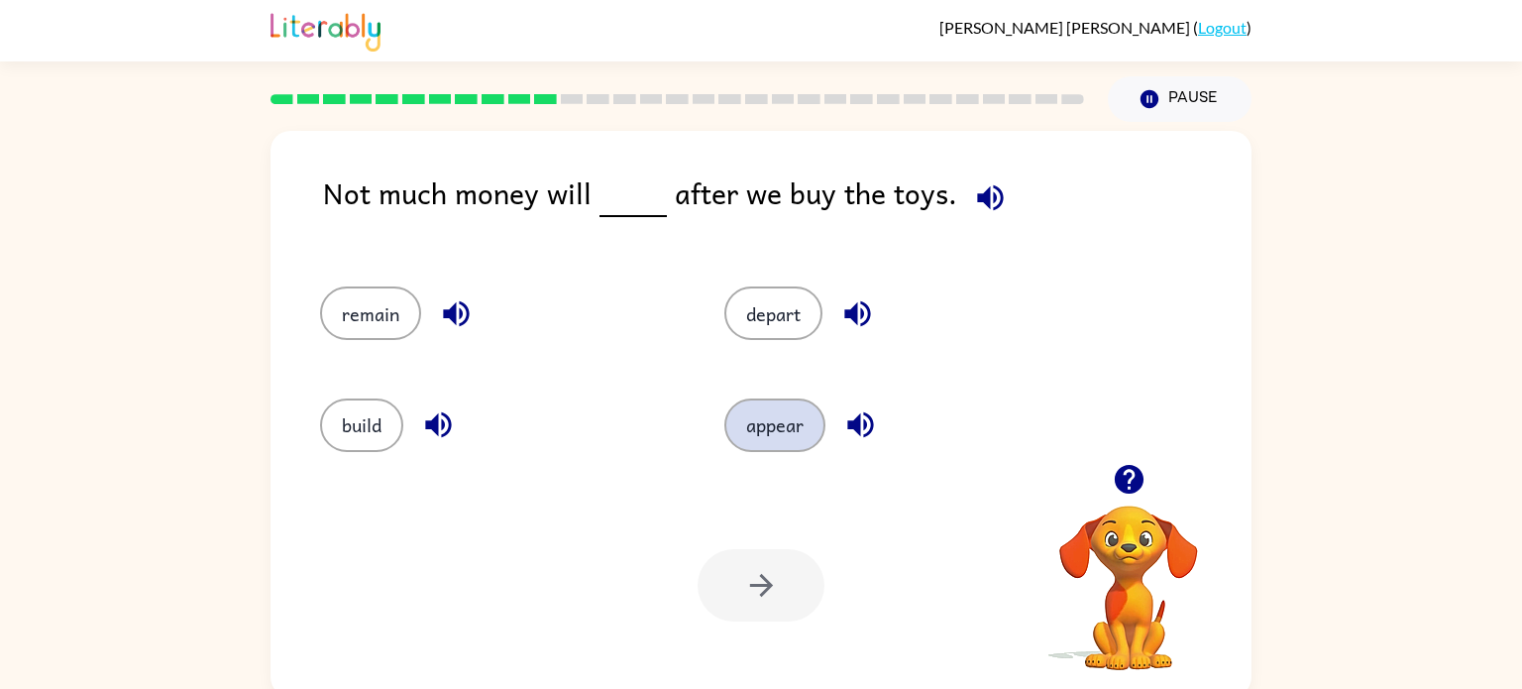
click at [769, 416] on button "appear" at bounding box center [774, 425] width 101 height 54
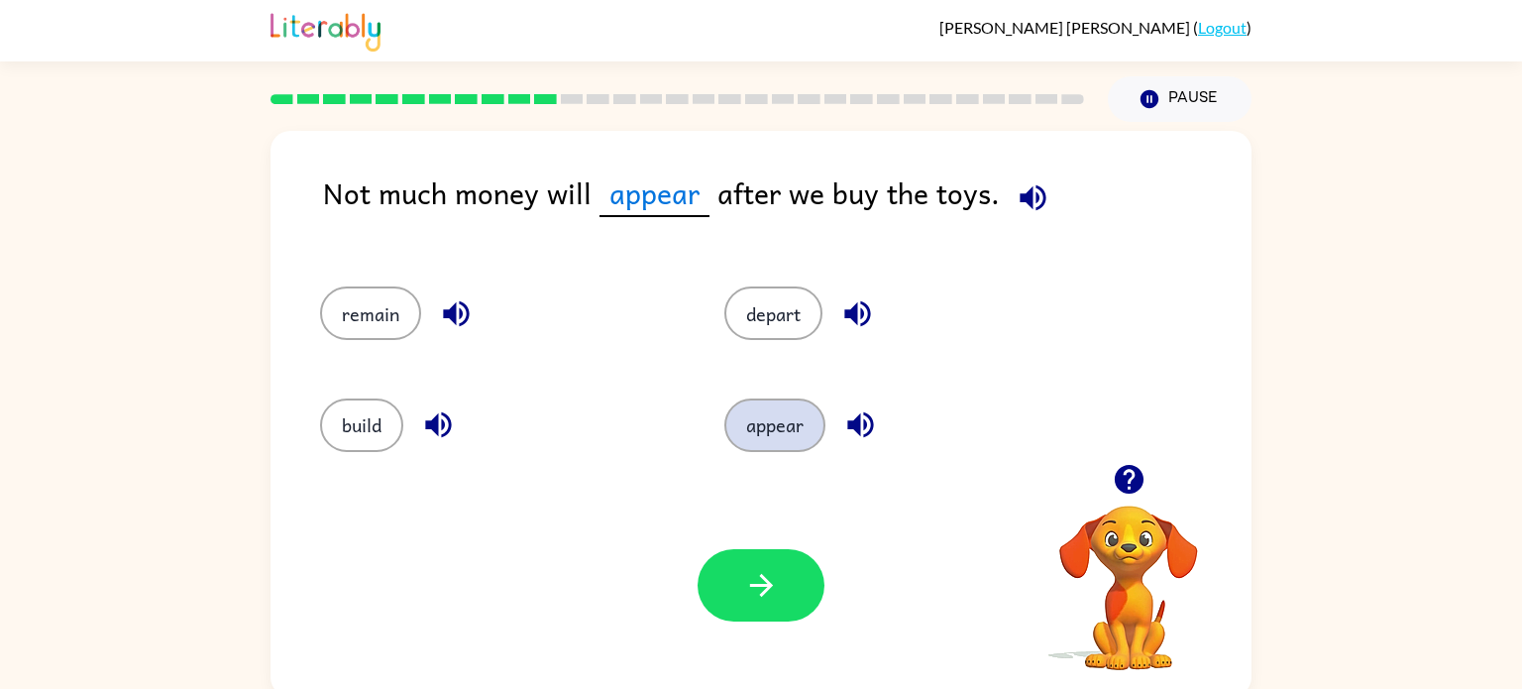
click at [768, 443] on button "appear" at bounding box center [774, 425] width 101 height 54
click at [1135, 483] on icon "button" at bounding box center [1128, 479] width 29 height 29
click at [734, 412] on button "appear" at bounding box center [774, 425] width 101 height 54
click at [747, 574] on icon "button" at bounding box center [761, 585] width 35 height 35
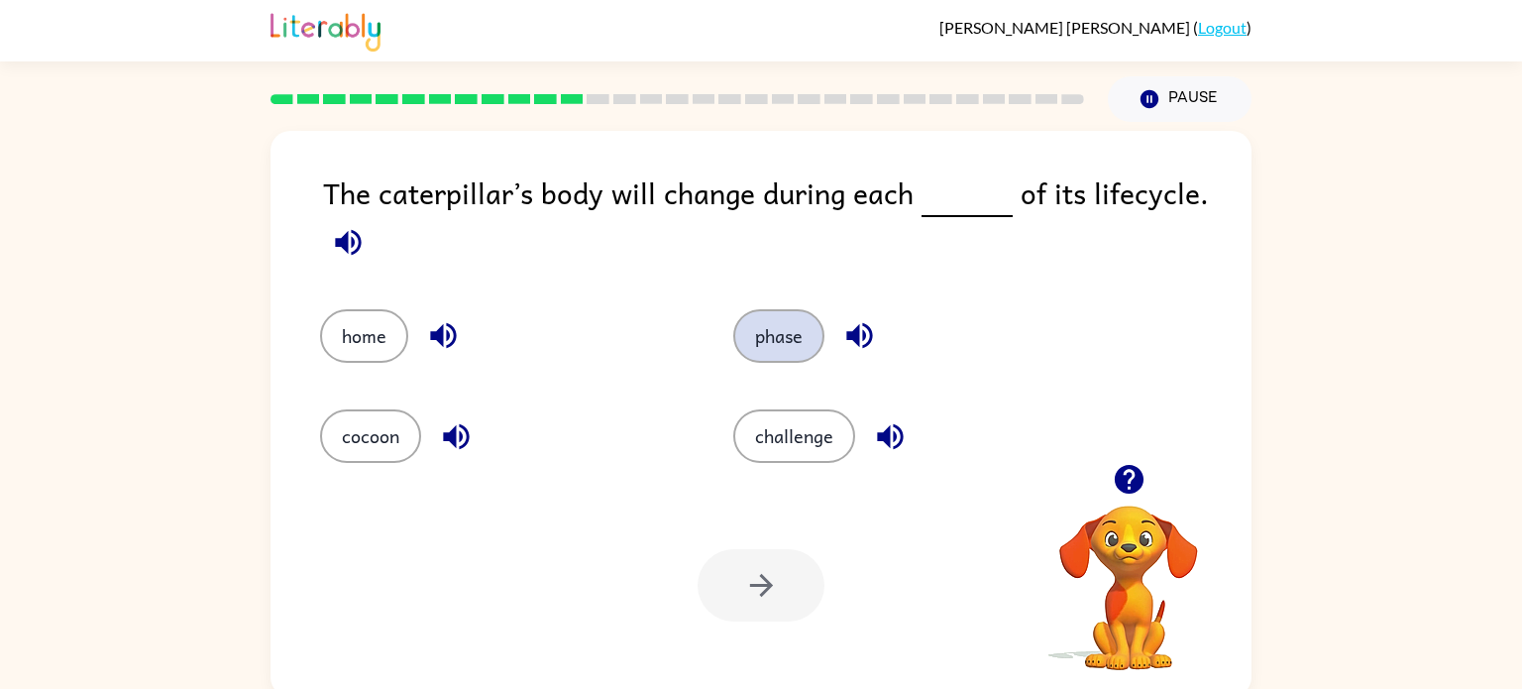
click at [781, 354] on button "phase" at bounding box center [778, 336] width 91 height 54
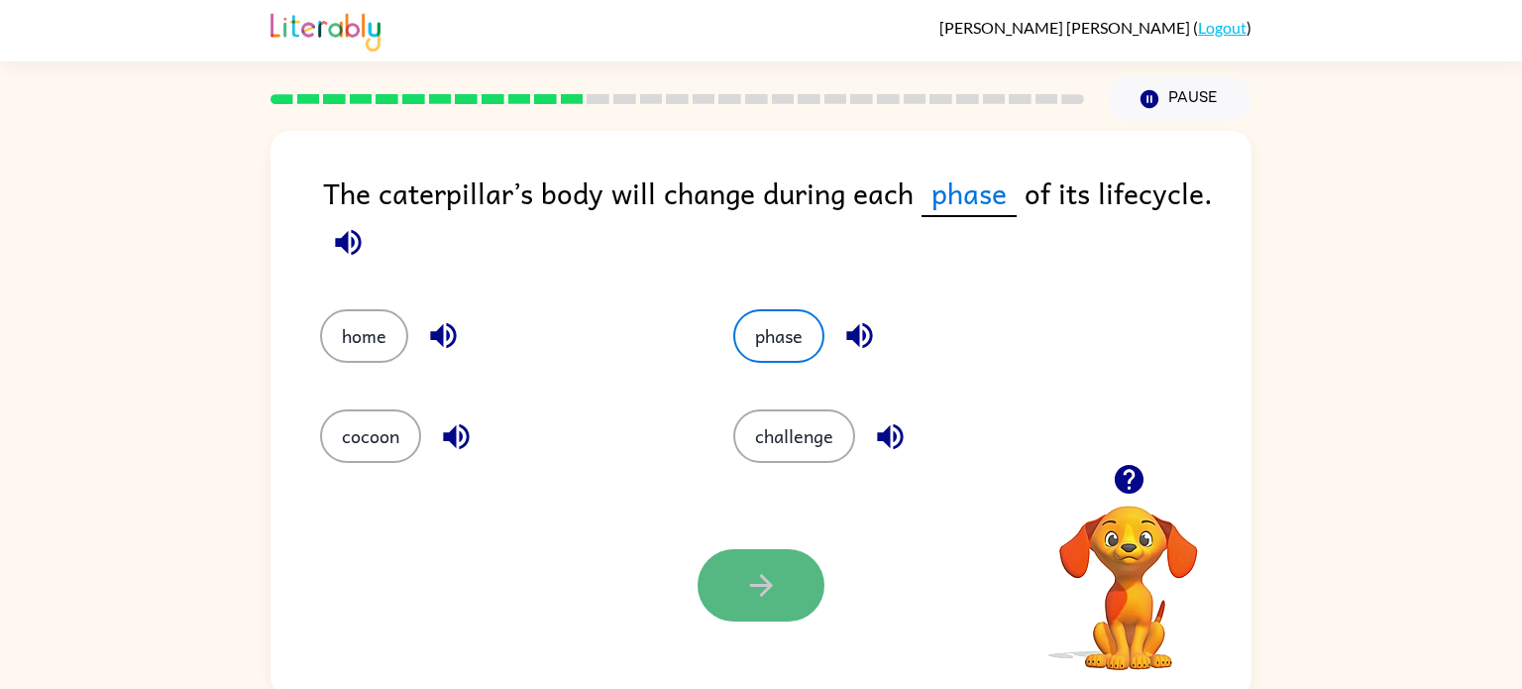
click at [763, 603] on button "button" at bounding box center [761, 585] width 127 height 72
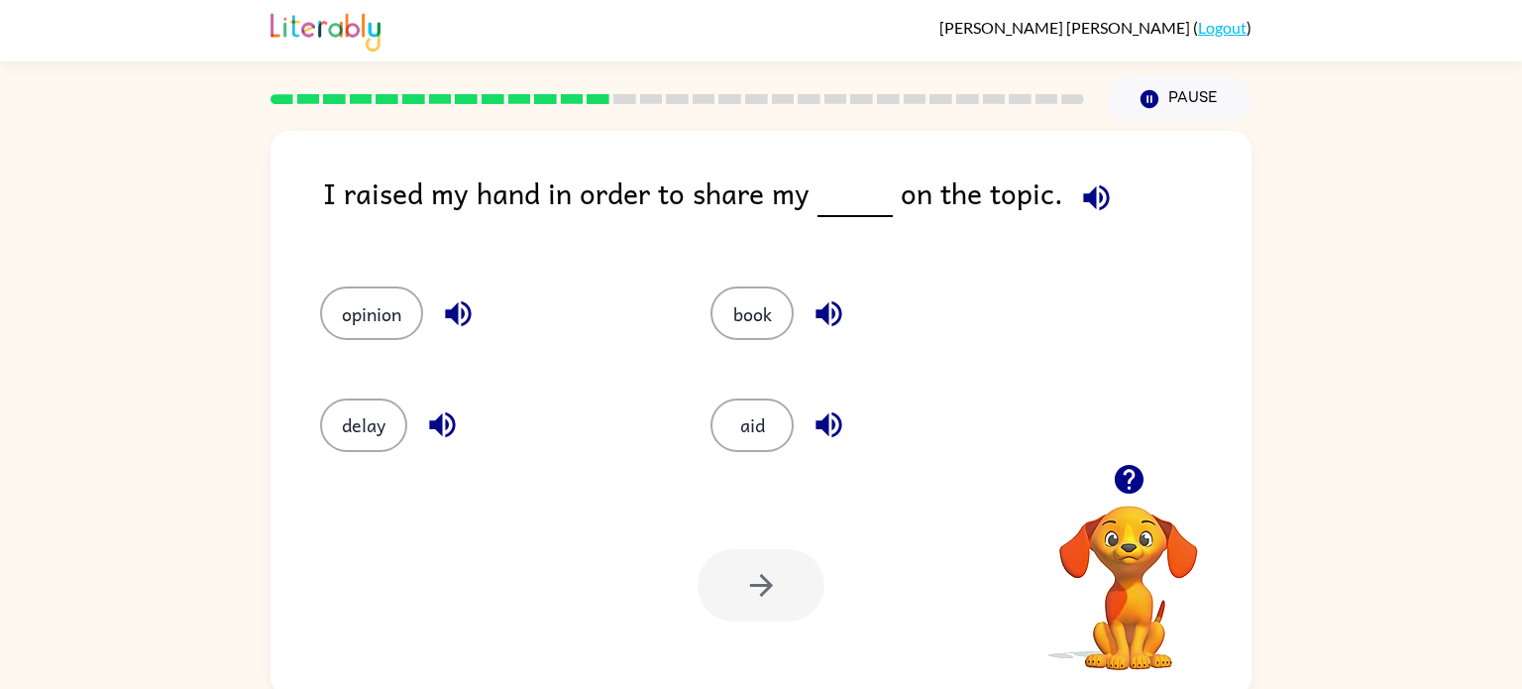
click at [1127, 469] on icon "button" at bounding box center [1128, 479] width 29 height 29
click at [1087, 195] on icon "button" at bounding box center [1096, 197] width 35 height 35
click at [336, 325] on button "opinion" at bounding box center [371, 313] width 103 height 54
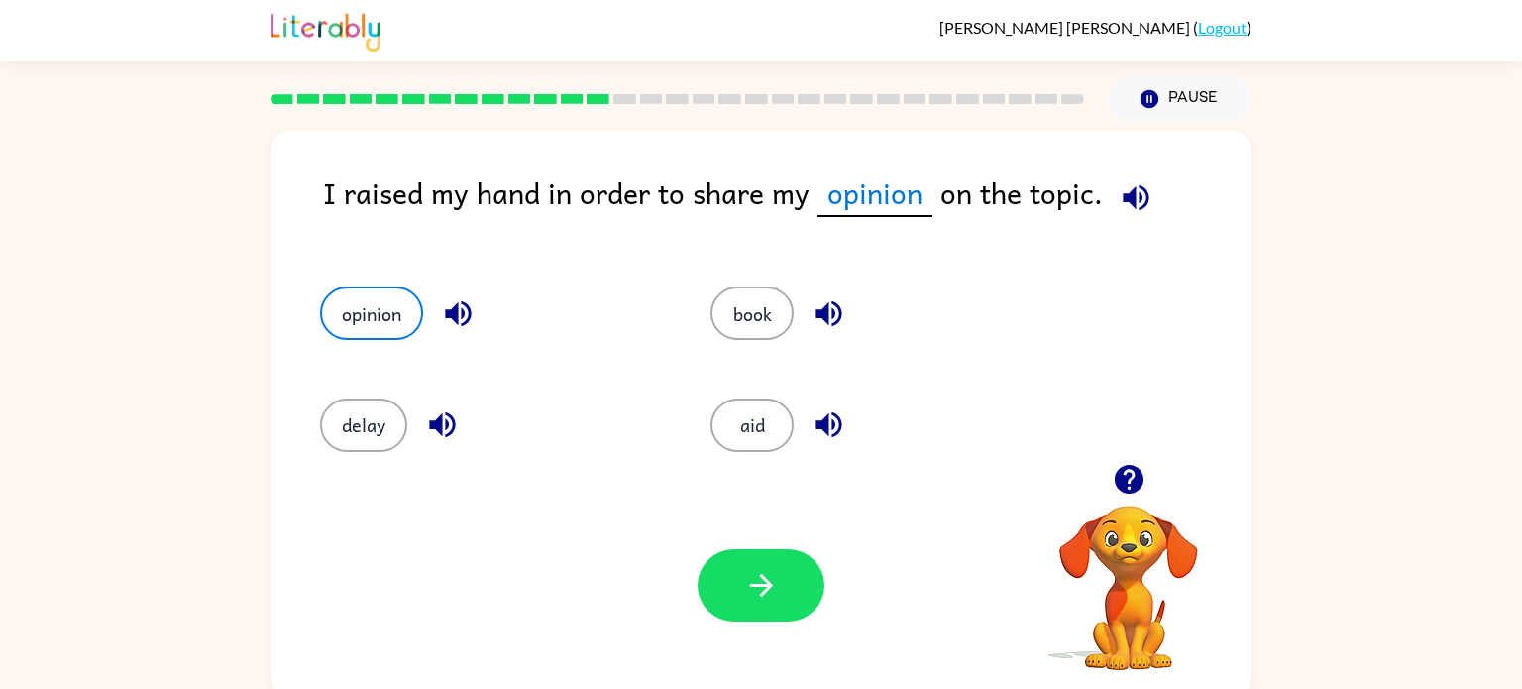
click at [736, 633] on div "Your browser must support playing .mp4 files to use Literably. Please try using…" at bounding box center [761, 585] width 981 height 223
click at [781, 611] on button "button" at bounding box center [761, 585] width 127 height 72
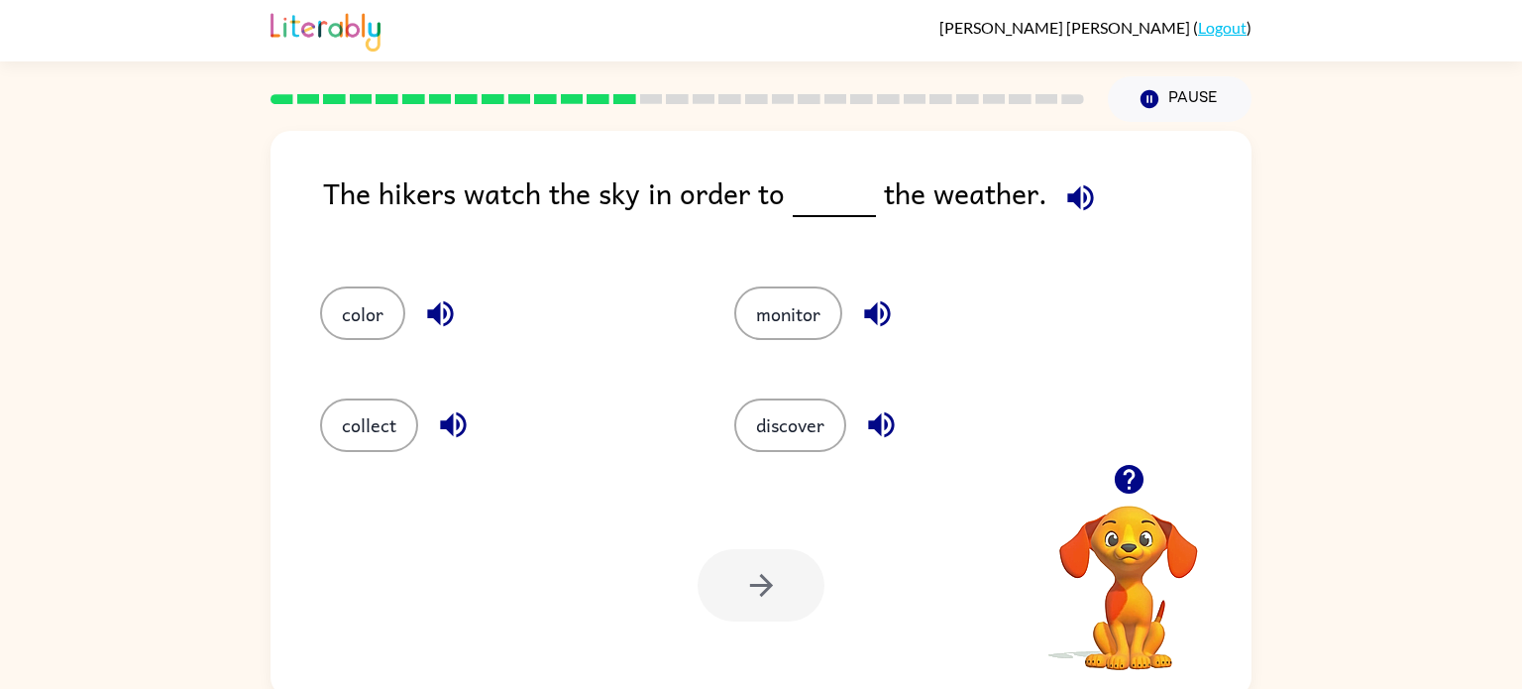
click at [319, 188] on div "The hikers watch the sky in order to the weather. color monitor collect discove…" at bounding box center [761, 414] width 981 height 566
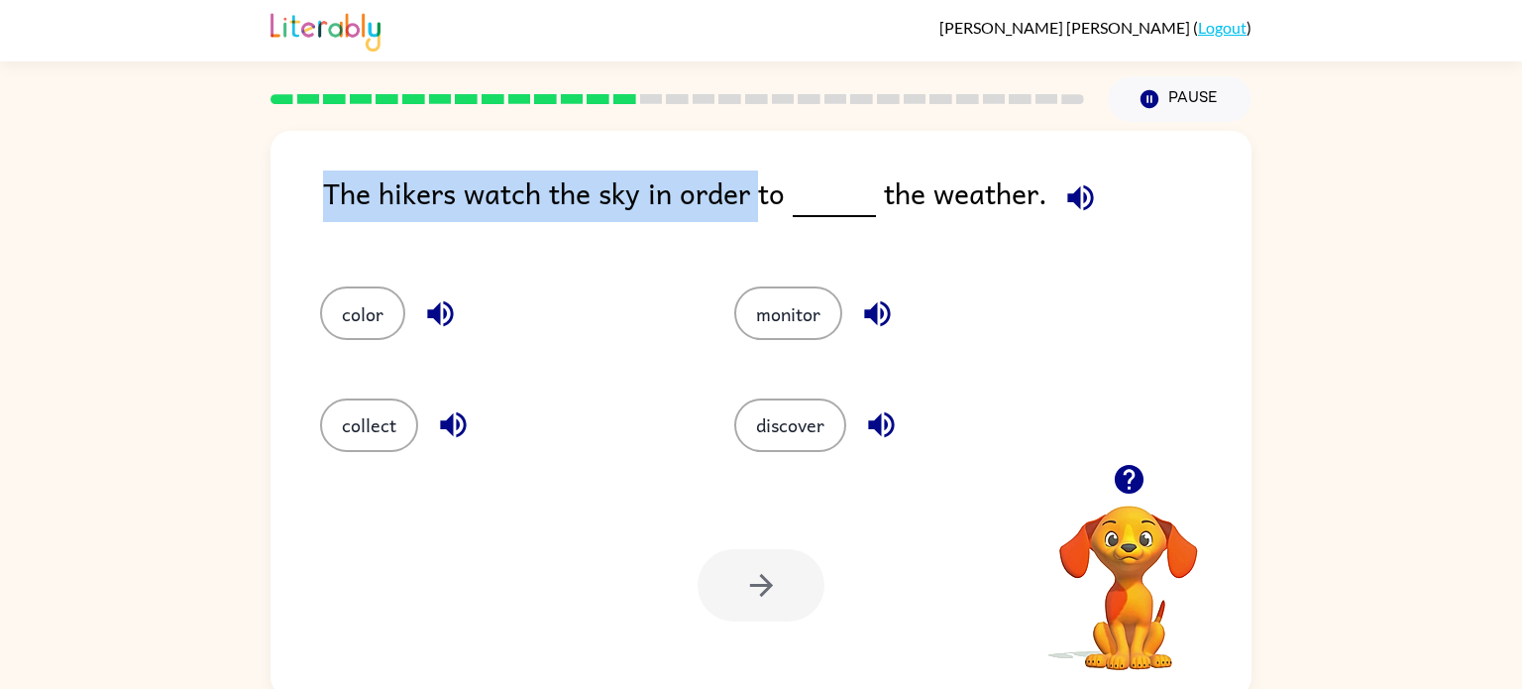
drag, startPoint x: 325, startPoint y: 195, endPoint x: 759, endPoint y: 219, distance: 434.6
click at [759, 219] on div "The hikers watch the sky in order to the weather." at bounding box center [787, 208] width 928 height 76
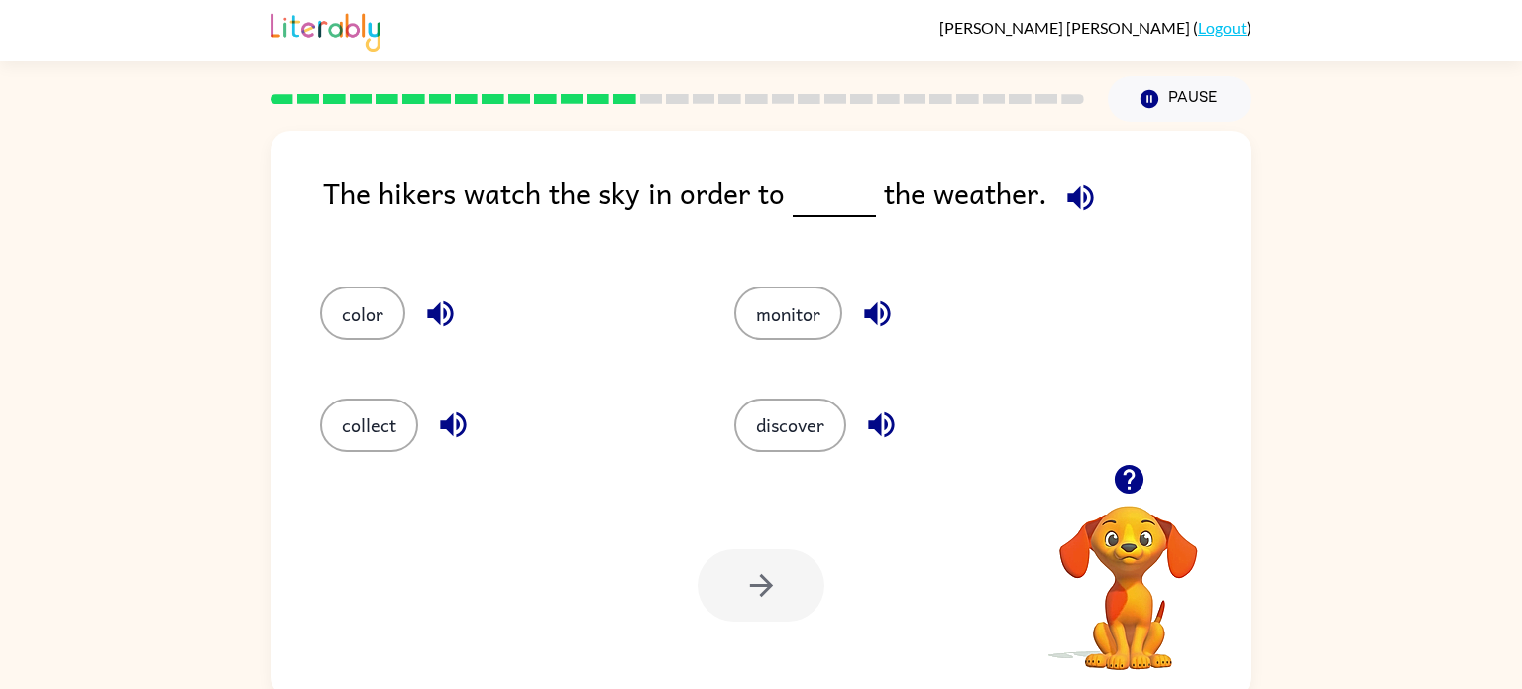
click at [532, 354] on div "color" at bounding box center [489, 304] width 414 height 111
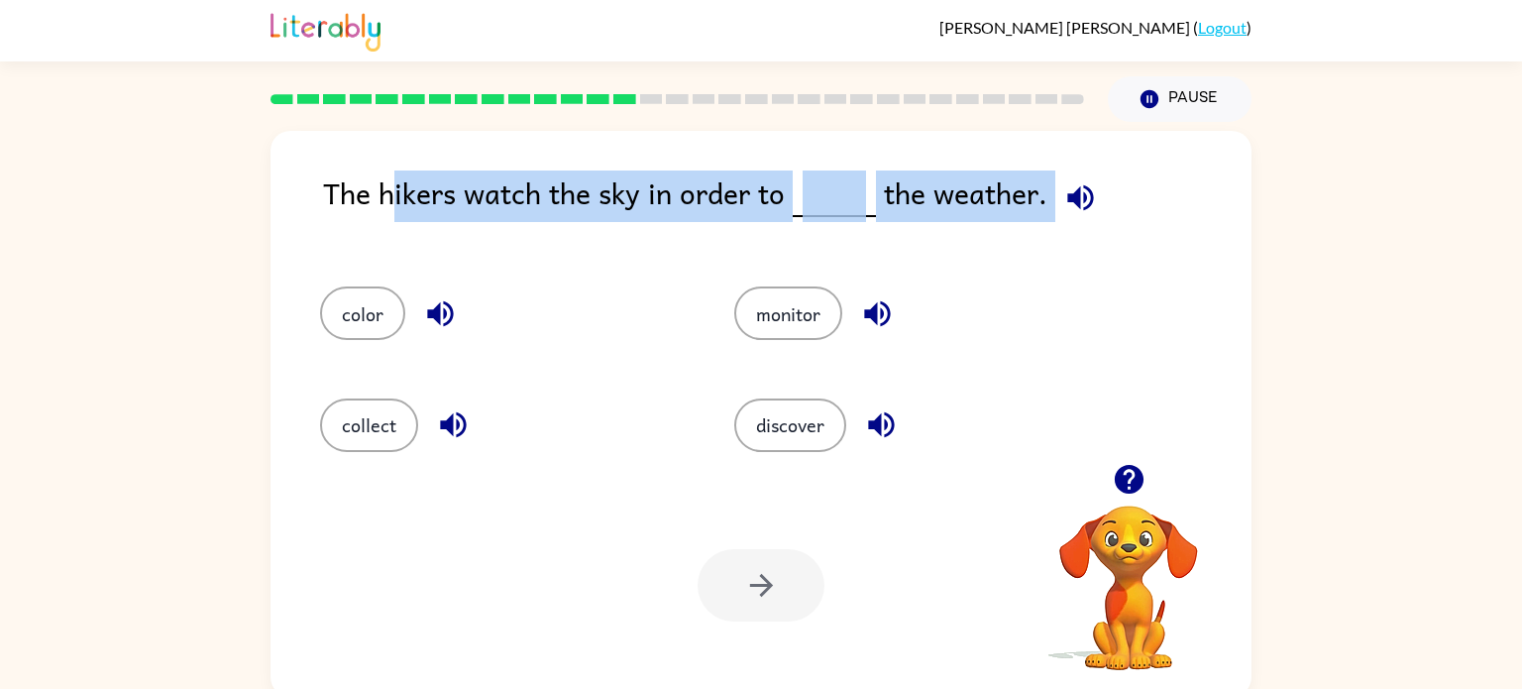
drag, startPoint x: 393, startPoint y: 234, endPoint x: 1417, endPoint y: 372, distance: 1032.8
click at [1417, 372] on div "The hikers watch the sky in order to the weather. color monitor collect discove…" at bounding box center [761, 409] width 1522 height 575
click at [283, 174] on div "The hikers watch the sky in order to the weather. color monitor collect discove…" at bounding box center [761, 414] width 981 height 566
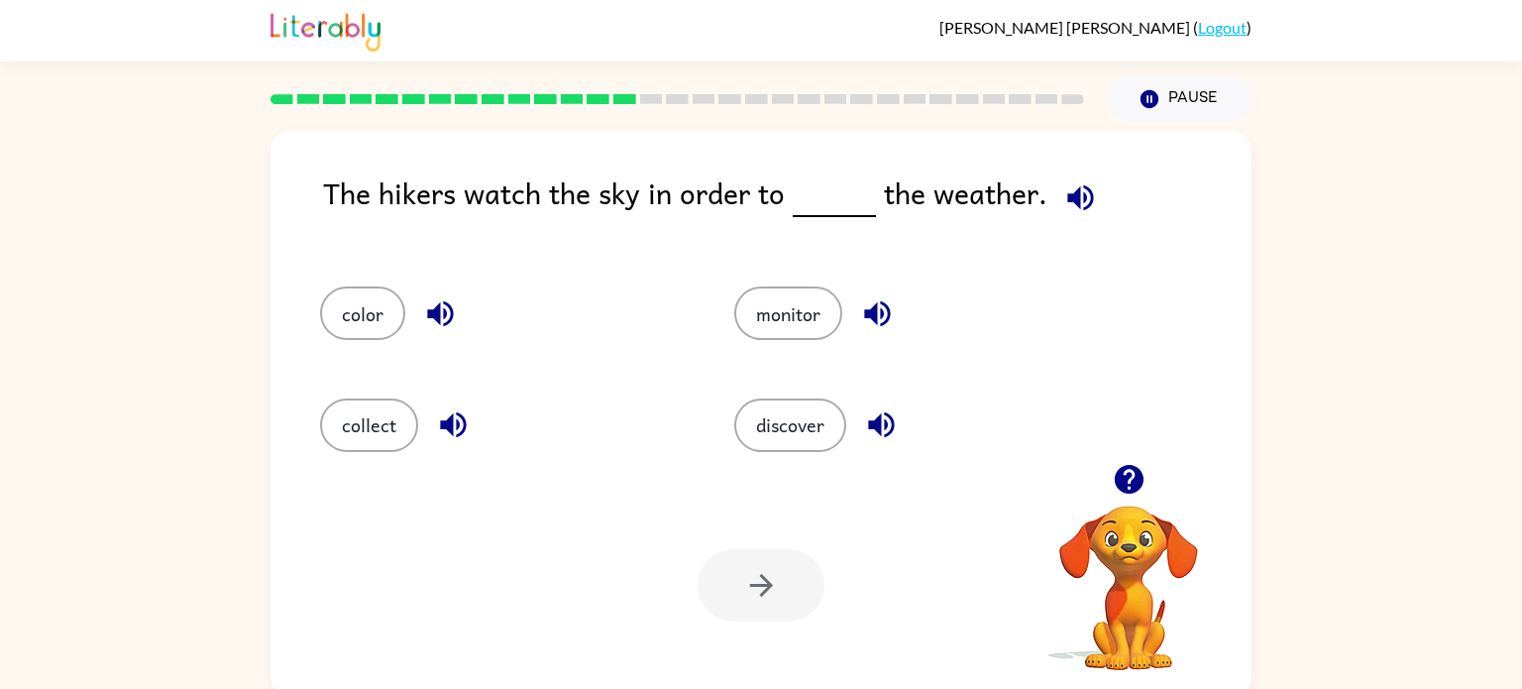
click at [411, 349] on div "color" at bounding box center [489, 304] width 414 height 111
click at [342, 297] on button "color" at bounding box center [362, 313] width 85 height 54
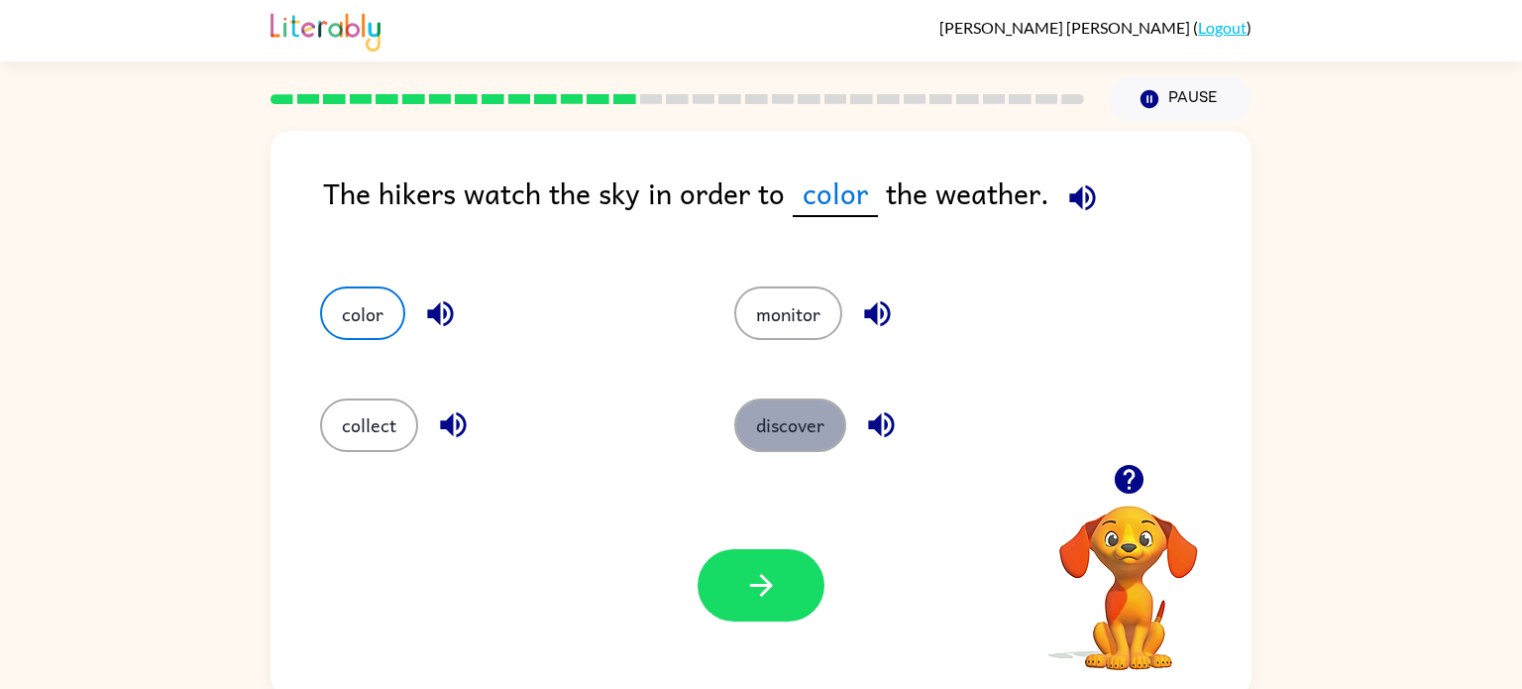
click at [837, 438] on button "discover" at bounding box center [790, 425] width 112 height 54
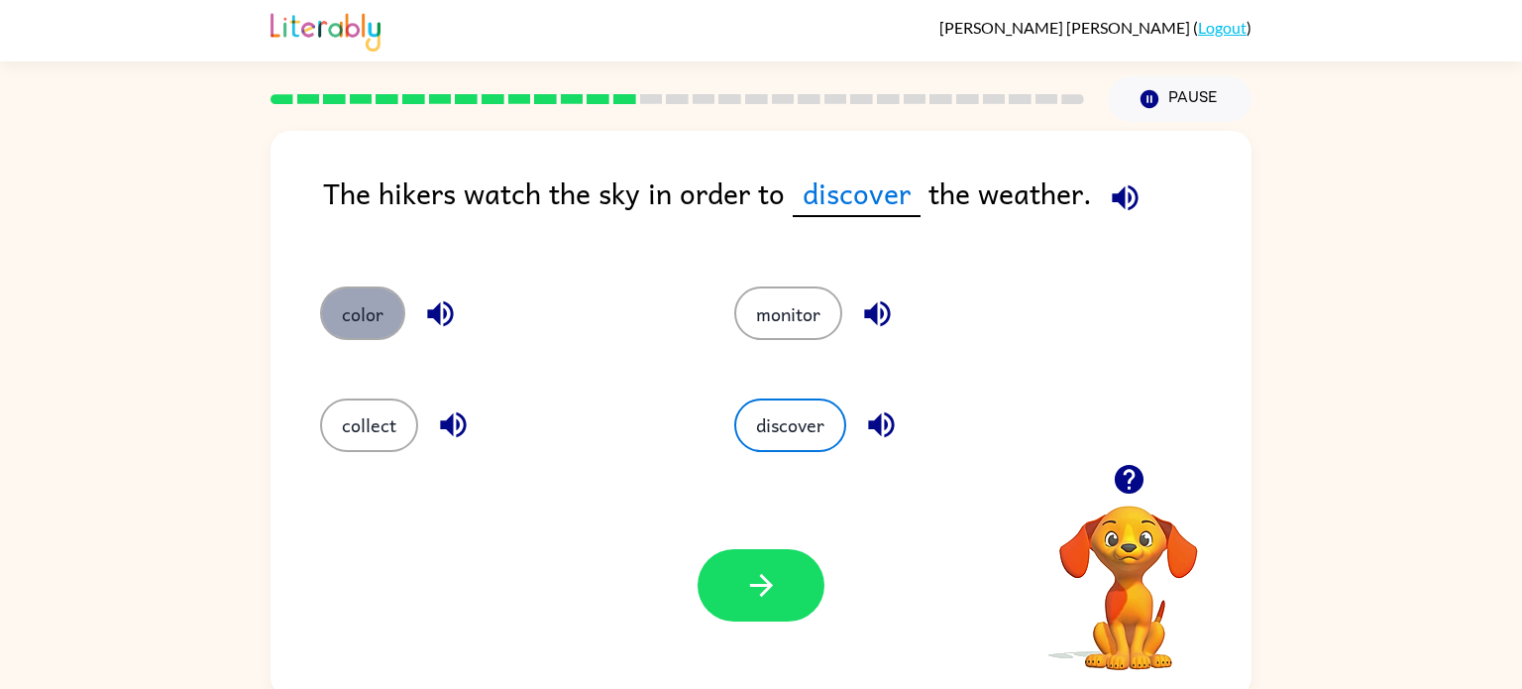
click at [353, 327] on button "color" at bounding box center [362, 313] width 85 height 54
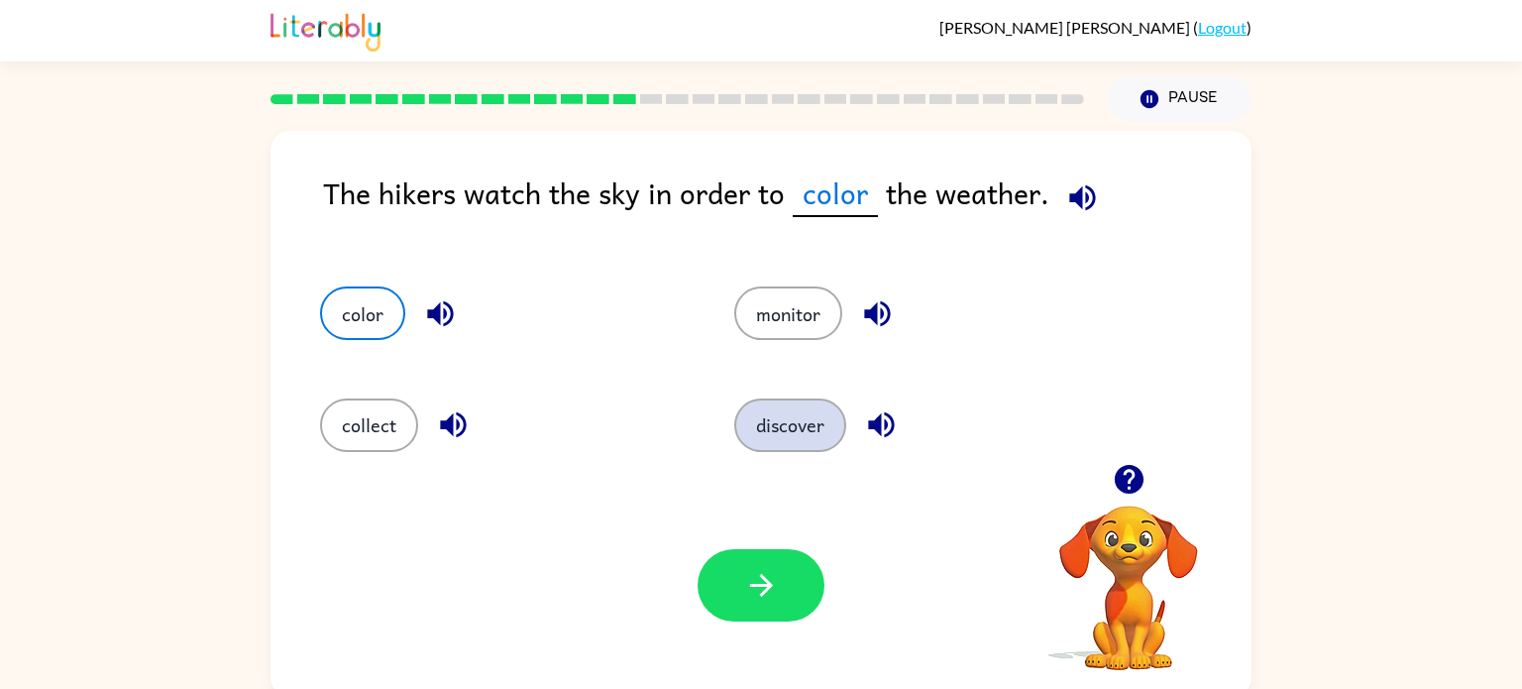
click at [799, 426] on button "discover" at bounding box center [790, 425] width 112 height 54
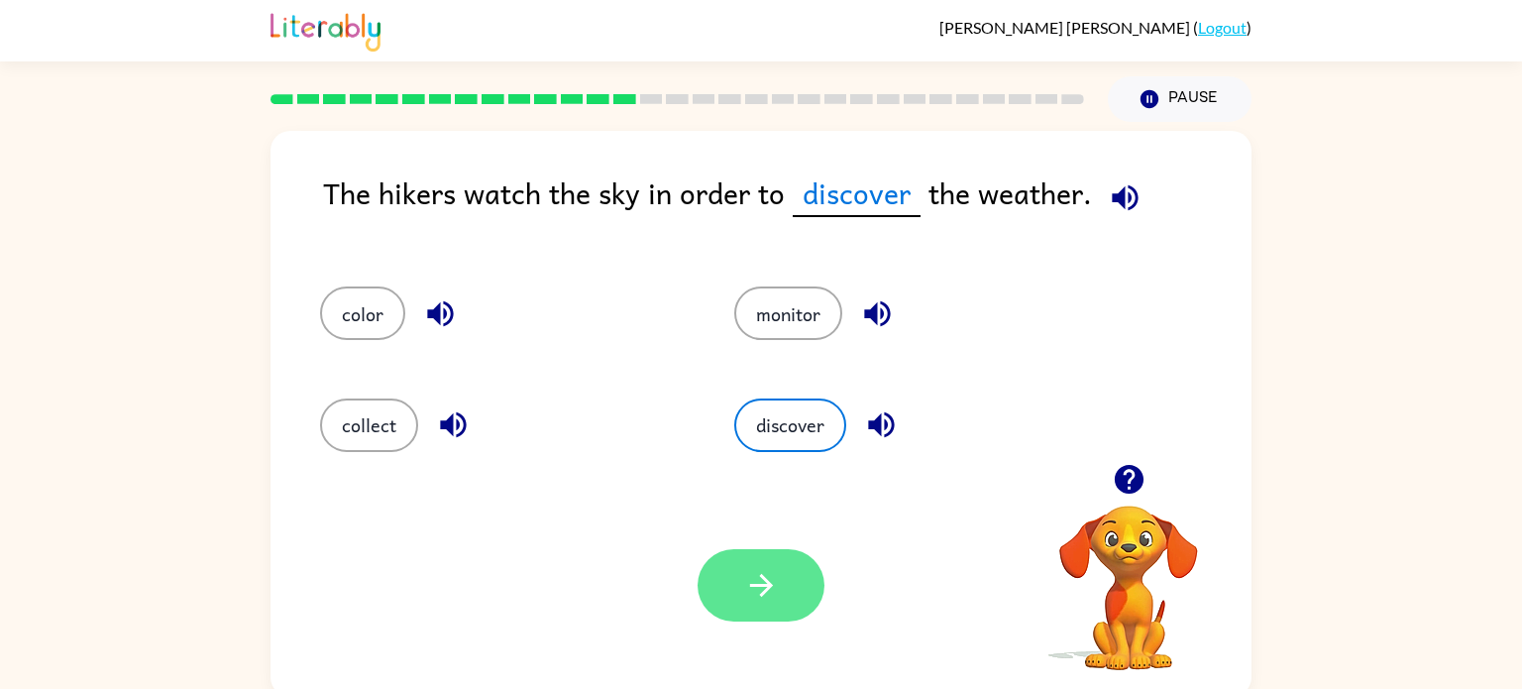
click at [759, 585] on icon "button" at bounding box center [760, 585] width 23 height 23
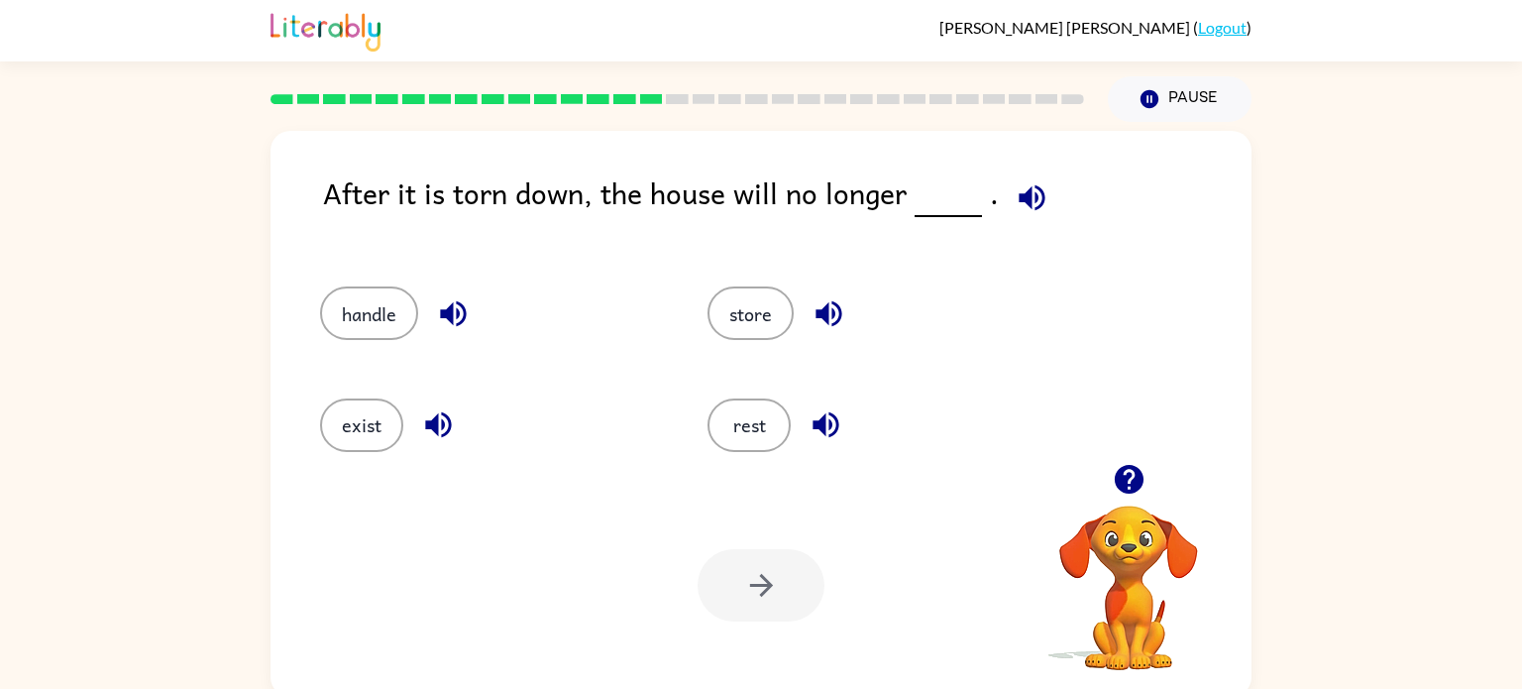
scroll to position [1, 0]
click at [1000, 213] on span at bounding box center [1028, 191] width 58 height 45
click at [1030, 205] on icon "button" at bounding box center [1032, 196] width 26 height 26
click at [336, 446] on button "exist" at bounding box center [361, 424] width 83 height 54
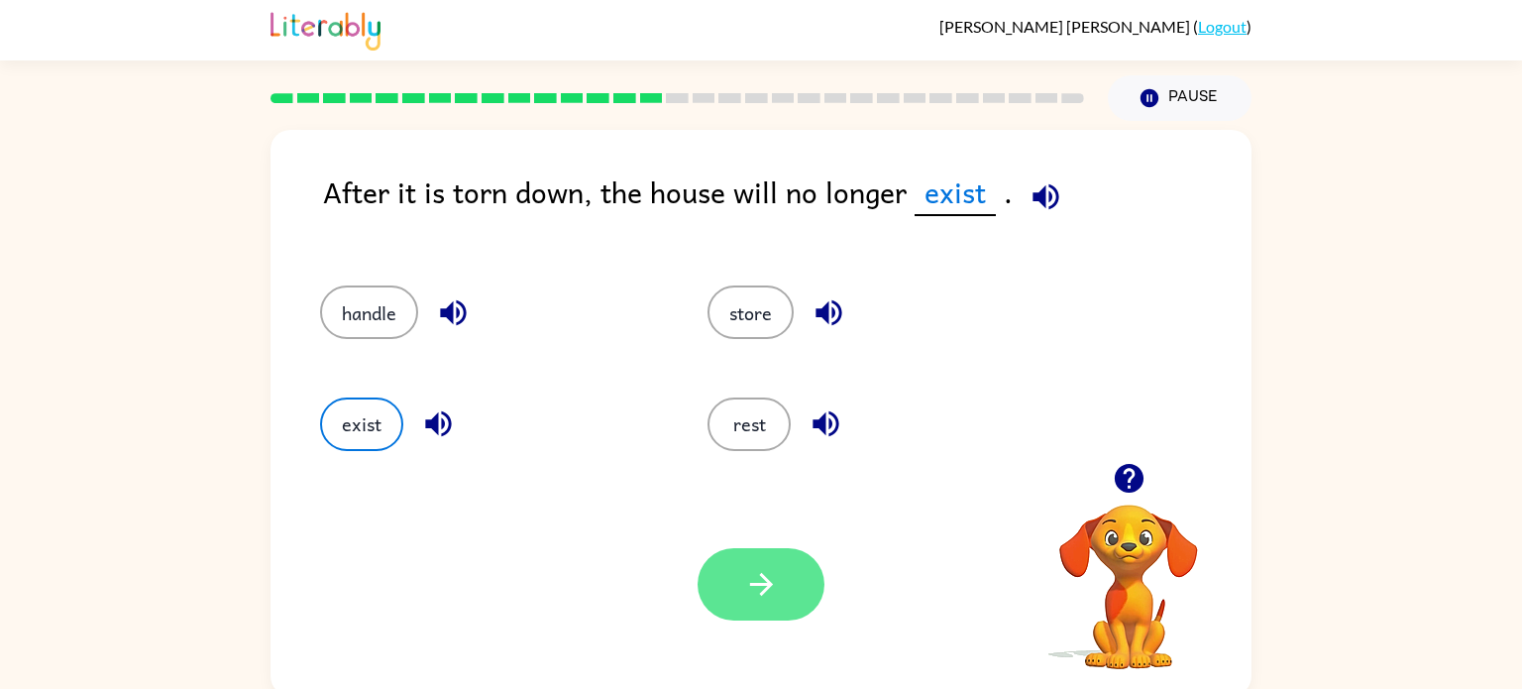
click at [820, 587] on button "button" at bounding box center [761, 584] width 127 height 72
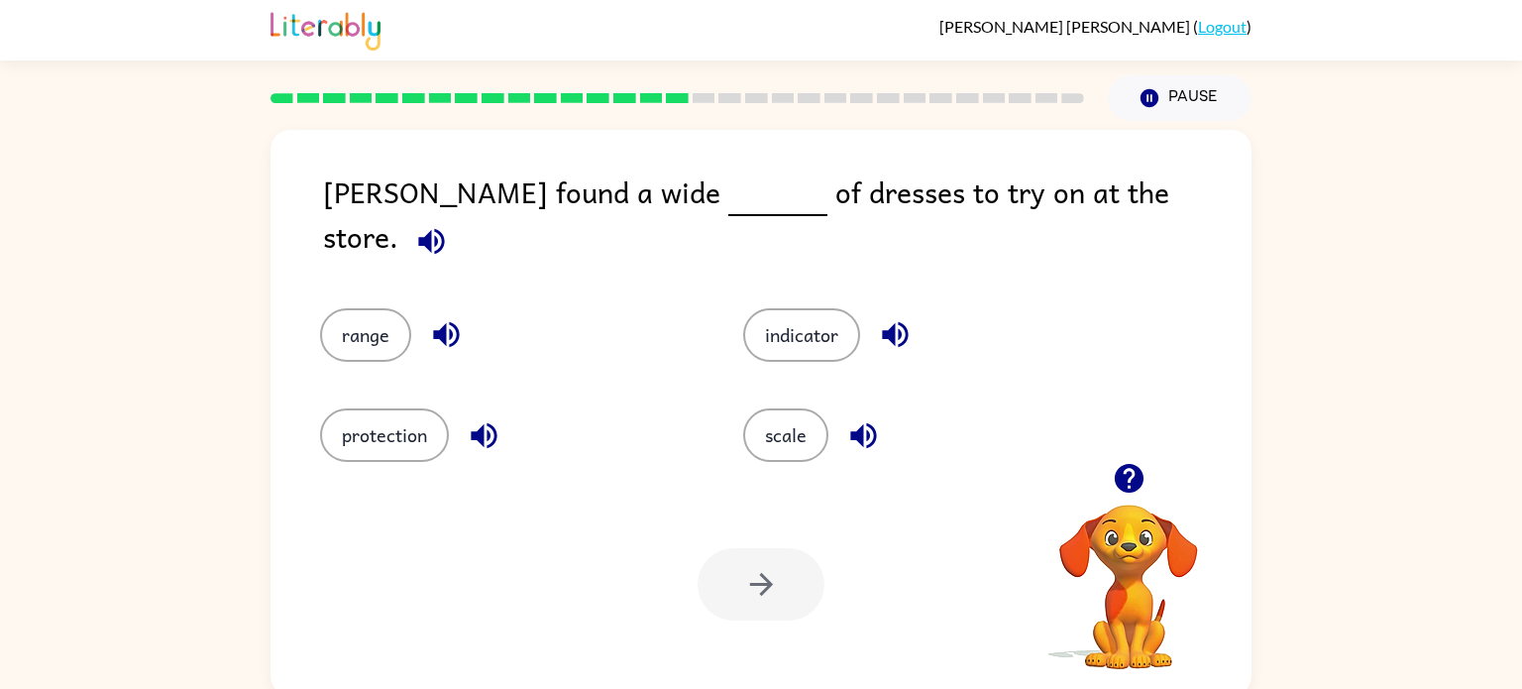
click at [457, 214] on span at bounding box center [427, 236] width 58 height 45
click at [449, 224] on icon "button" at bounding box center [431, 241] width 35 height 35
click at [381, 308] on button "range" at bounding box center [365, 335] width 91 height 54
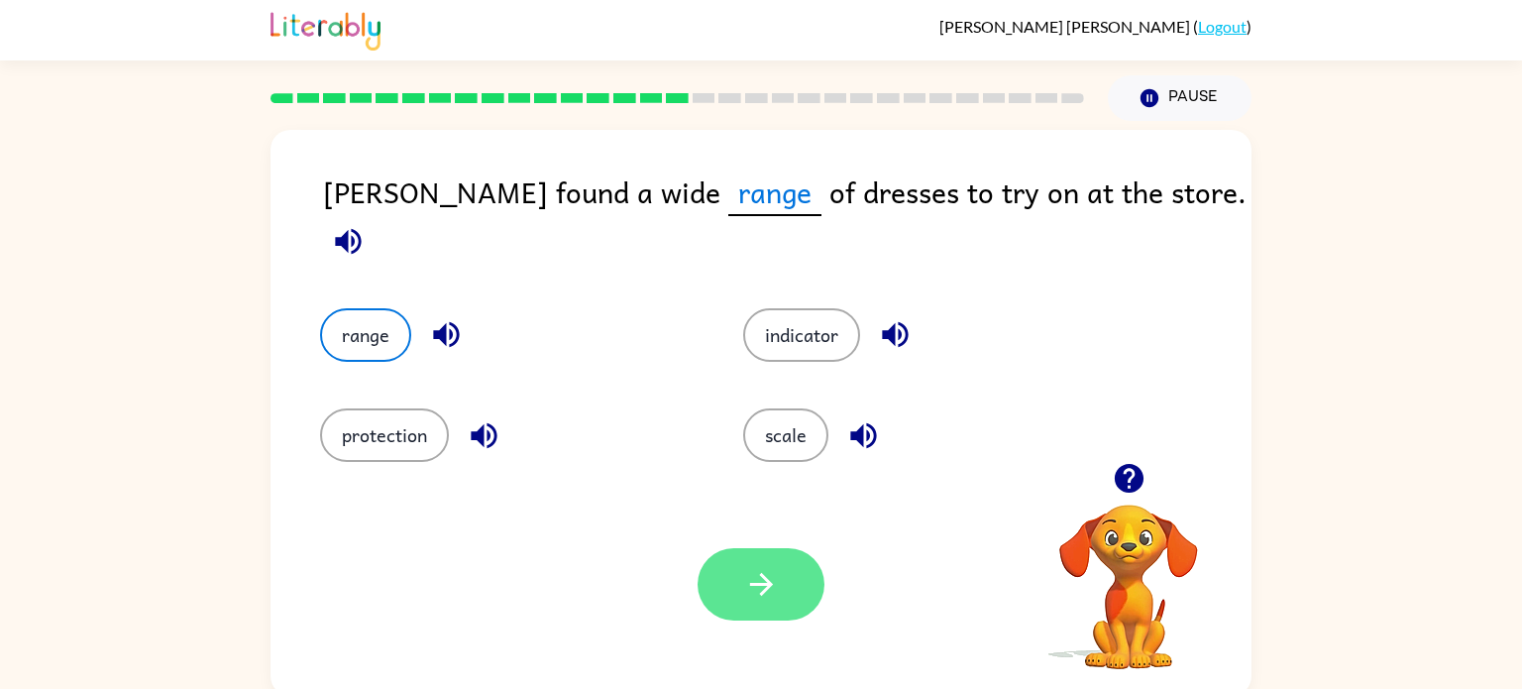
click at [793, 612] on button "button" at bounding box center [761, 584] width 127 height 72
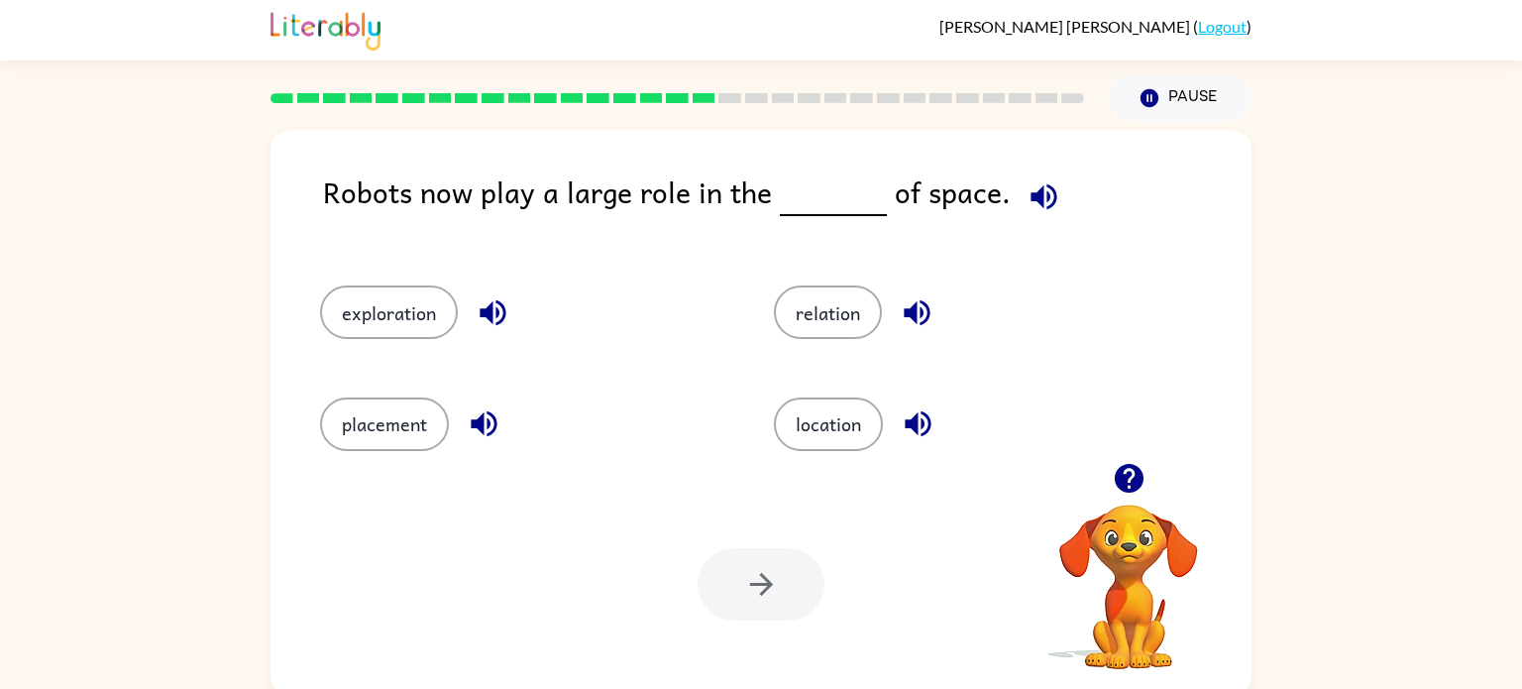
click at [1044, 216] on button "button" at bounding box center [1044, 196] width 51 height 51
click at [855, 444] on button "location" at bounding box center [828, 424] width 109 height 54
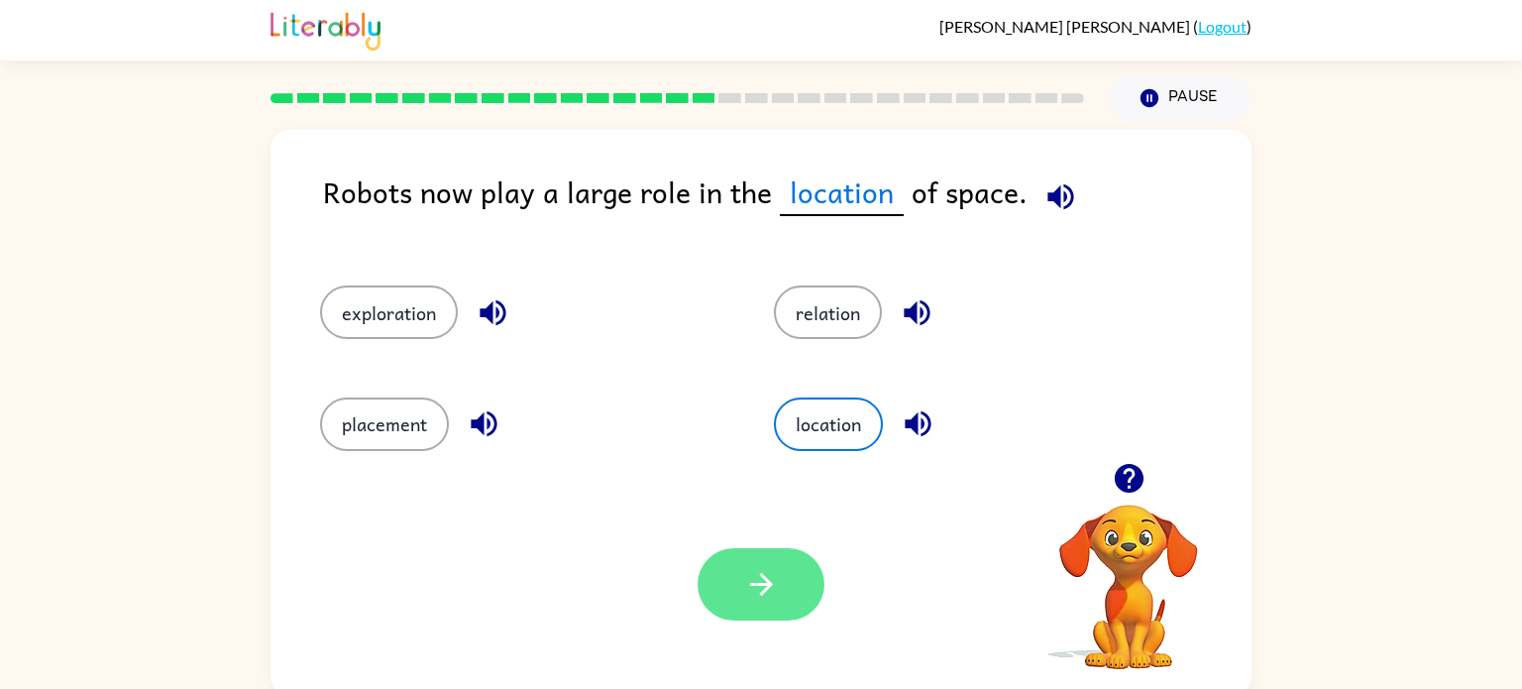
click at [742, 600] on button "button" at bounding box center [761, 584] width 127 height 72
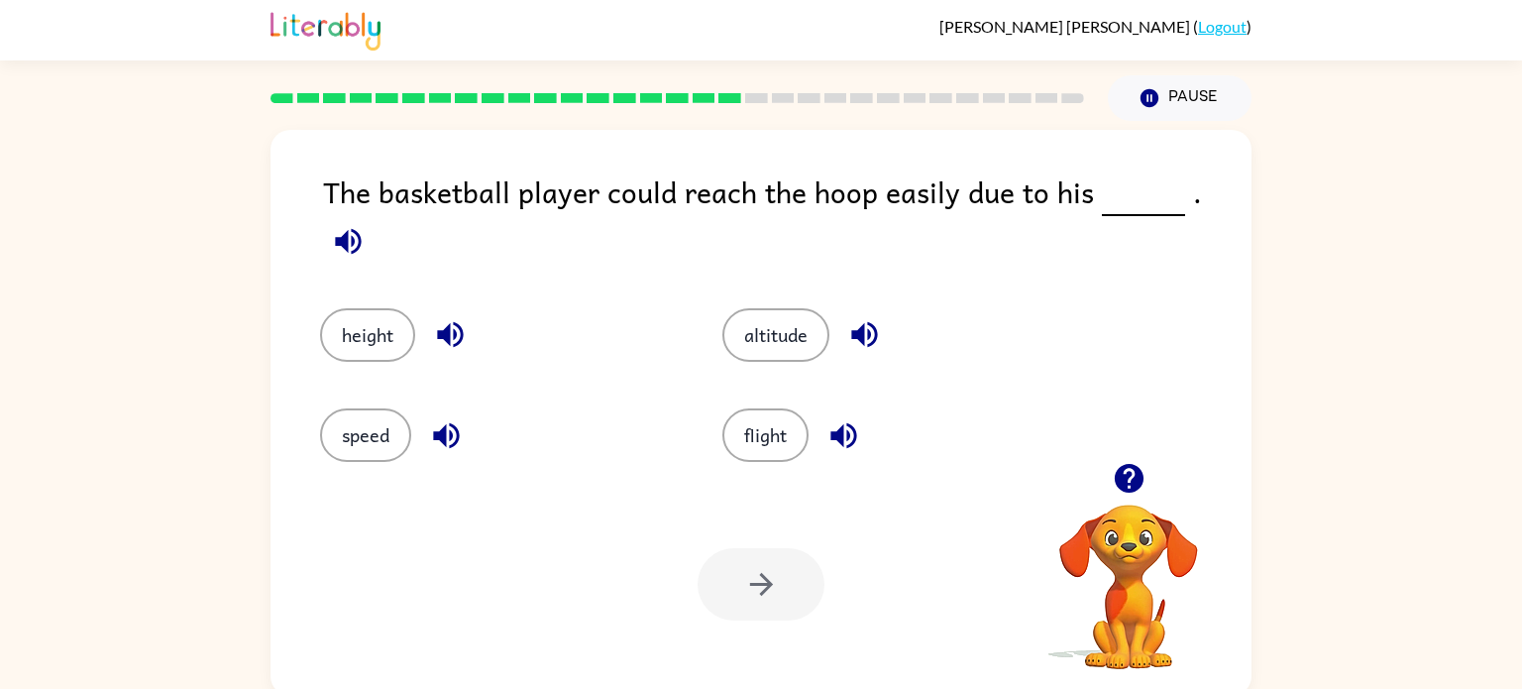
click at [374, 216] on button "button" at bounding box center [348, 241] width 51 height 51
click at [373, 308] on button "height" at bounding box center [367, 335] width 95 height 54
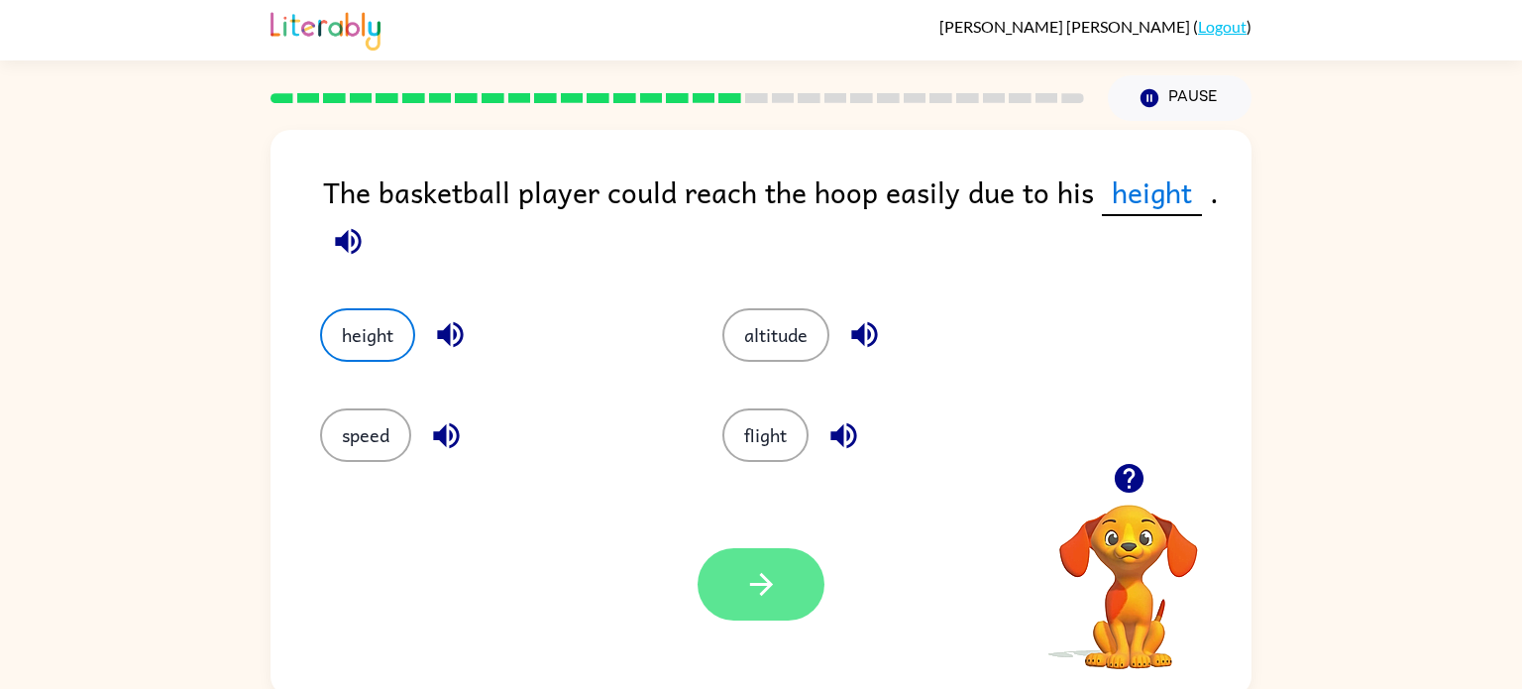
click at [812, 591] on button "button" at bounding box center [761, 584] width 127 height 72
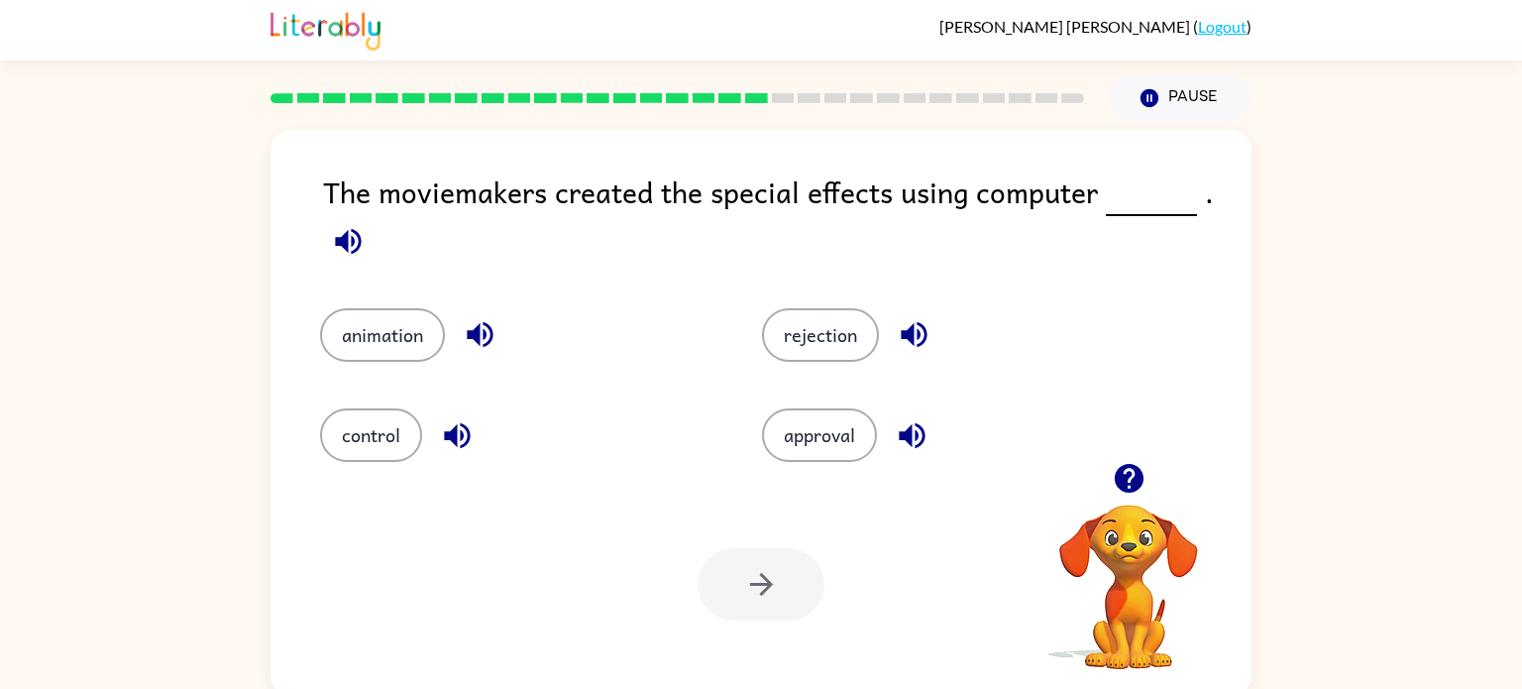
click at [355, 242] on icon "button" at bounding box center [348, 241] width 35 height 35
click at [383, 325] on button "animation" at bounding box center [382, 335] width 125 height 54
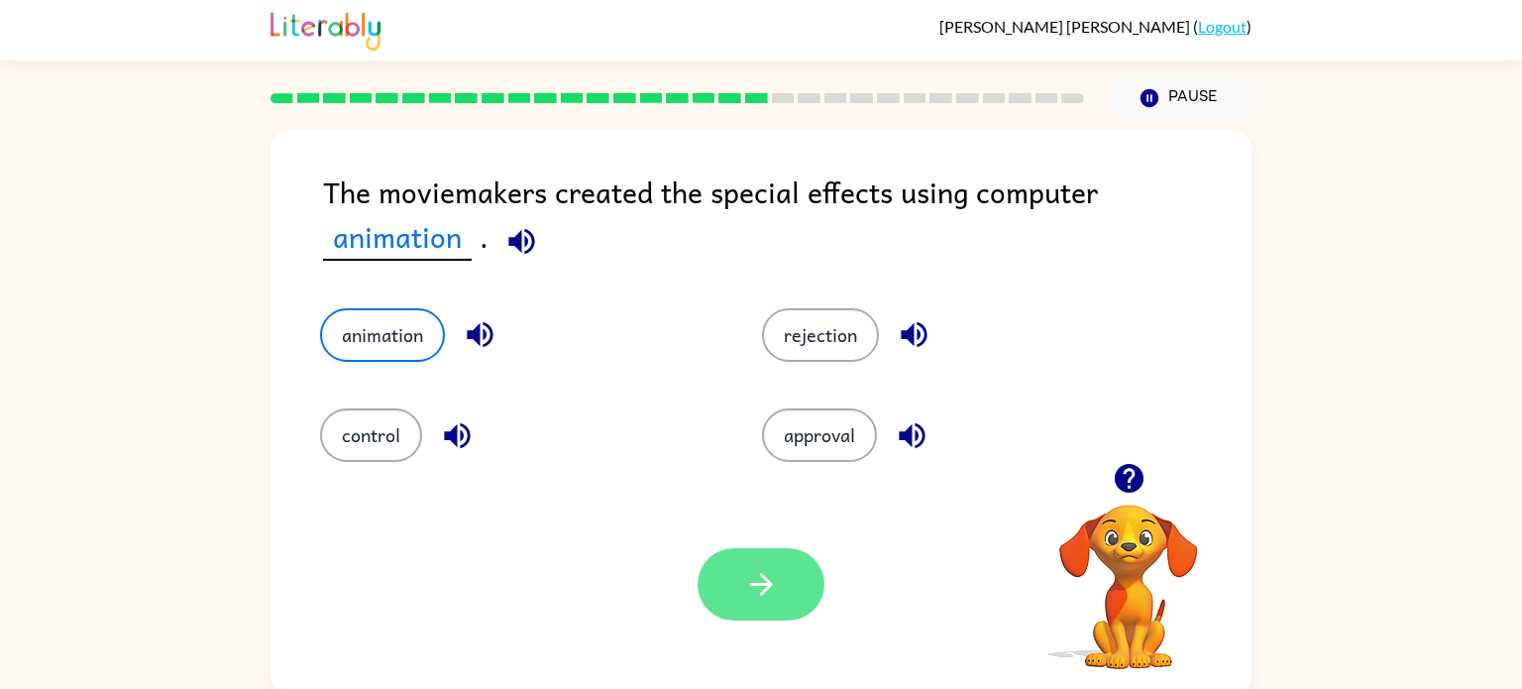
click at [765, 607] on button "button" at bounding box center [761, 584] width 127 height 72
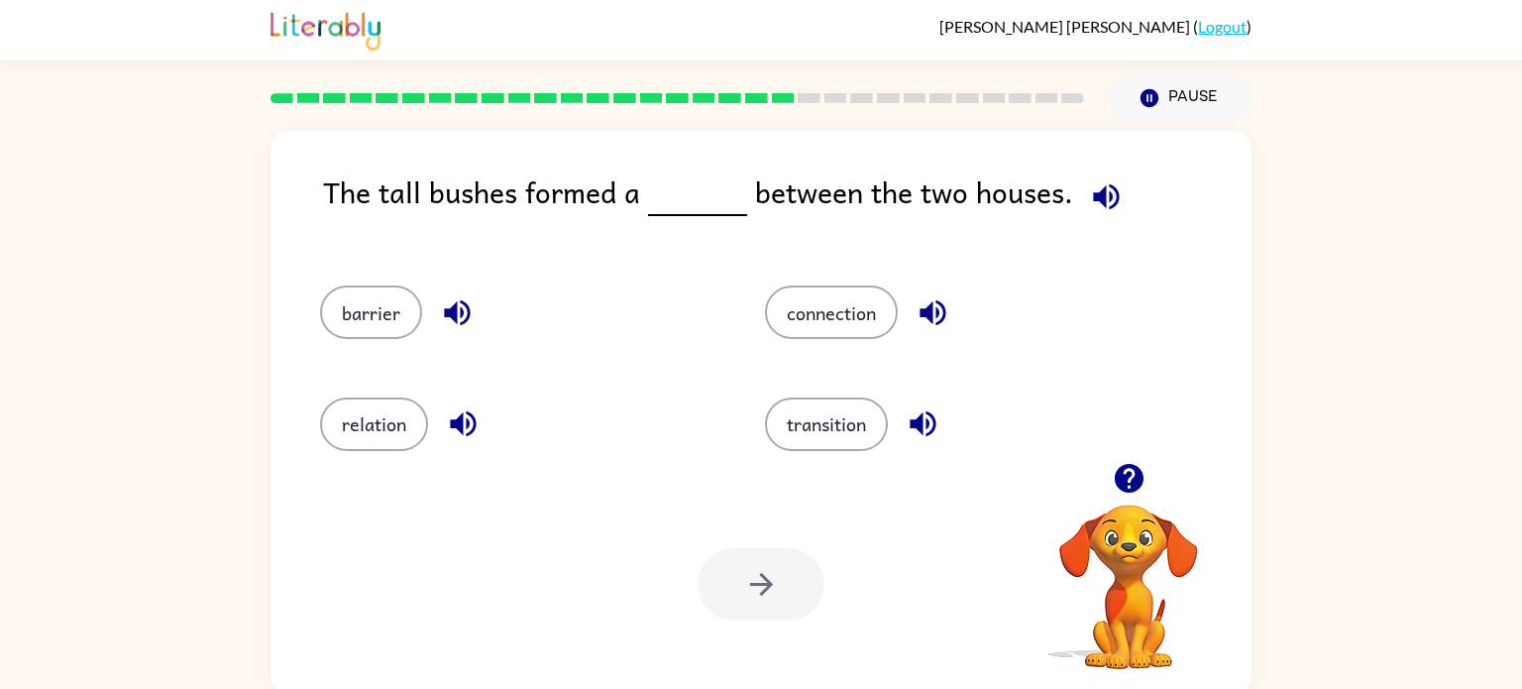
click at [1103, 204] on icon "button" at bounding box center [1106, 196] width 35 height 35
click at [324, 327] on button "barrier" at bounding box center [371, 312] width 102 height 54
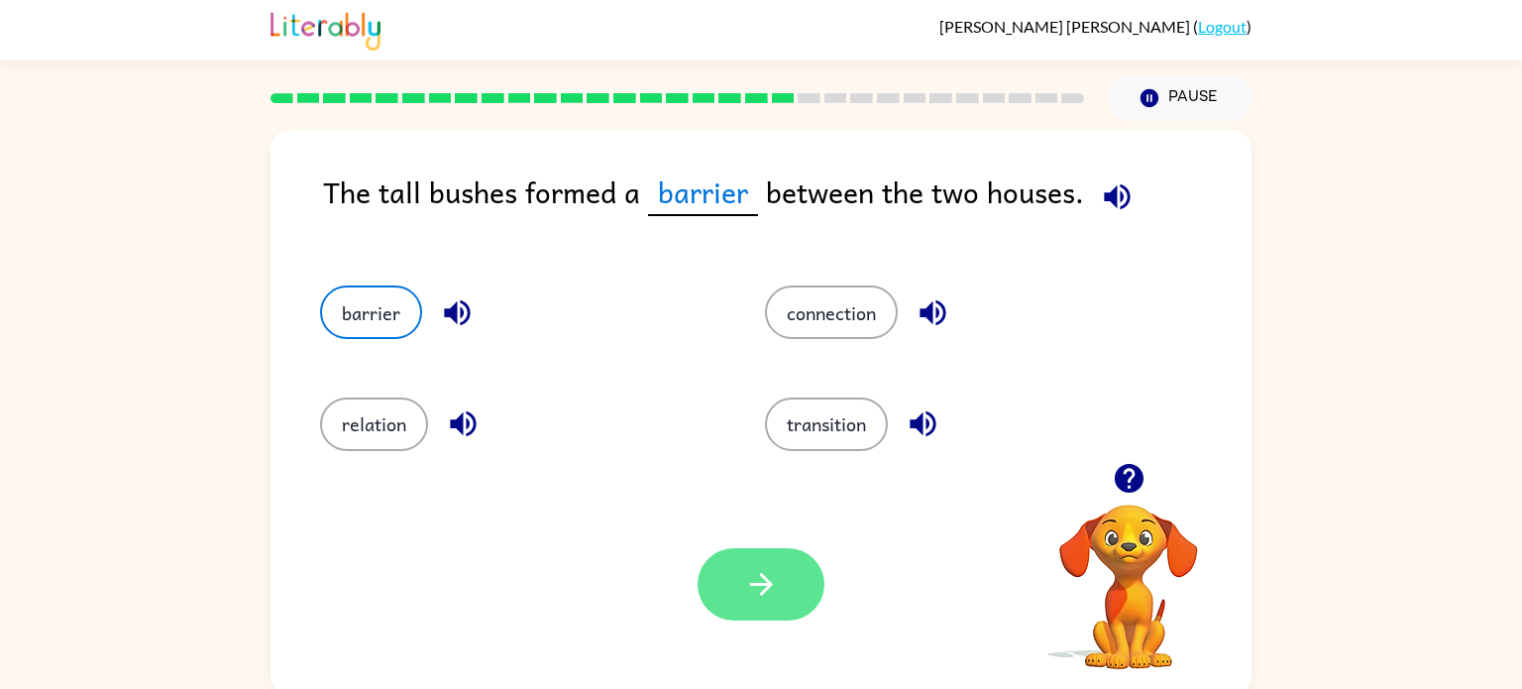
click at [797, 617] on button "button" at bounding box center [761, 584] width 127 height 72
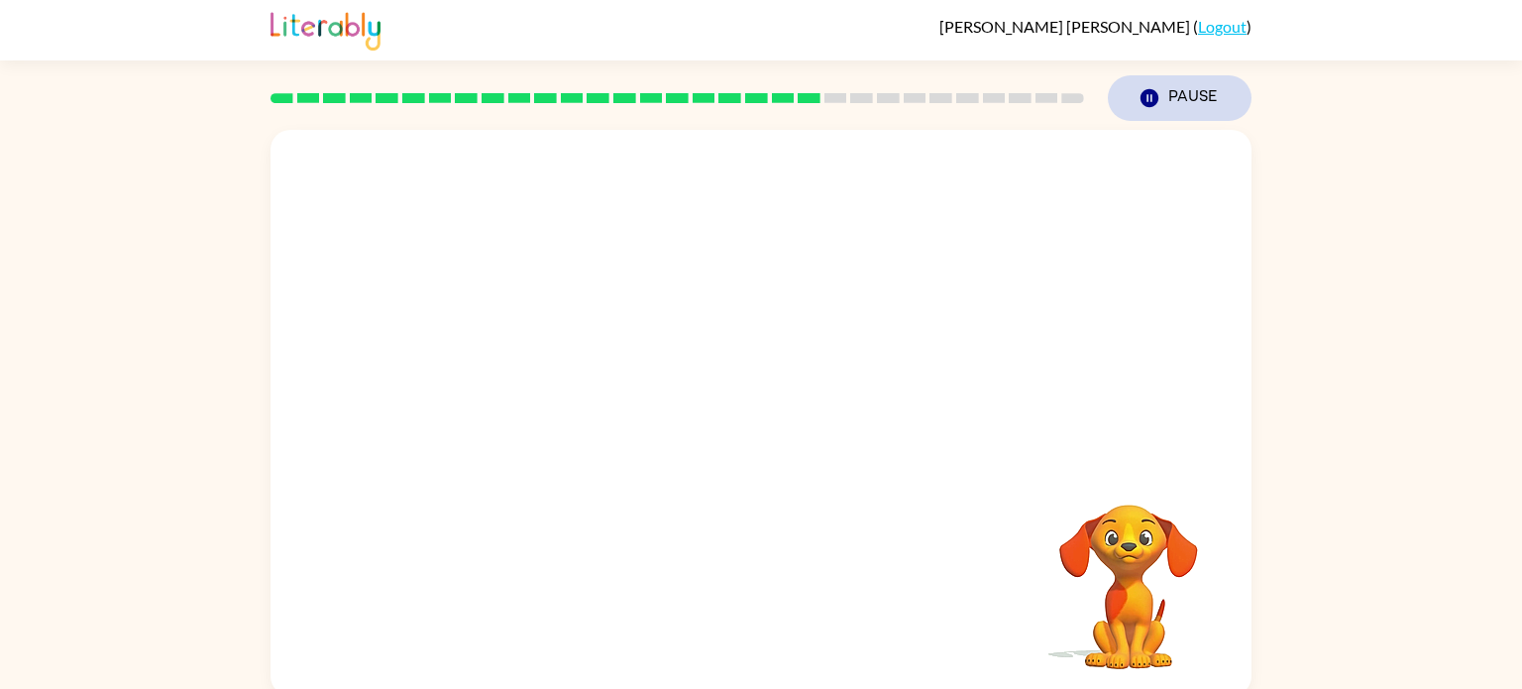
click at [1147, 116] on button "Pause Pause" at bounding box center [1180, 98] width 144 height 46
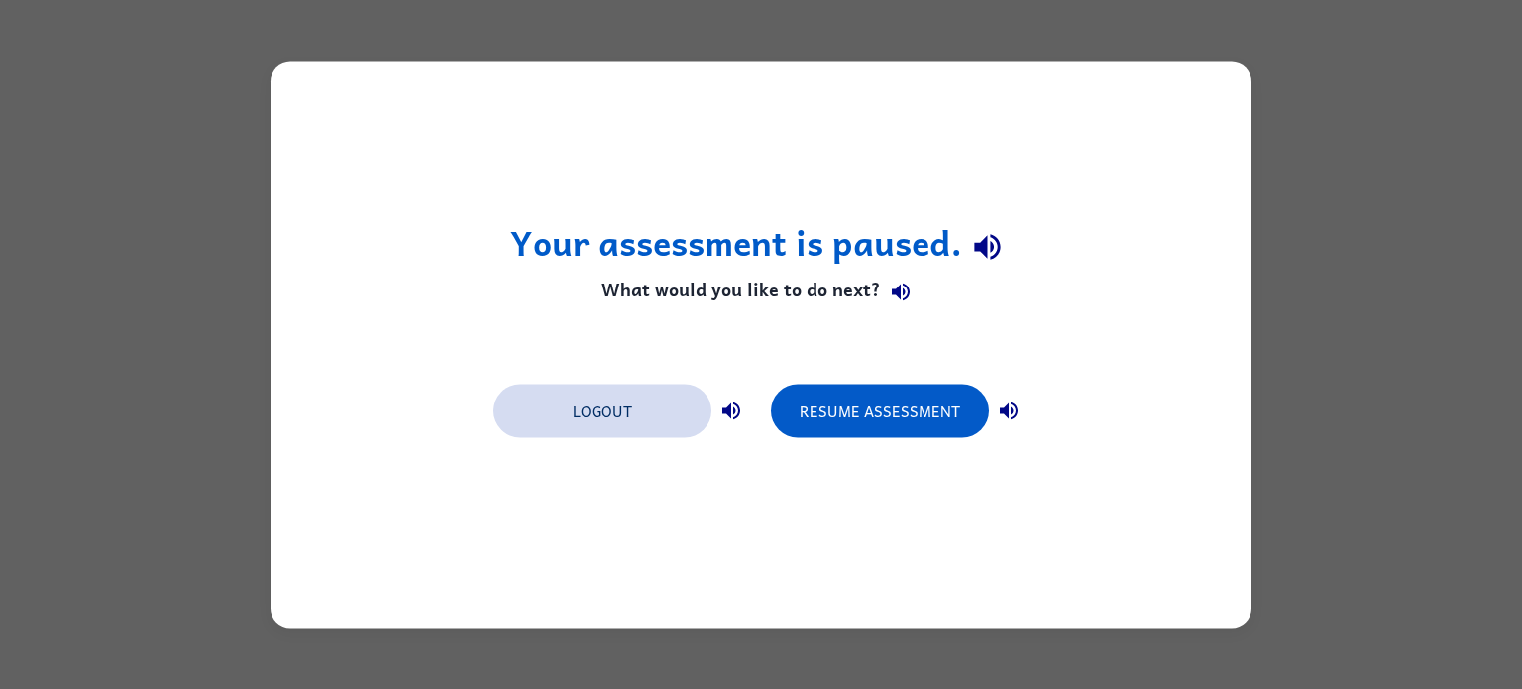
click at [611, 412] on button "Logout" at bounding box center [602, 410] width 218 height 54
